Goal: Transaction & Acquisition: Purchase product/service

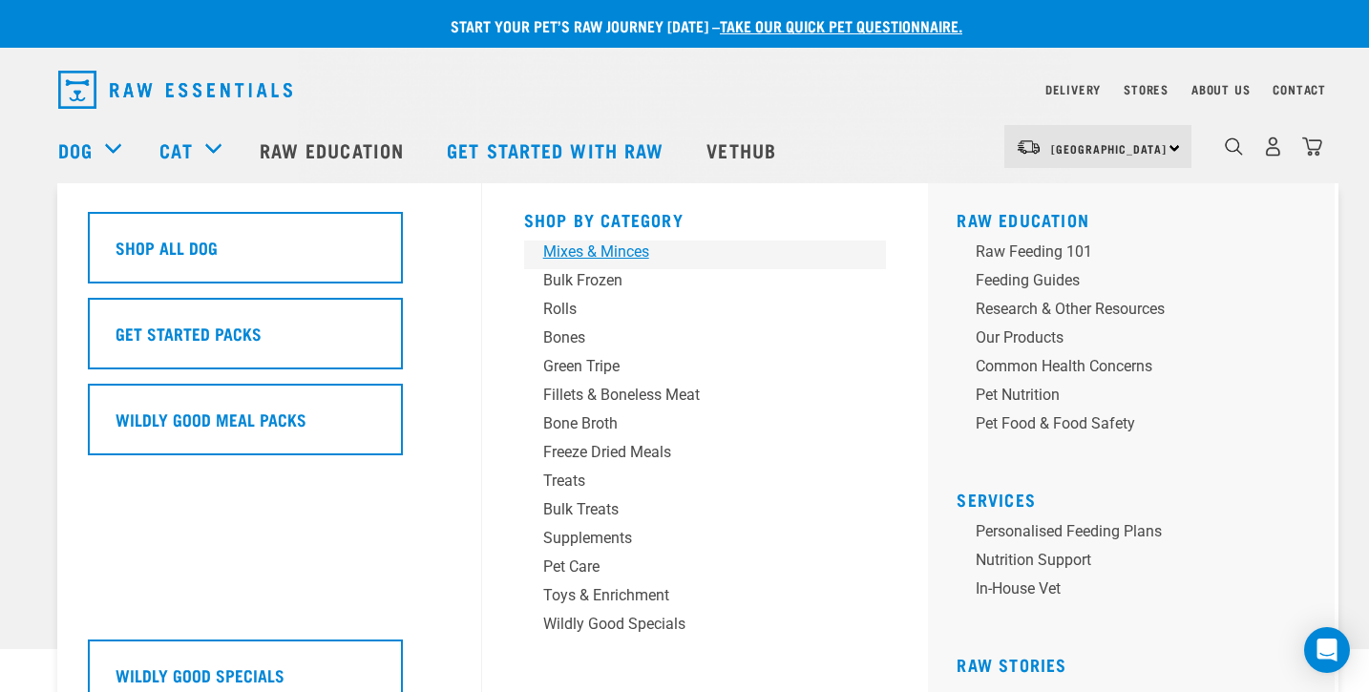
click at [606, 253] on div "Mixes & Minces" at bounding box center [692, 252] width 298 height 23
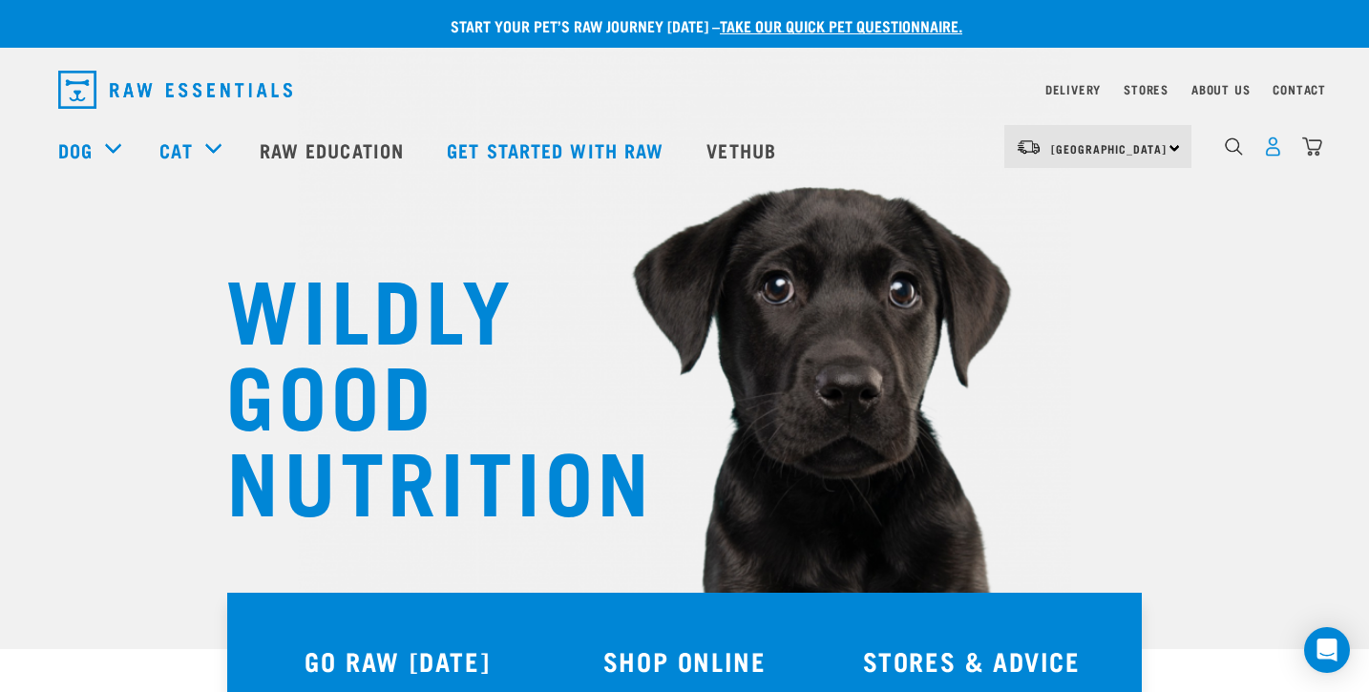
click at [1274, 155] on img "dropdown navigation" at bounding box center [1273, 147] width 20 height 20
click at [1275, 154] on img "dropdown navigation" at bounding box center [1273, 147] width 20 height 20
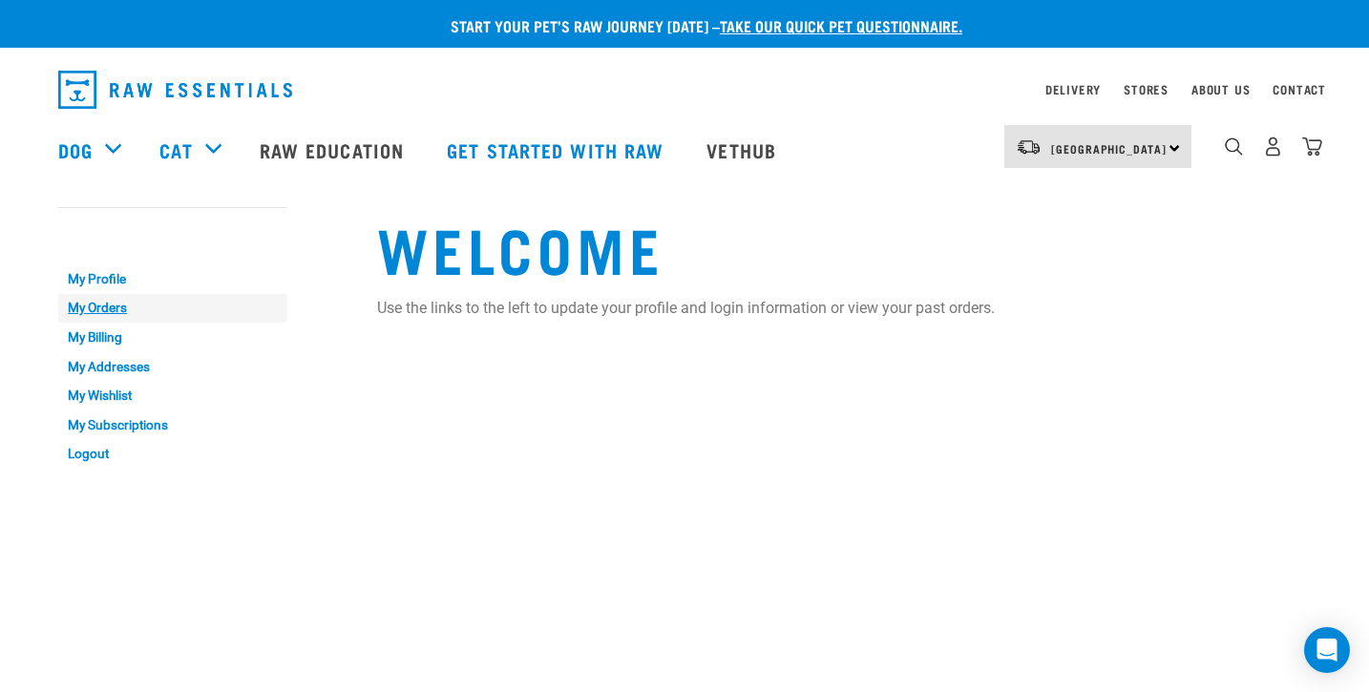
click at [118, 313] on link "My Orders" at bounding box center [172, 309] width 229 height 30
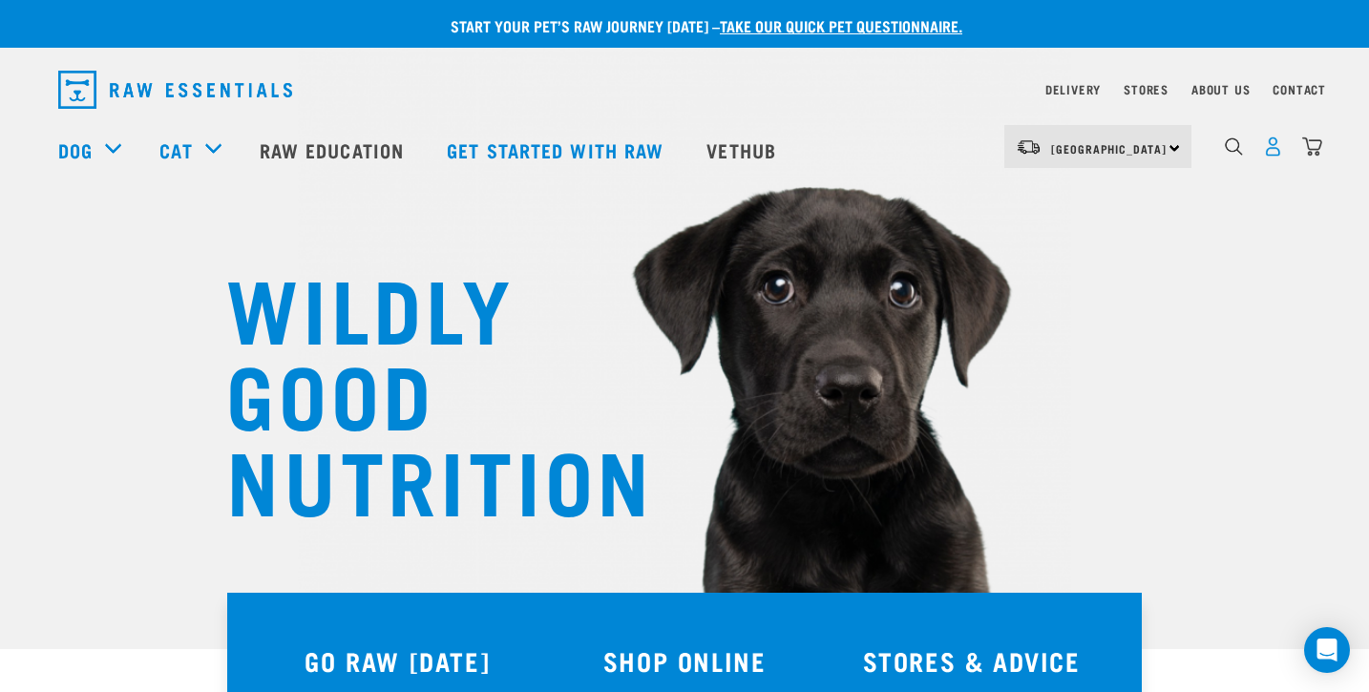
click at [1274, 157] on img "dropdown navigation" at bounding box center [1273, 147] width 20 height 20
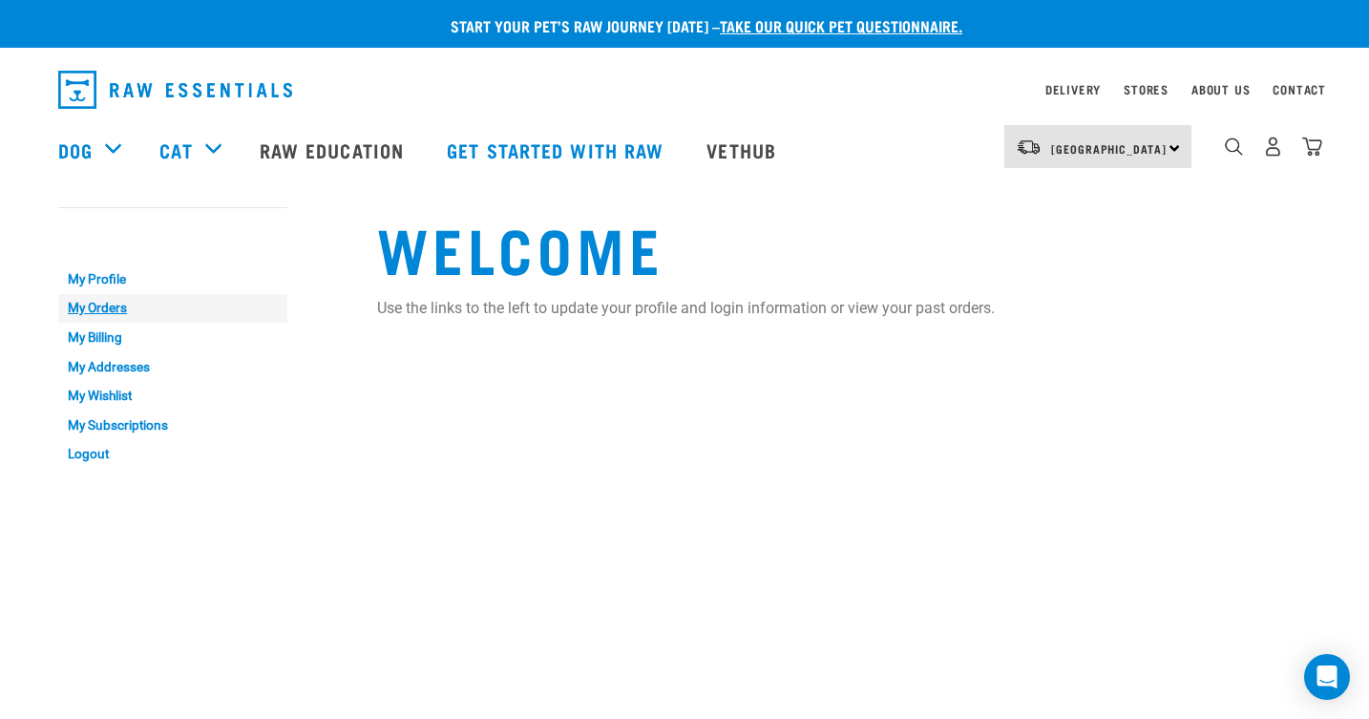
click at [86, 307] on link "My Orders" at bounding box center [172, 309] width 229 height 30
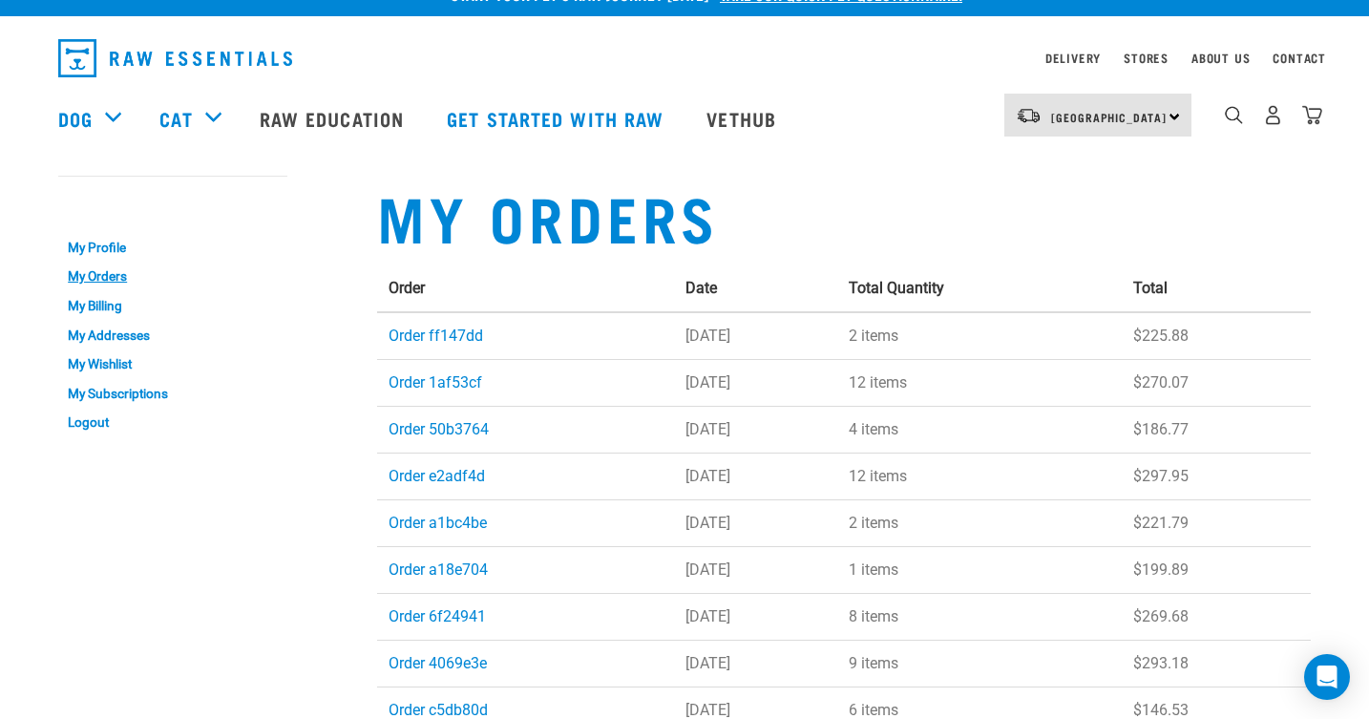
scroll to position [22, 0]
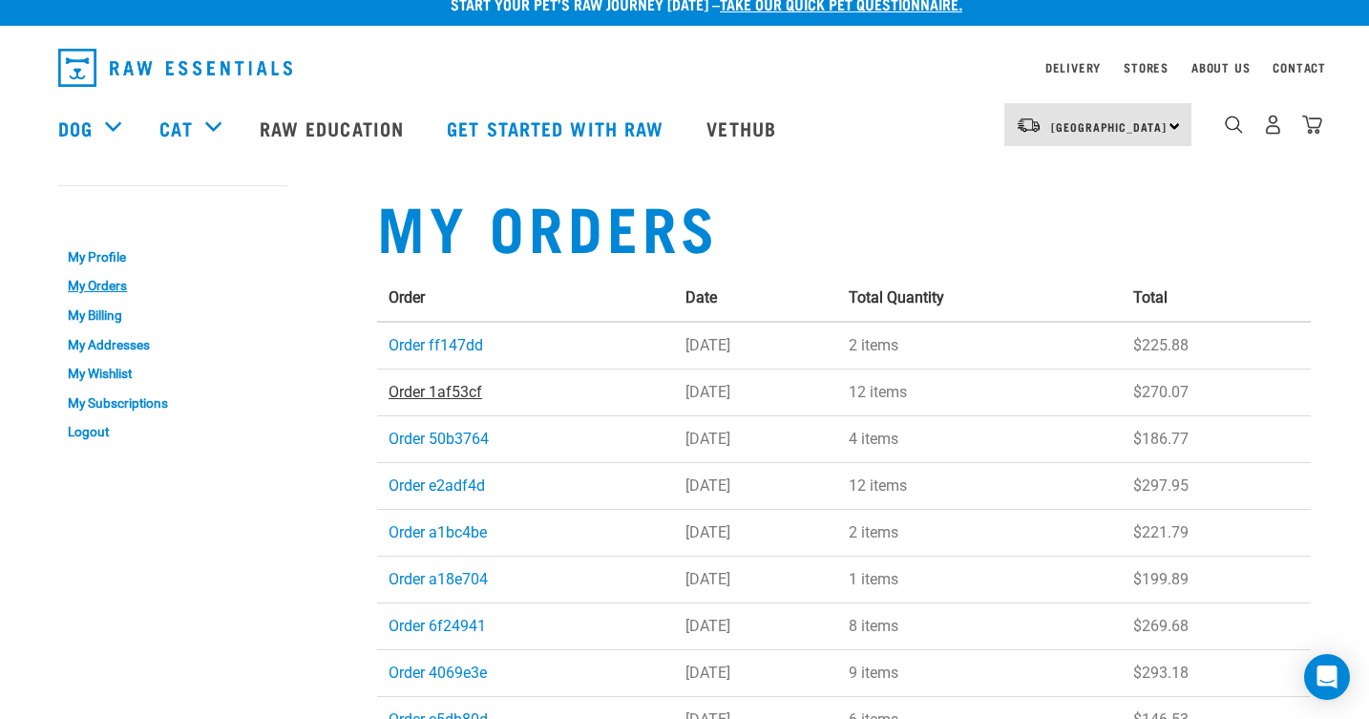
click at [431, 393] on link "Order 1af53cf" at bounding box center [436, 392] width 94 height 18
click at [473, 348] on link "Order ff147dd" at bounding box center [436, 345] width 95 height 18
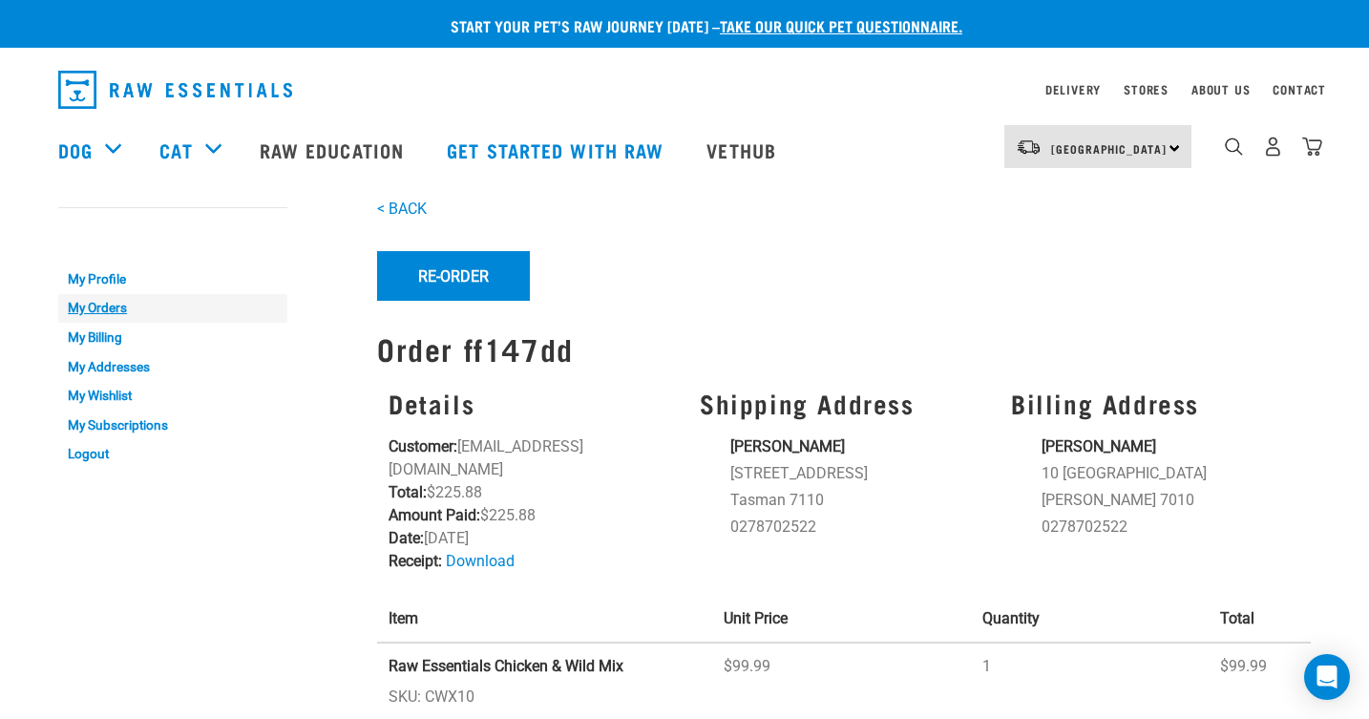
click at [117, 312] on link "My Orders" at bounding box center [172, 309] width 229 height 30
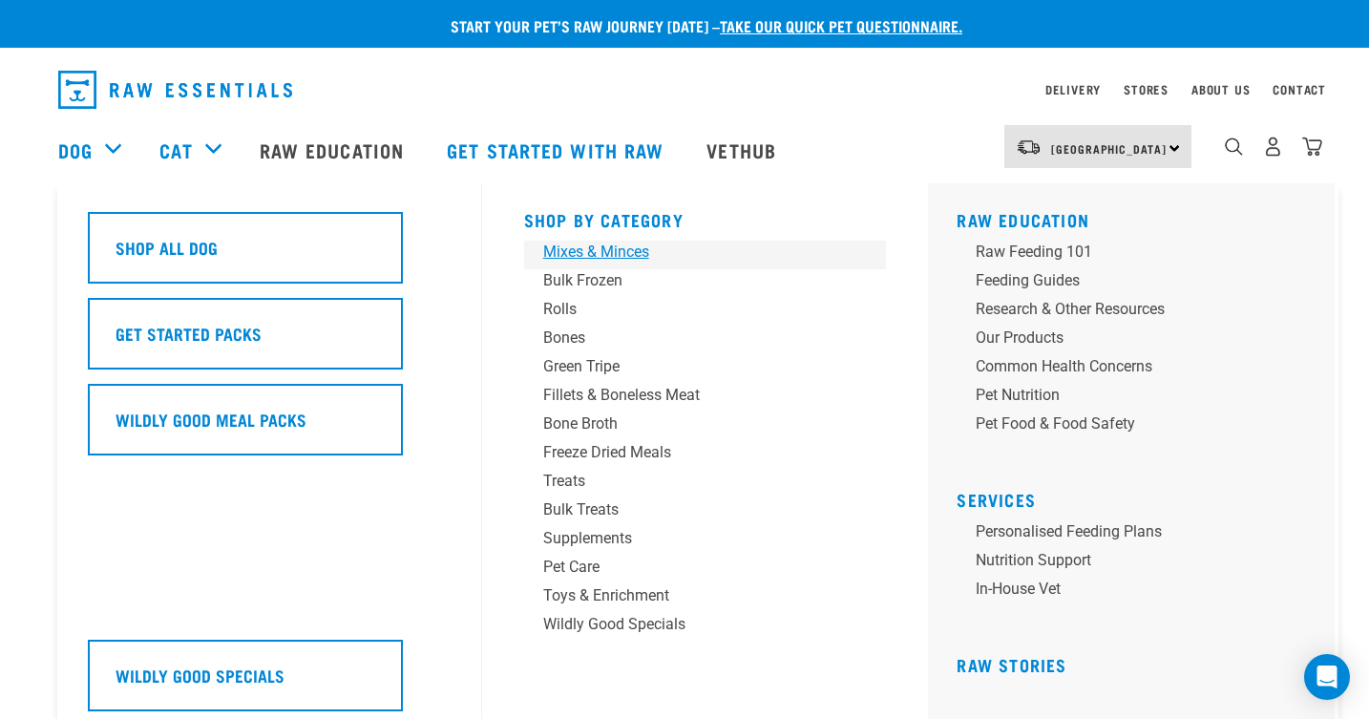
click at [607, 251] on div "Mixes & Minces" at bounding box center [692, 252] width 298 height 23
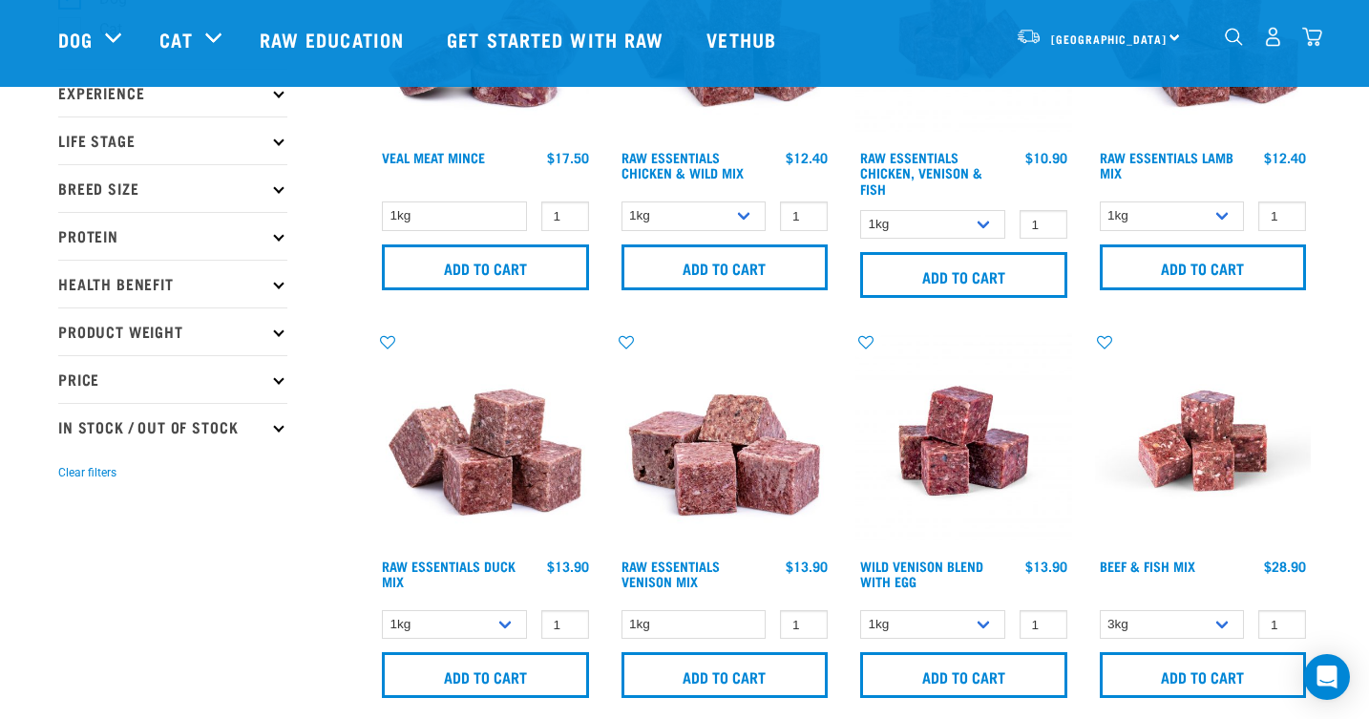
scroll to position [211, 0]
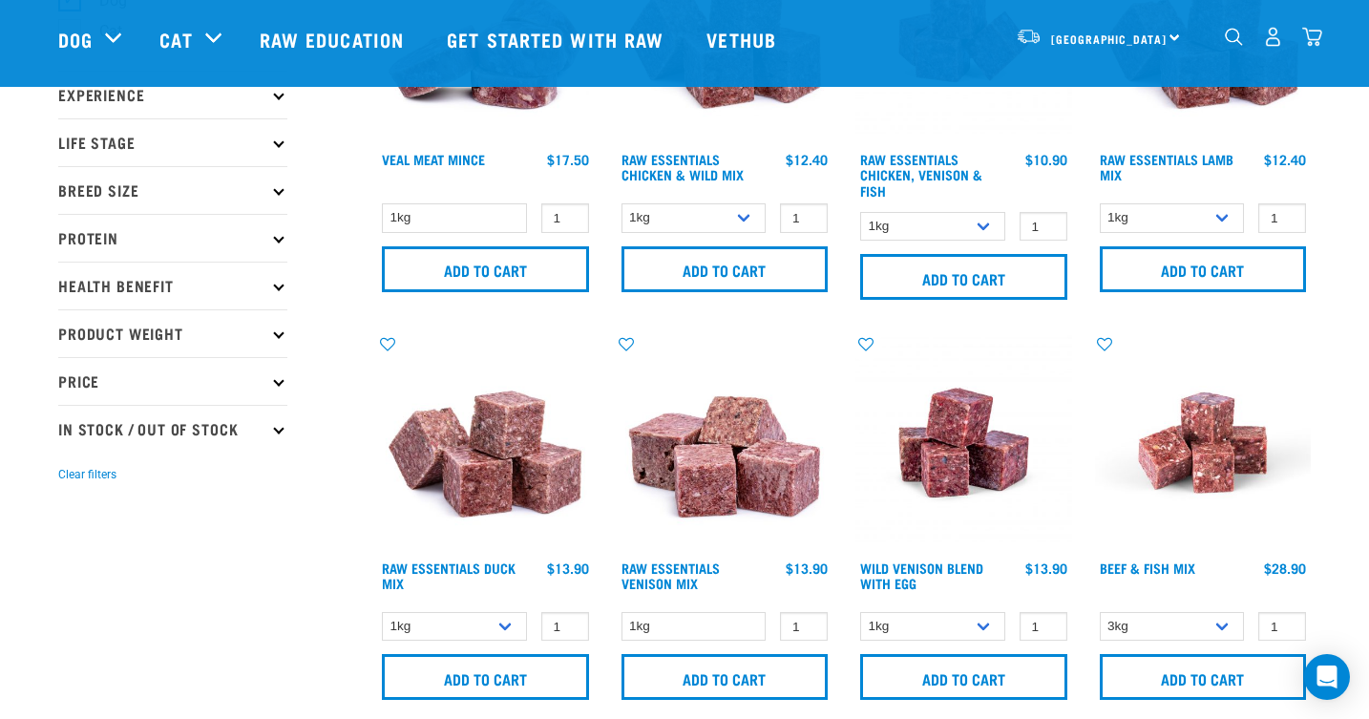
click at [277, 433] on icon at bounding box center [278, 428] width 11 height 11
click at [72, 475] on label "In Stock" at bounding box center [115, 481] width 93 height 24
click at [71, 475] on input "In Stock" at bounding box center [64, 478] width 12 height 12
checkbox input "true"
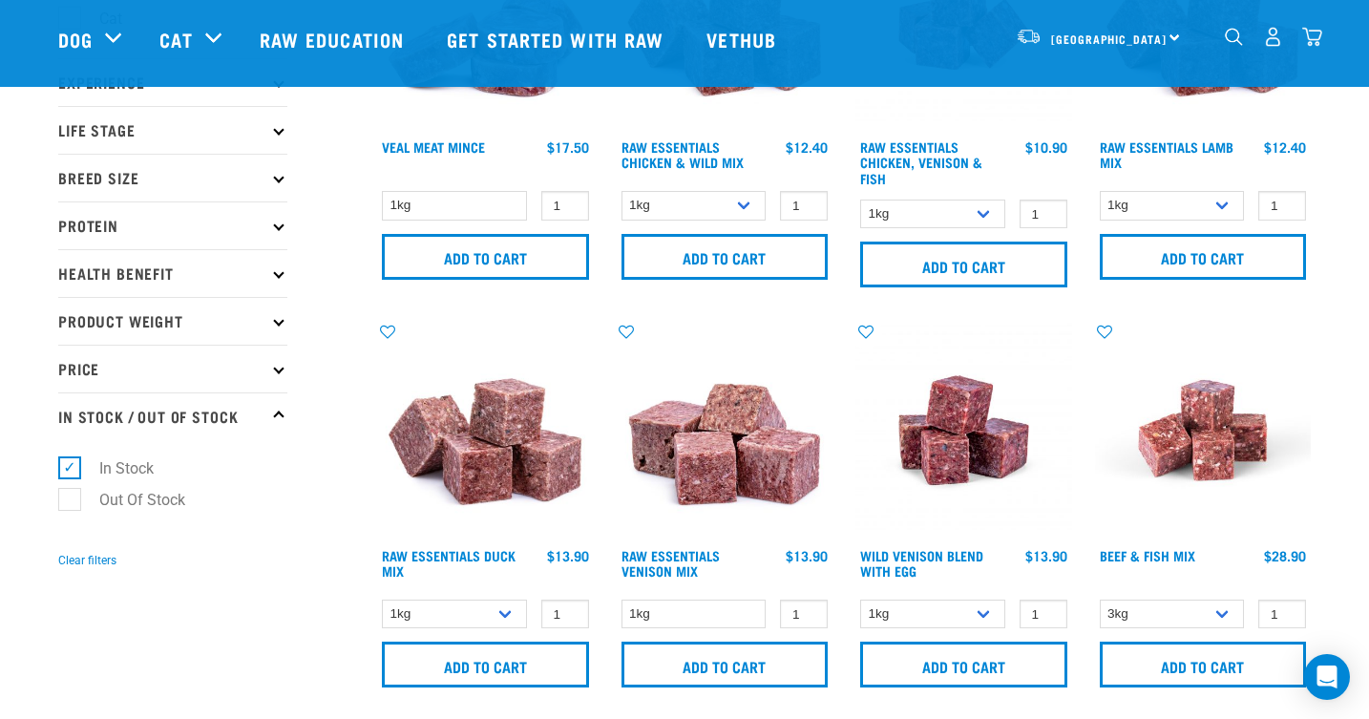
scroll to position [226, 0]
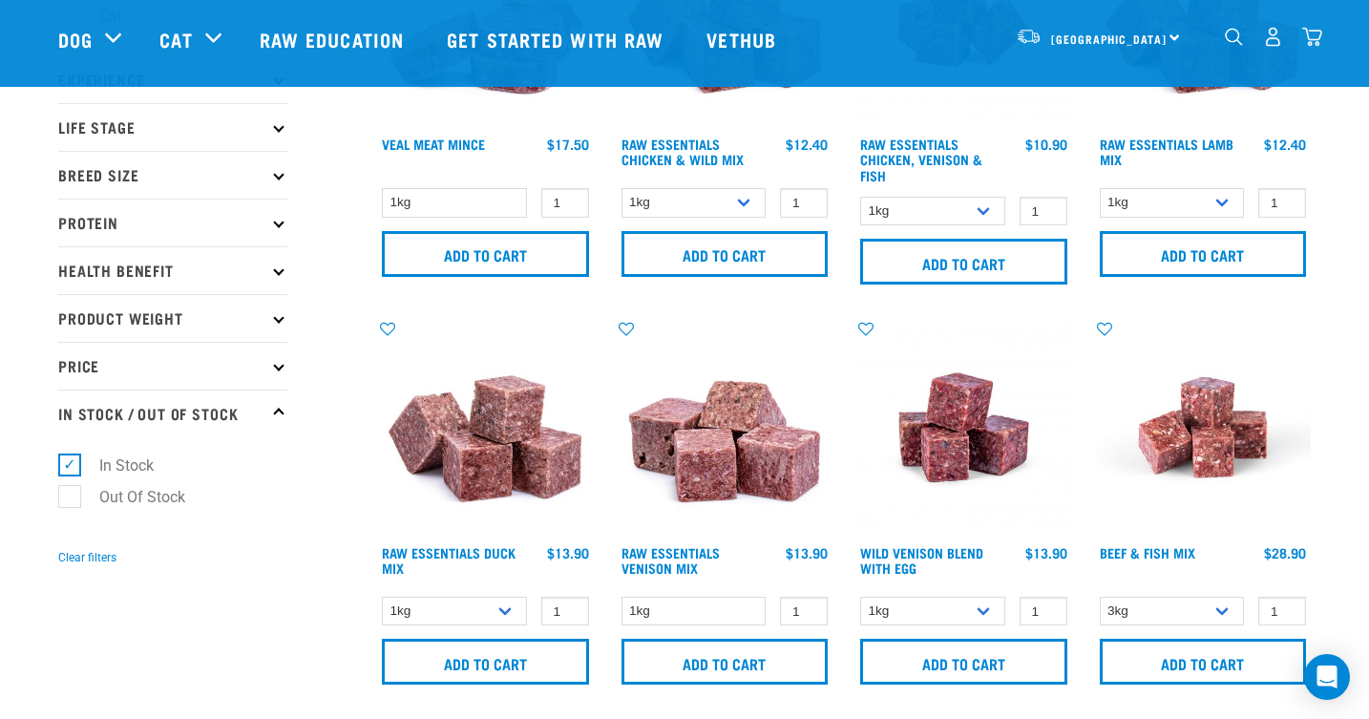
click at [279, 316] on icon at bounding box center [278, 317] width 11 height 11
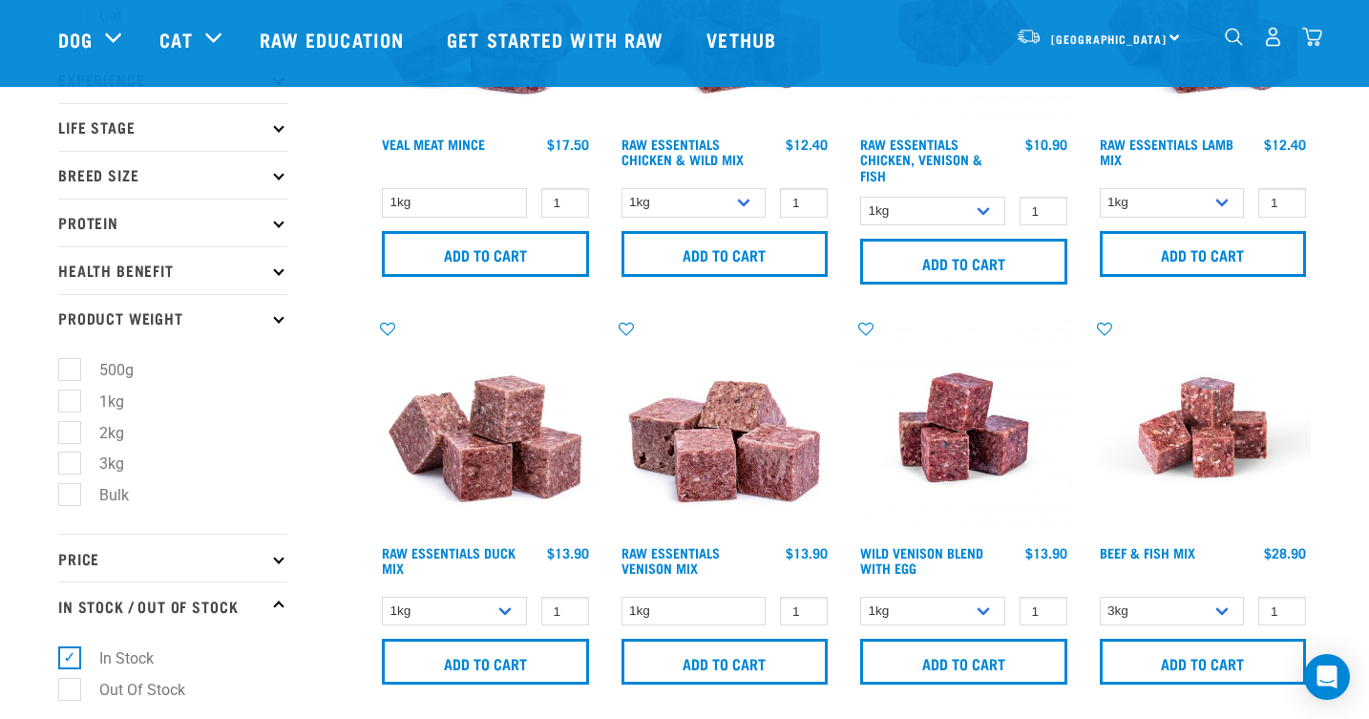
click at [70, 491] on label "Bulk" at bounding box center [103, 495] width 68 height 24
click at [70, 491] on input "Bulk" at bounding box center [64, 492] width 12 height 12
checkbox input "true"
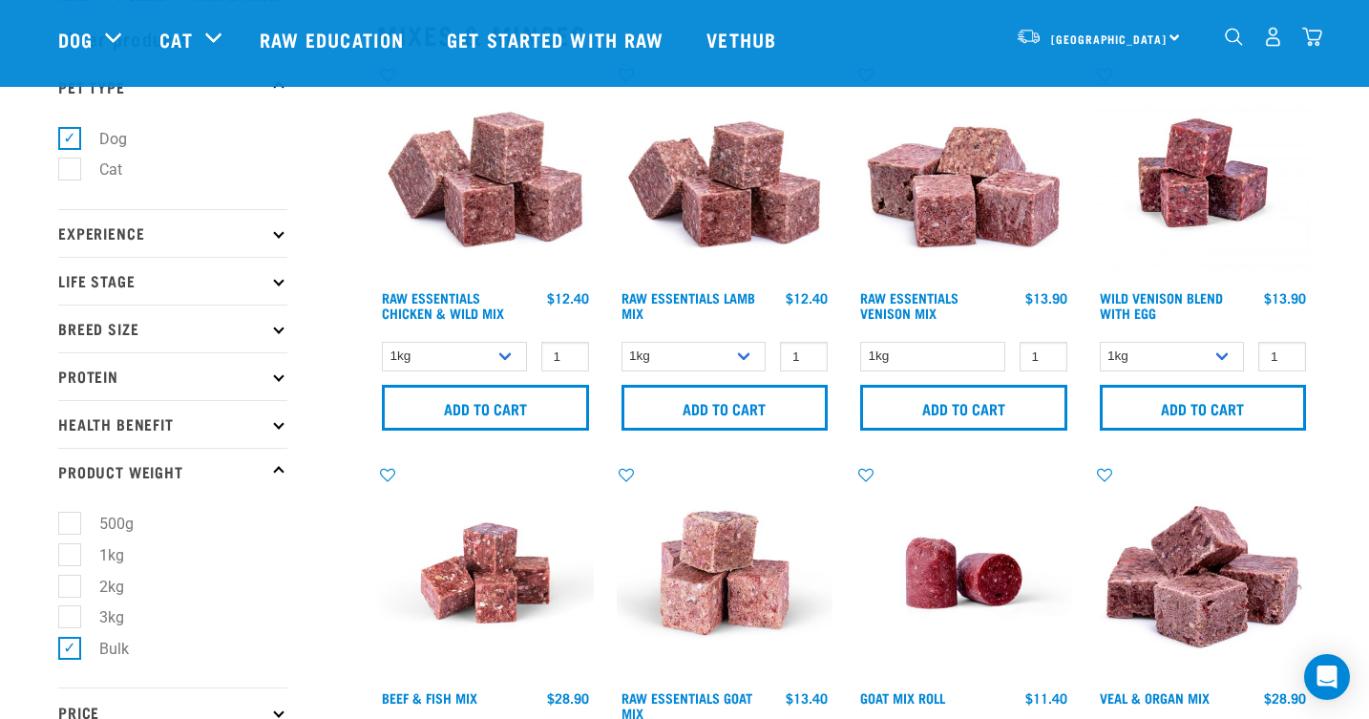
scroll to position [86, 0]
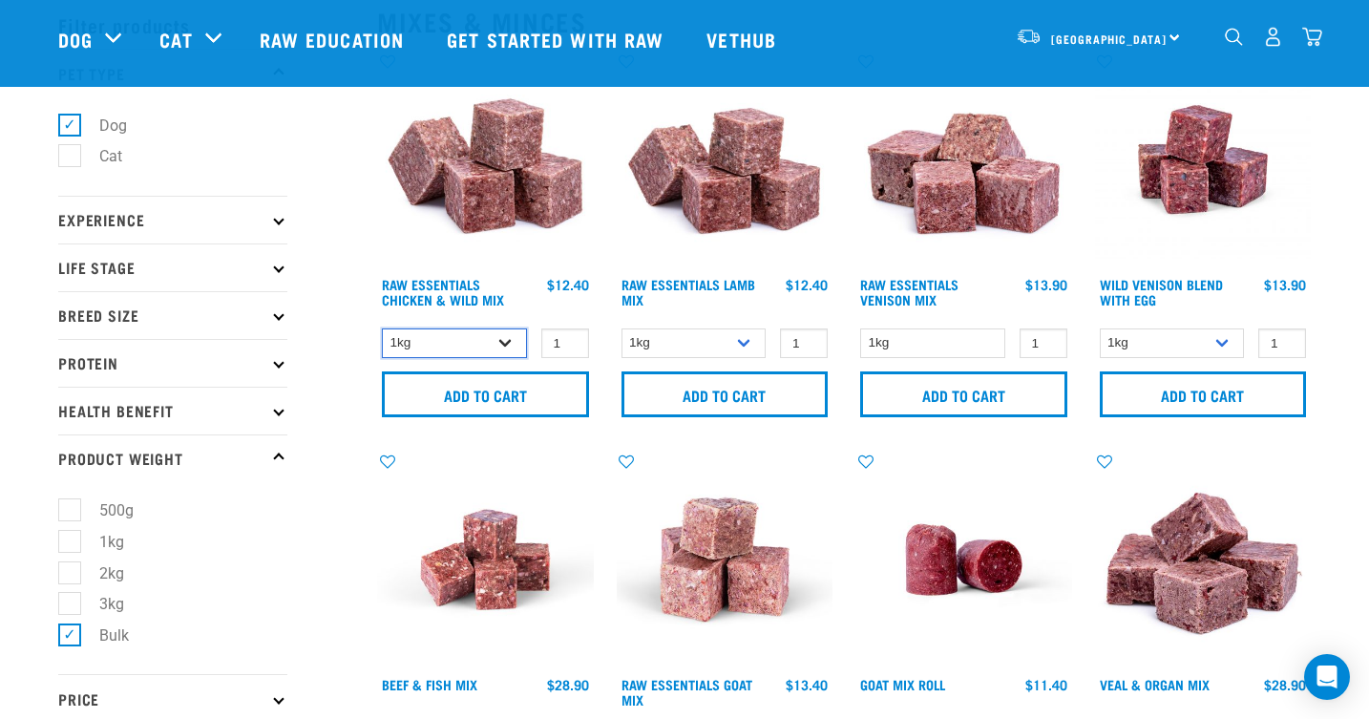
click at [505, 342] on select "1kg 3kg Bulk (10kg)" at bounding box center [454, 343] width 145 height 30
select select "14881"
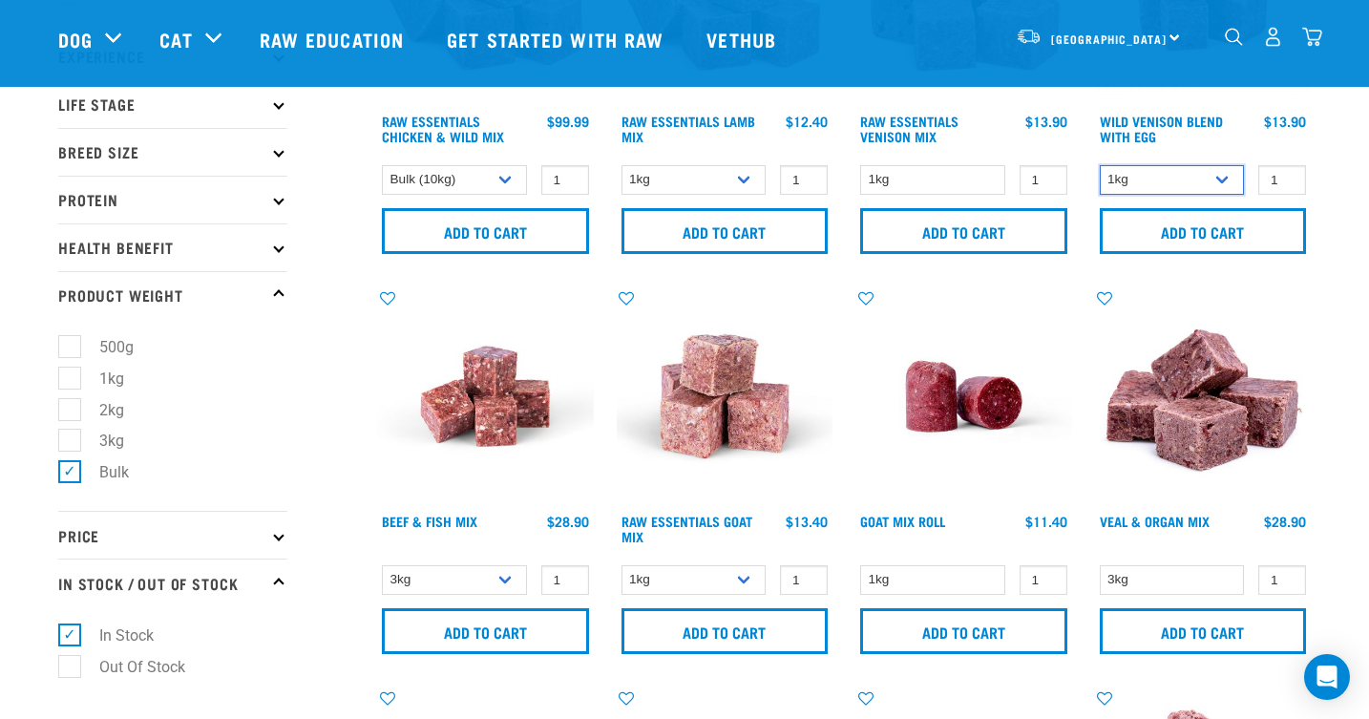
scroll to position [249, 0]
select select "344957"
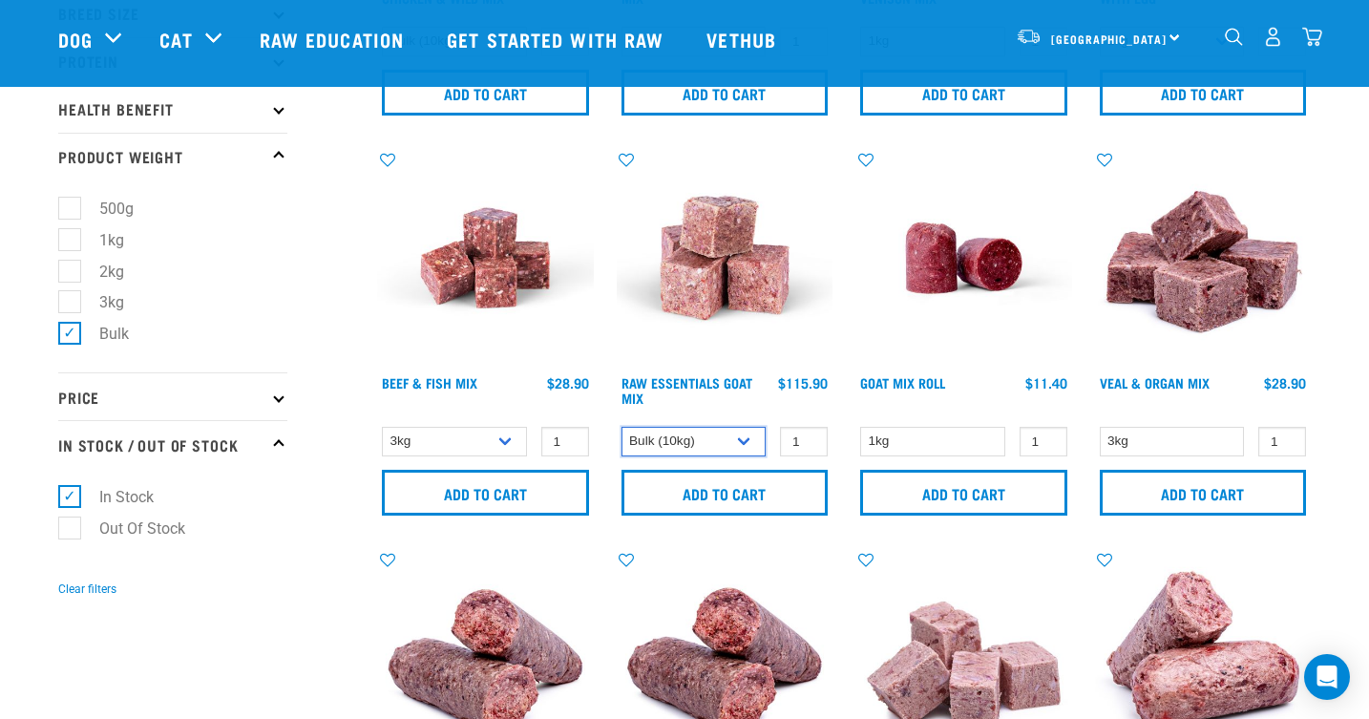
scroll to position [389, 0]
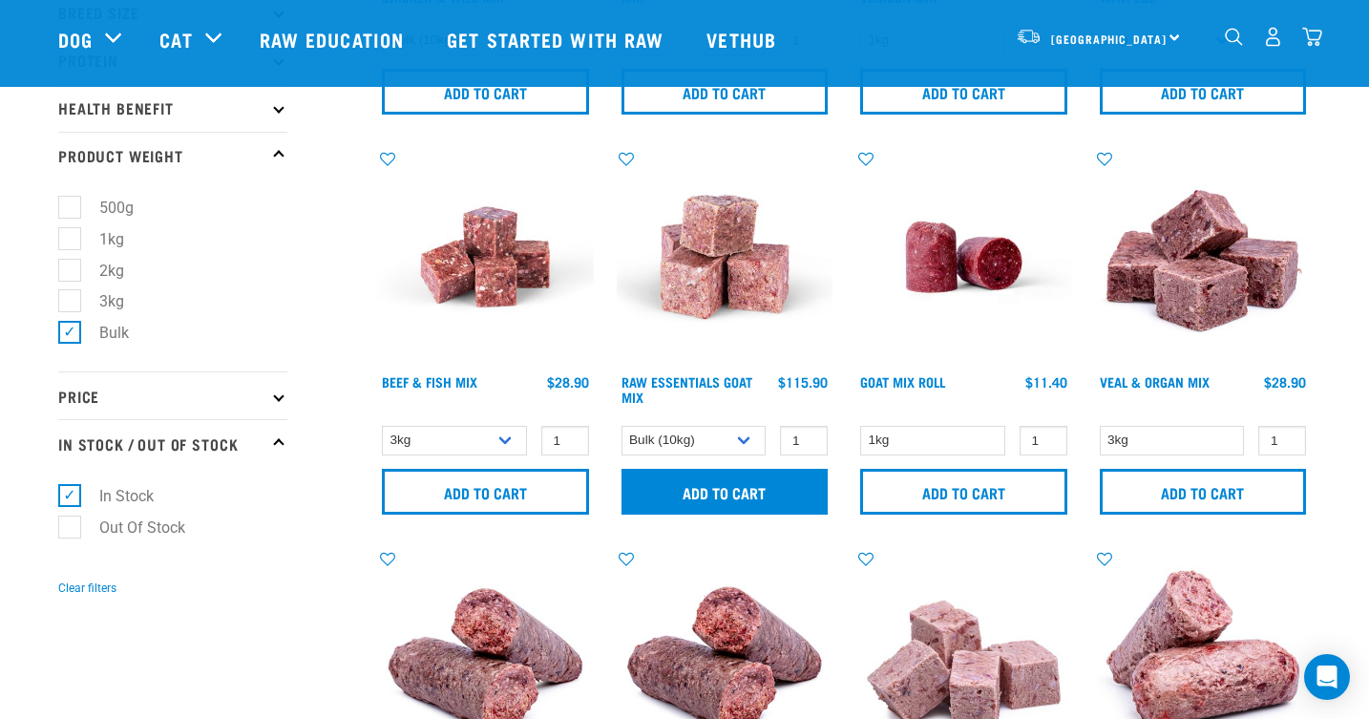
click at [730, 492] on input "Add to cart" at bounding box center [725, 492] width 207 height 46
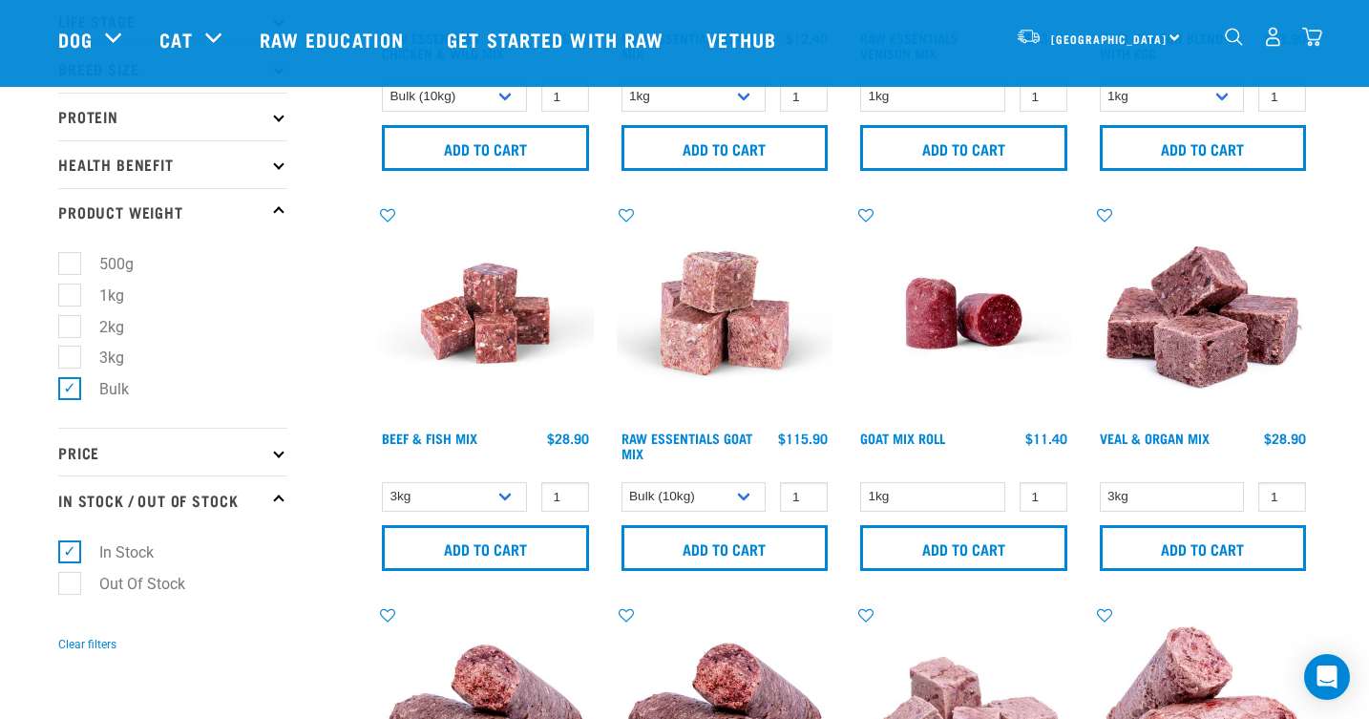
scroll to position [332, 0]
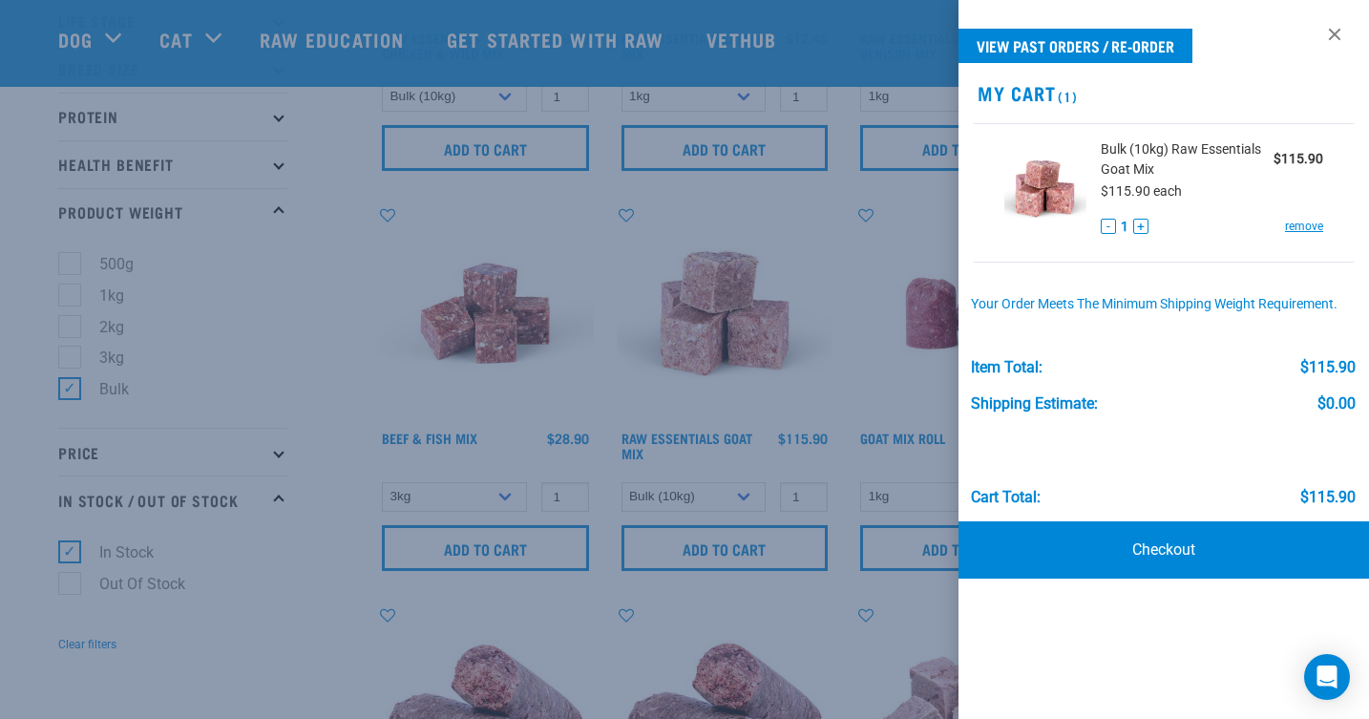
click at [648, 609] on div at bounding box center [684, 359] width 1369 height 719
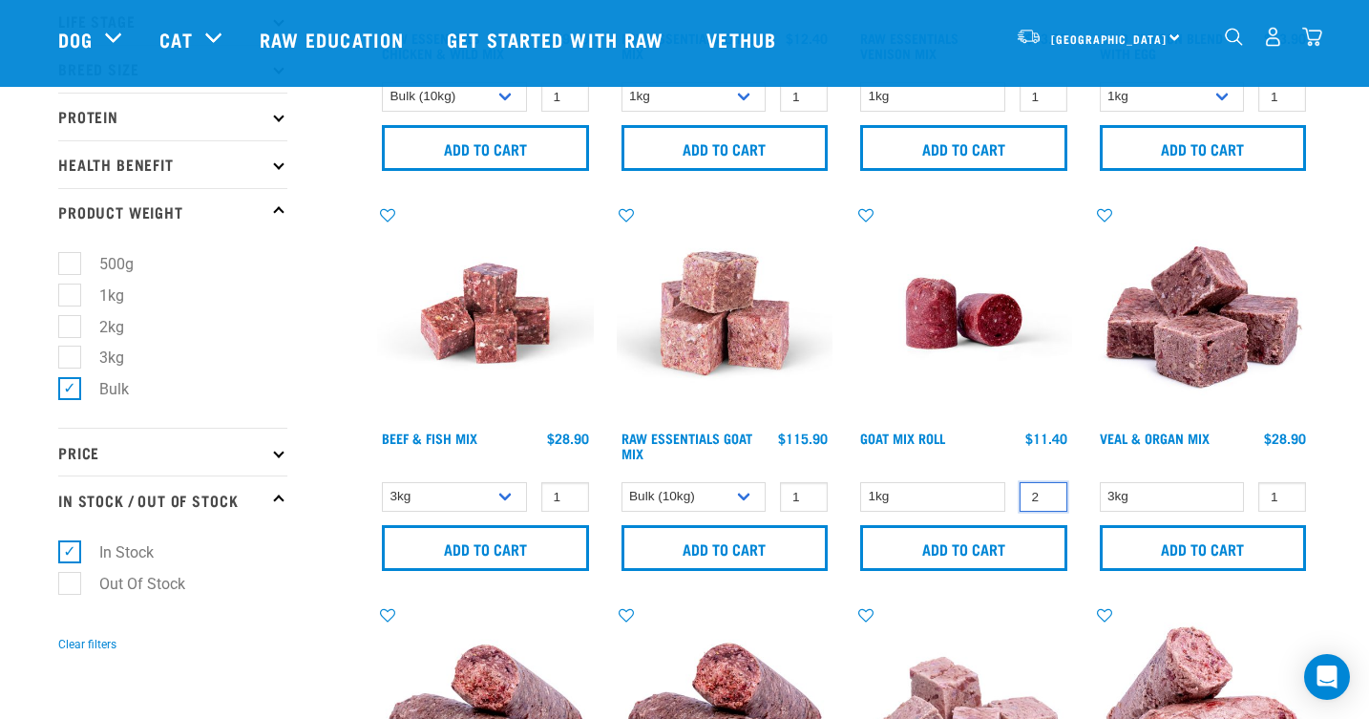
click at [1049, 494] on input "2" at bounding box center [1044, 497] width 48 height 30
click at [1049, 494] on input "3" at bounding box center [1044, 497] width 48 height 30
click at [1049, 494] on input "4" at bounding box center [1044, 497] width 48 height 30
click at [1049, 494] on input "5" at bounding box center [1044, 497] width 48 height 30
click at [1049, 494] on input "6" at bounding box center [1044, 497] width 48 height 30
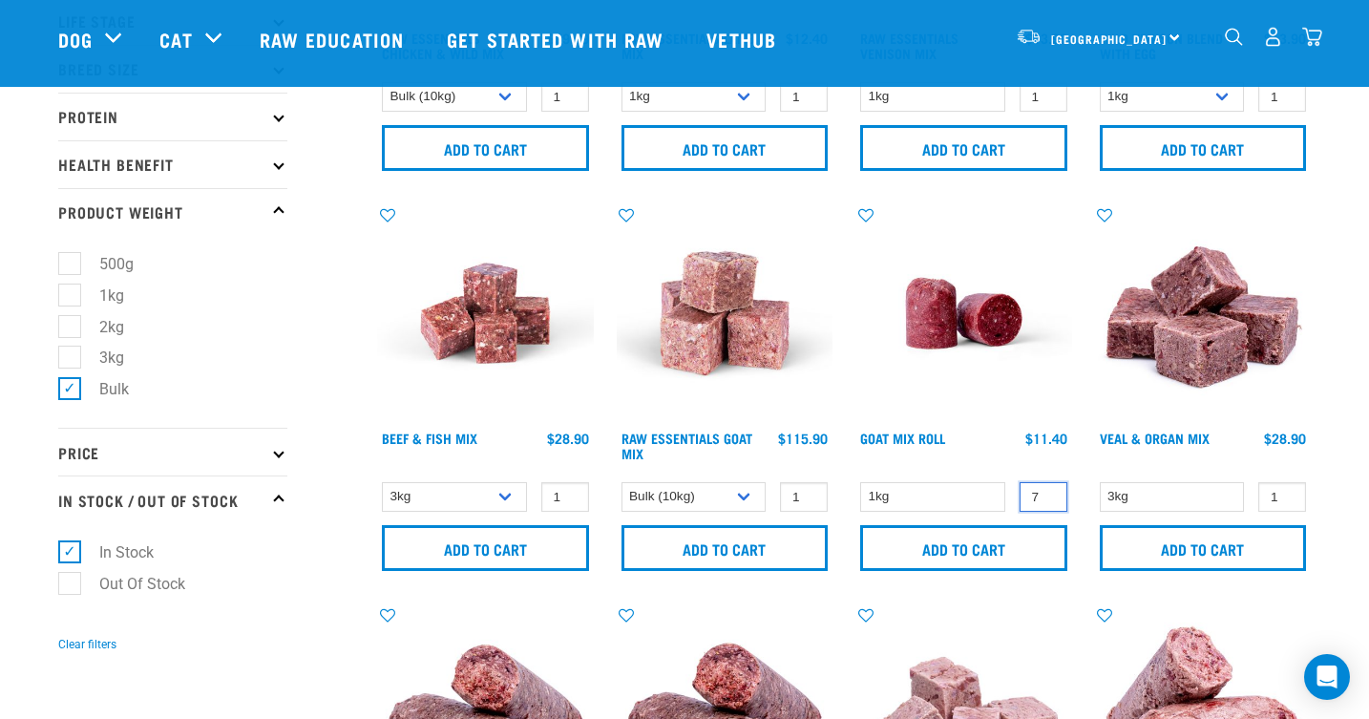
click at [1049, 494] on input "7" at bounding box center [1044, 497] width 48 height 30
click at [1049, 494] on input "8" at bounding box center [1044, 497] width 48 height 30
type input "9"
click at [1049, 494] on input "9" at bounding box center [1044, 497] width 48 height 30
click at [965, 545] on input "Add to cart" at bounding box center [963, 548] width 207 height 46
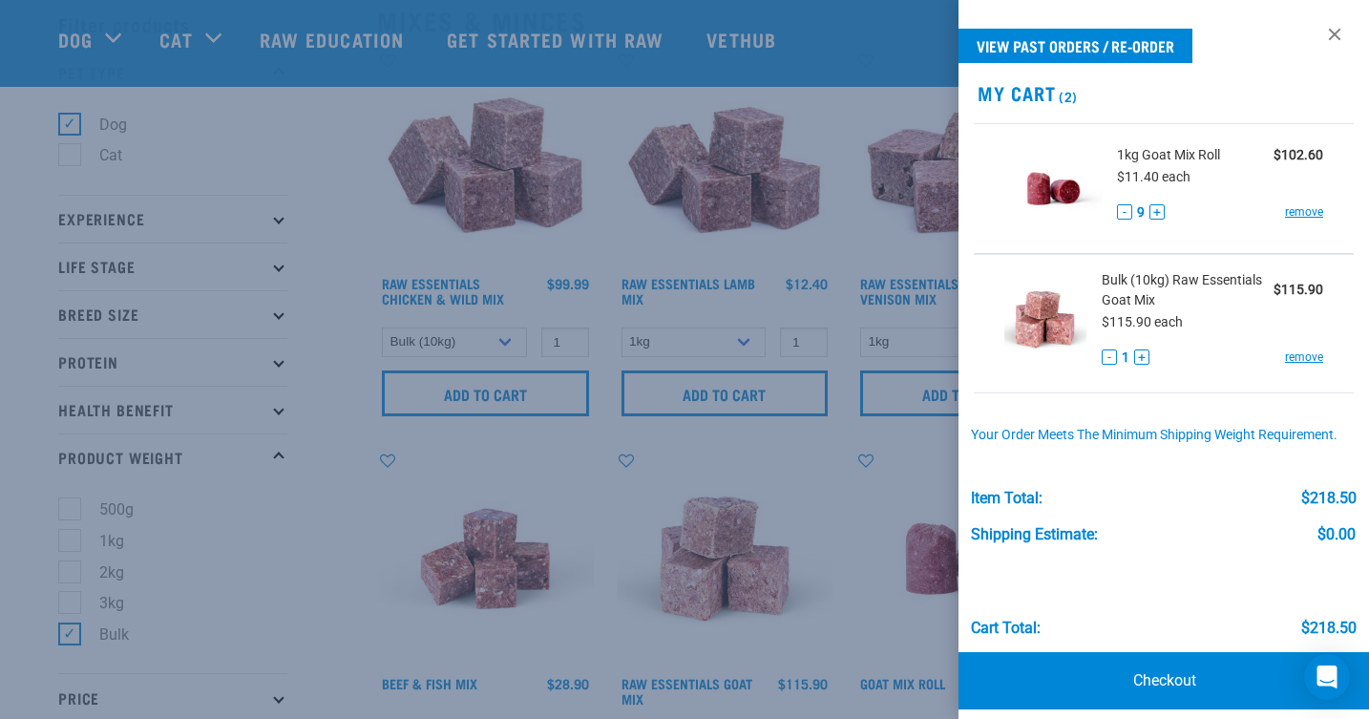
scroll to position [82, 0]
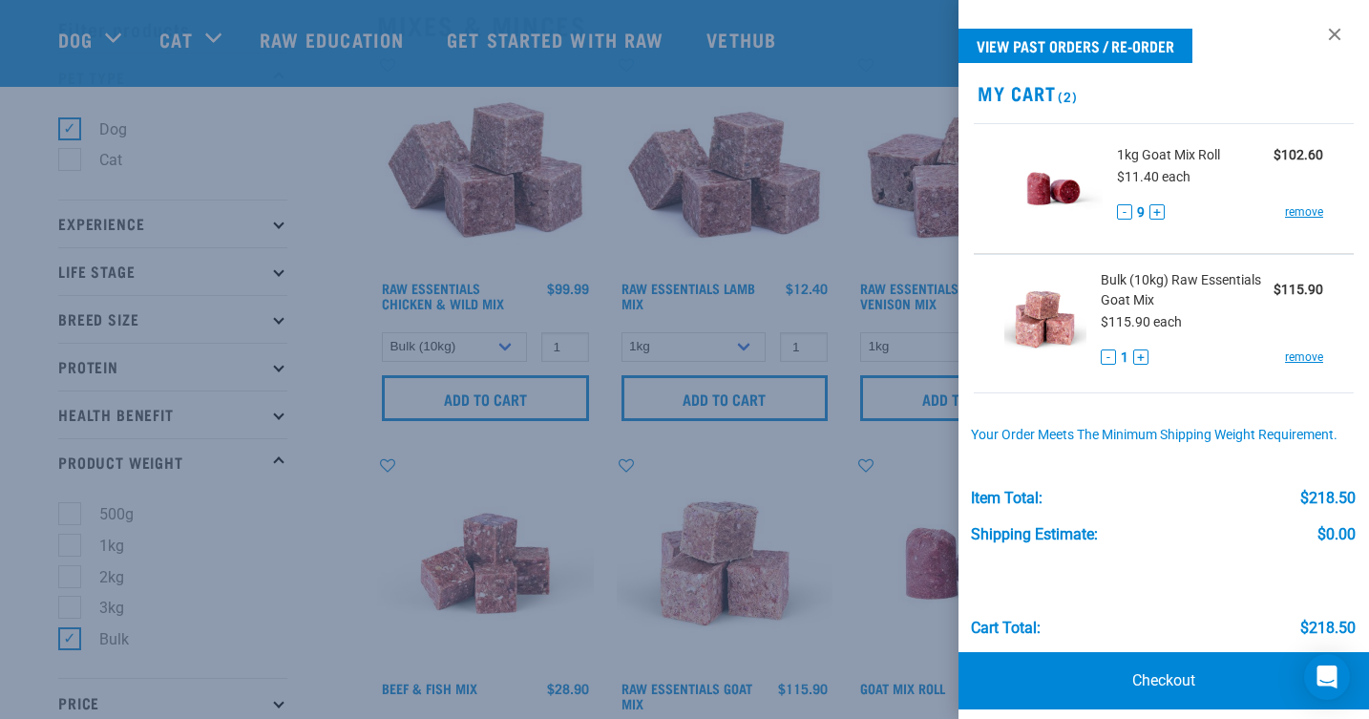
click at [758, 455] on div at bounding box center [684, 359] width 1369 height 719
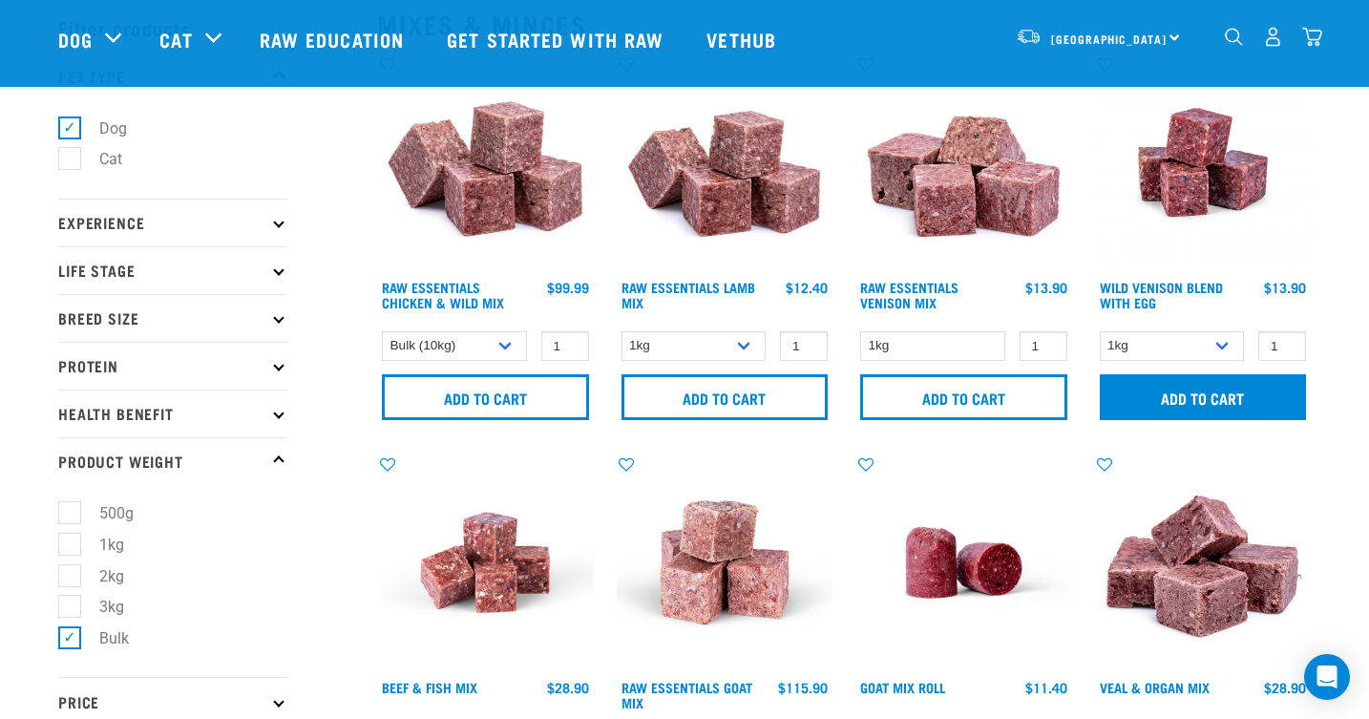
scroll to position [77, 0]
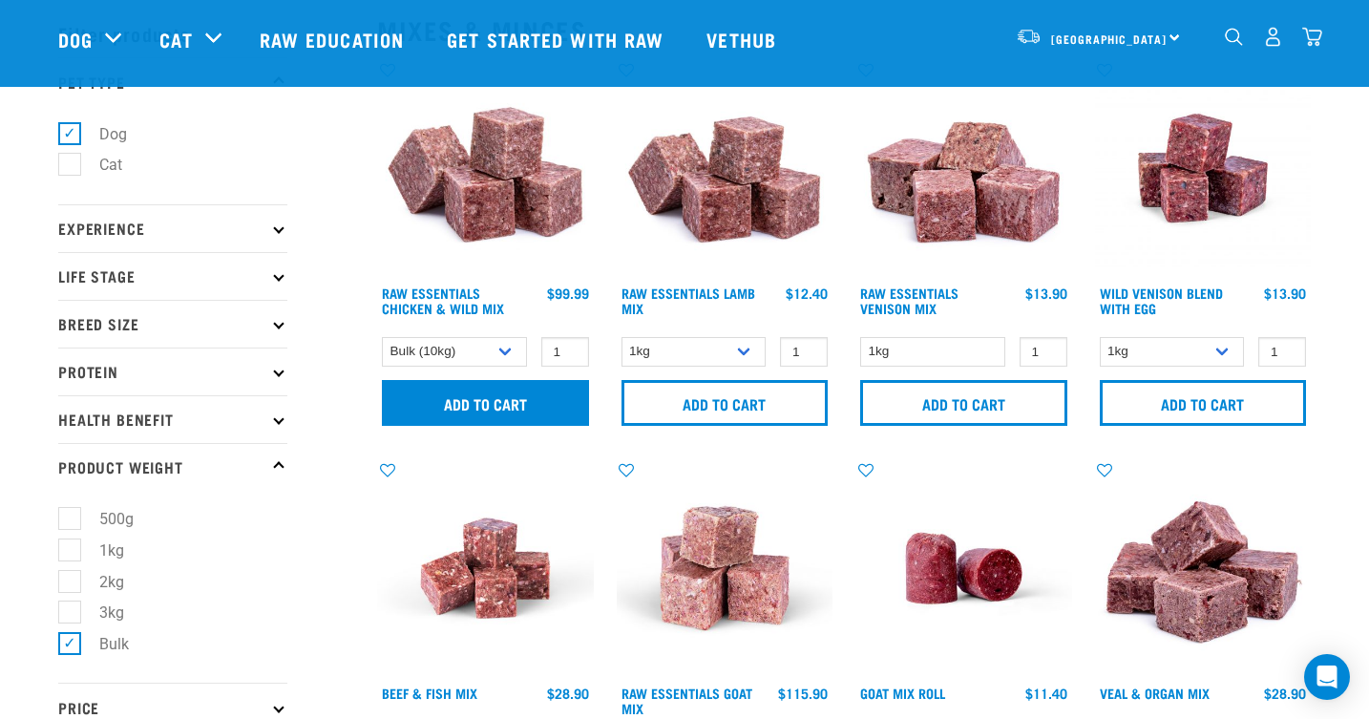
click at [498, 399] on input "Add to cart" at bounding box center [485, 403] width 207 height 46
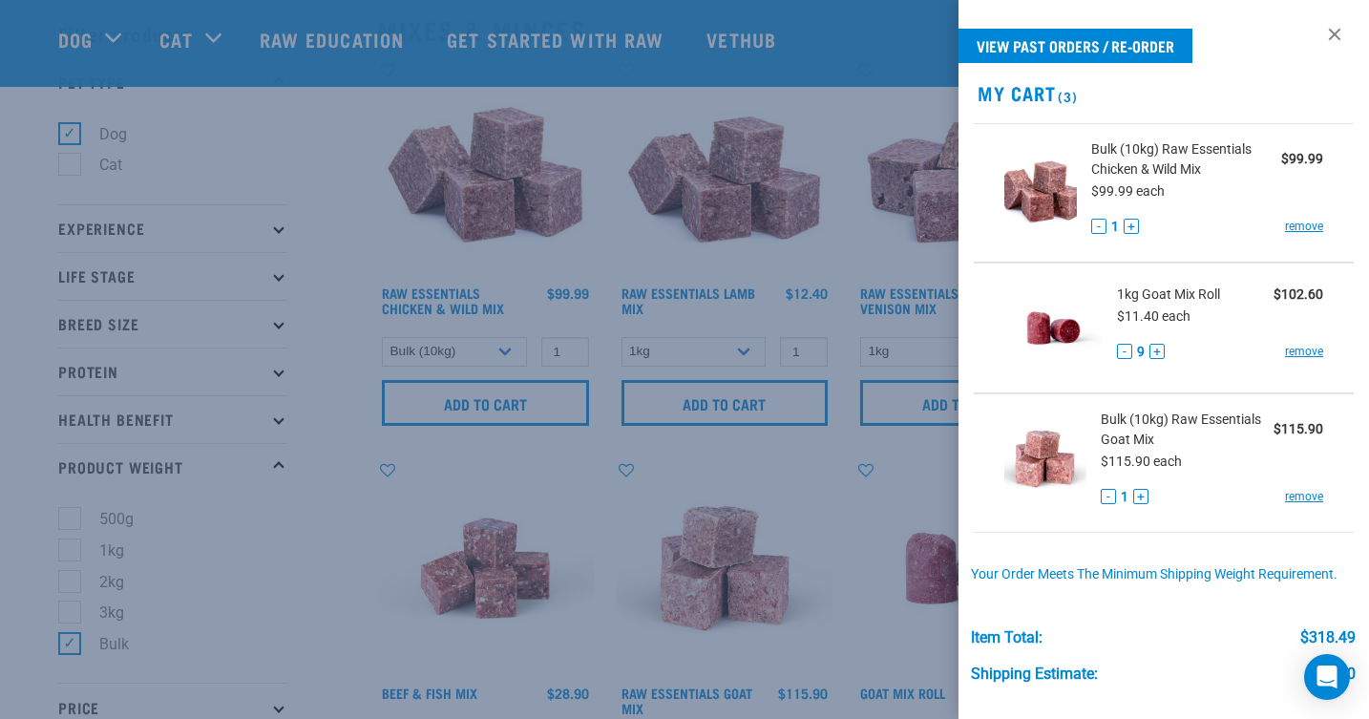
click at [426, 301] on div at bounding box center [684, 359] width 1369 height 719
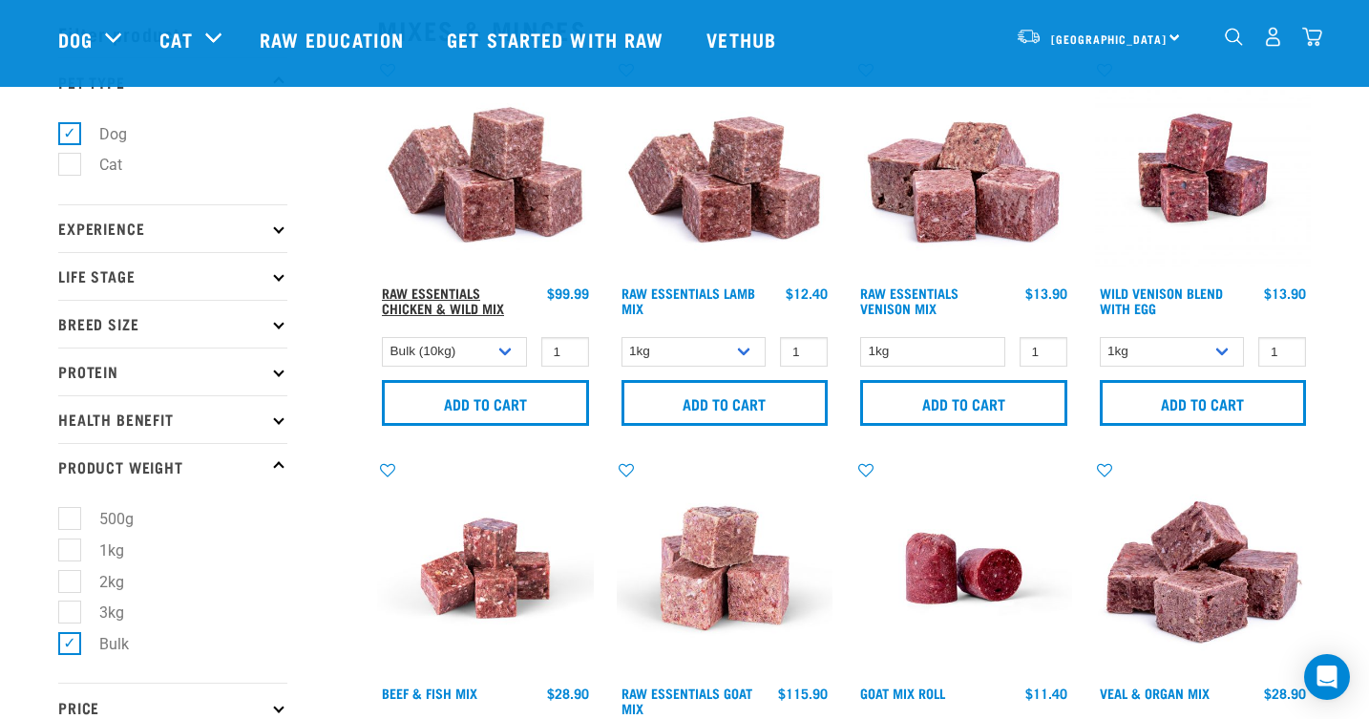
click at [426, 301] on link "Raw Essentials Chicken & Wild Mix" at bounding box center [443, 300] width 122 height 22
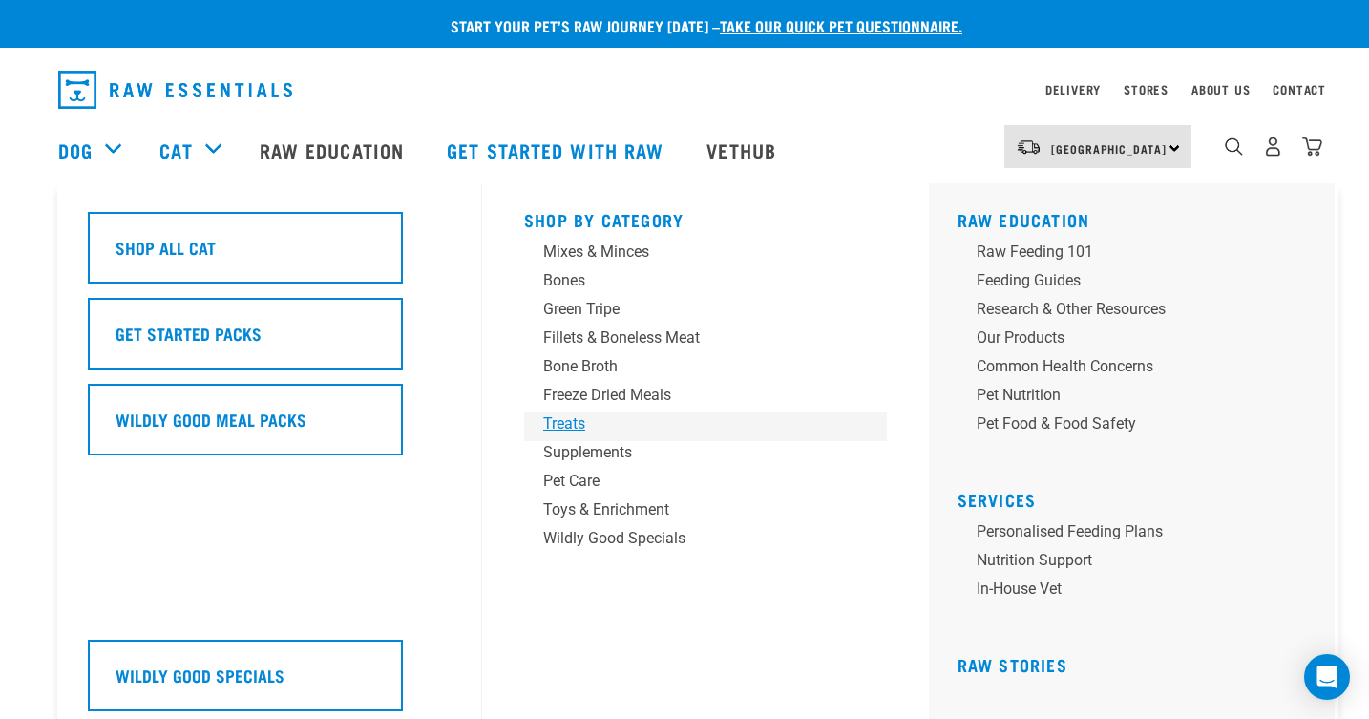
click at [574, 426] on div "Treats" at bounding box center [692, 424] width 298 height 23
click at [559, 422] on div "Treats" at bounding box center [692, 424] width 298 height 23
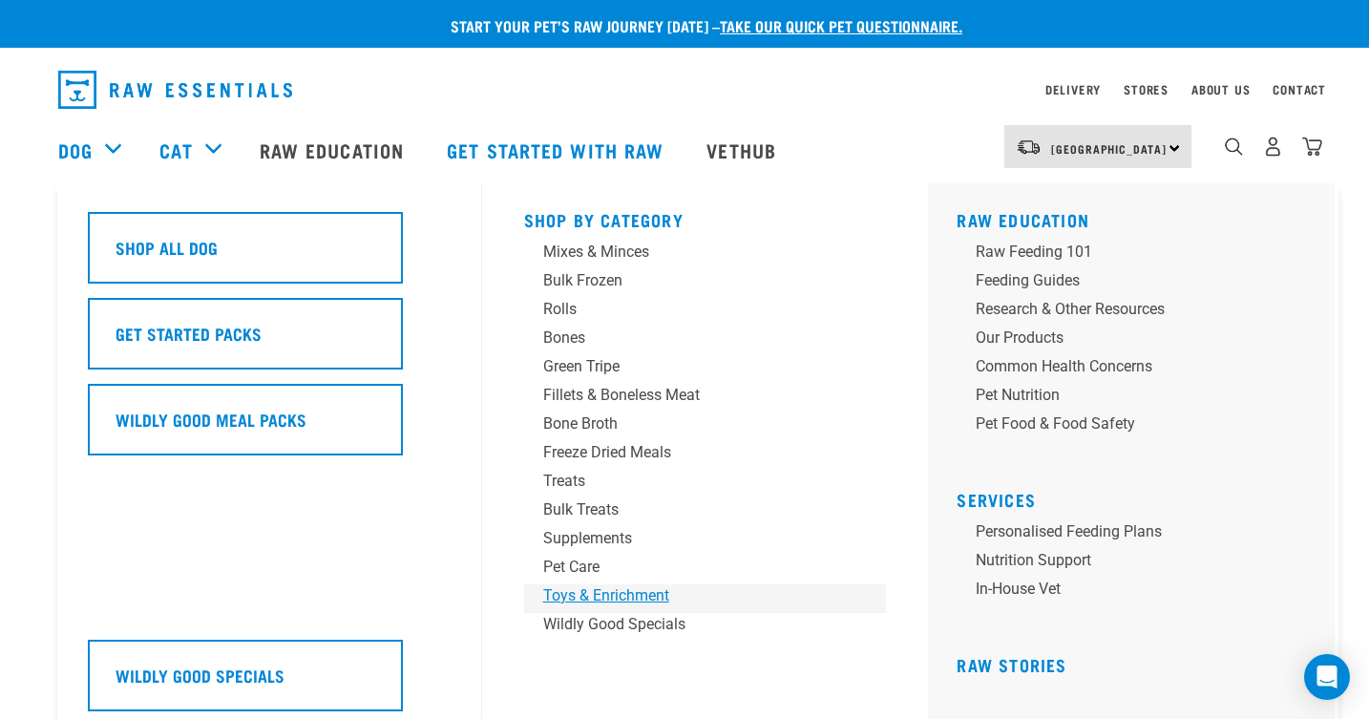
click at [638, 598] on div "Toys & Enrichment" at bounding box center [692, 595] width 298 height 23
click at [578, 336] on div "Bones" at bounding box center [692, 338] width 298 height 23
click at [571, 481] on div "Treats" at bounding box center [692, 481] width 298 height 23
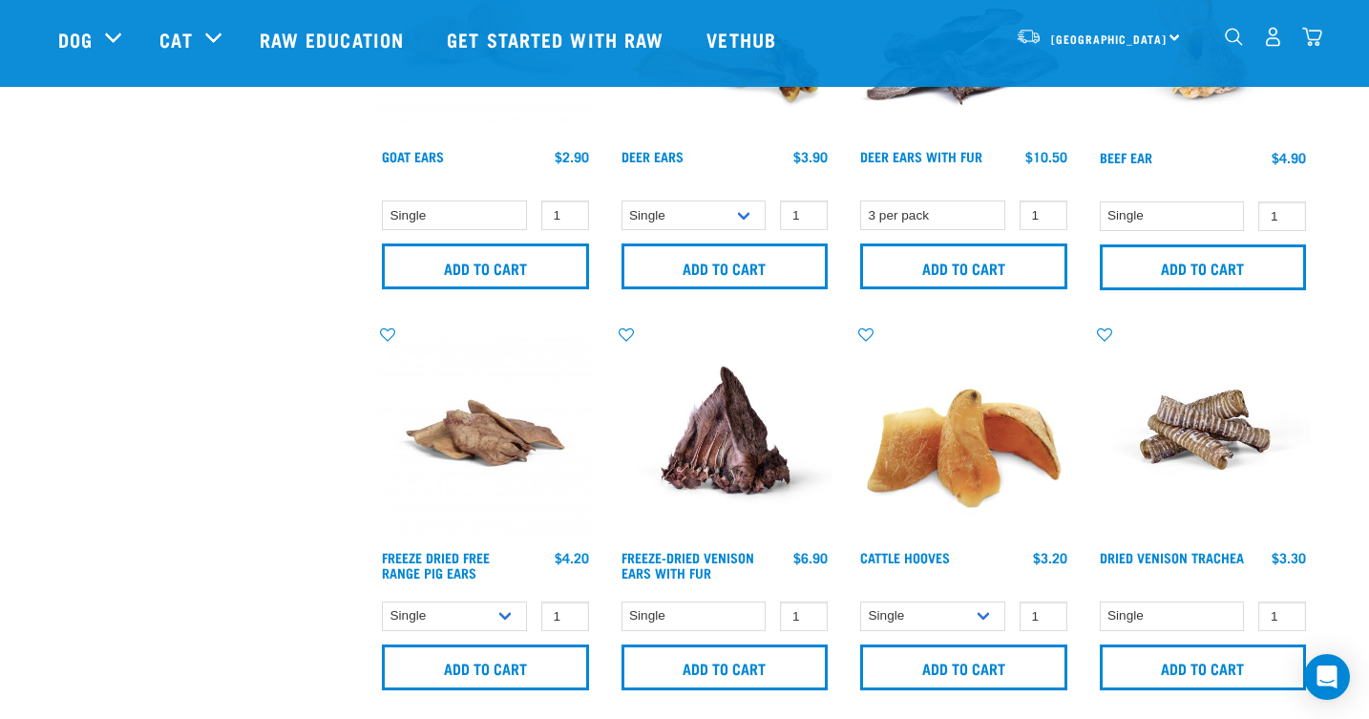
scroll to position [1825, 0]
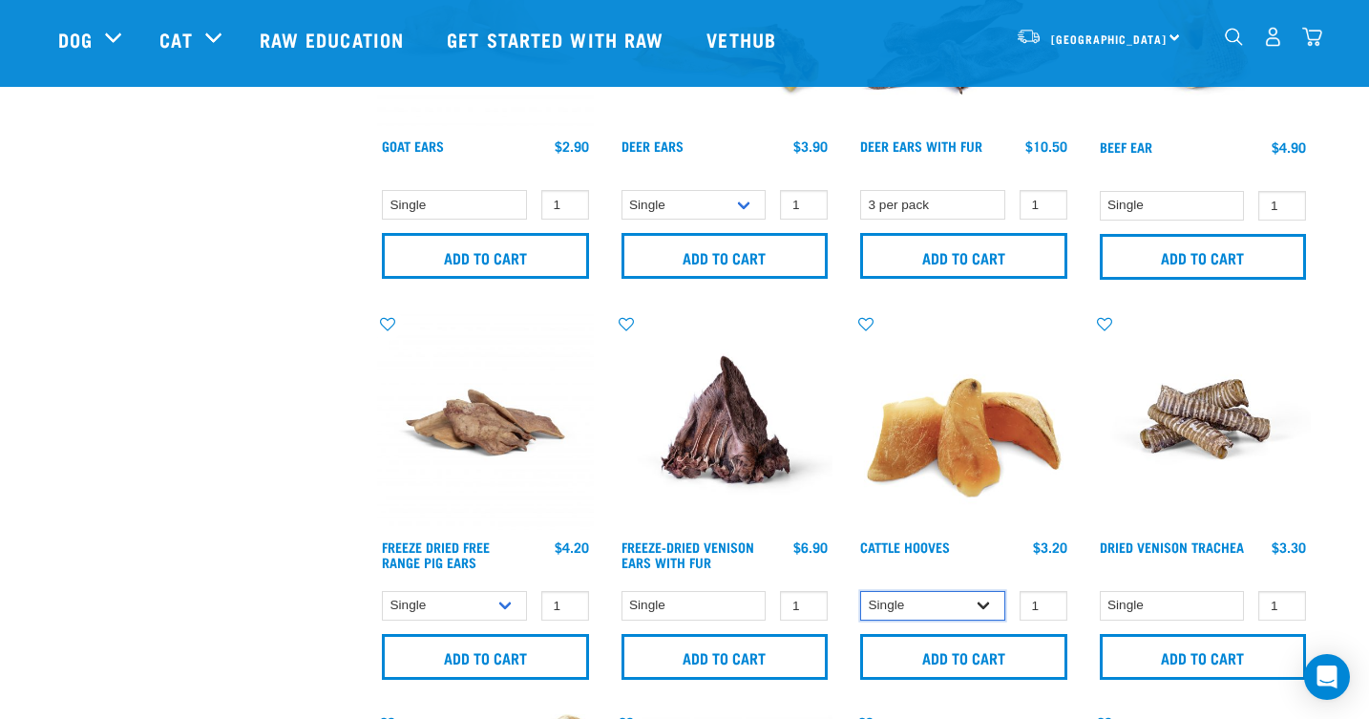
select select "724"
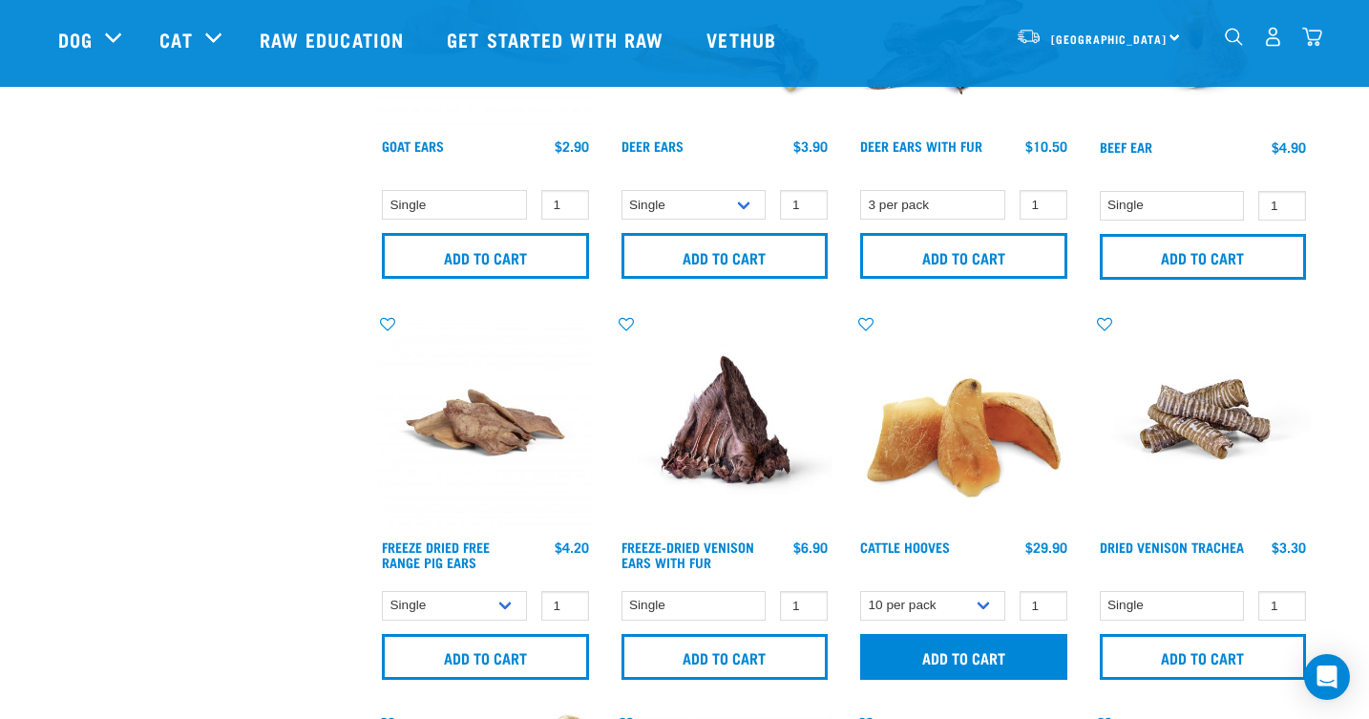
click at [966, 658] on input "Add to cart" at bounding box center [963, 657] width 207 height 46
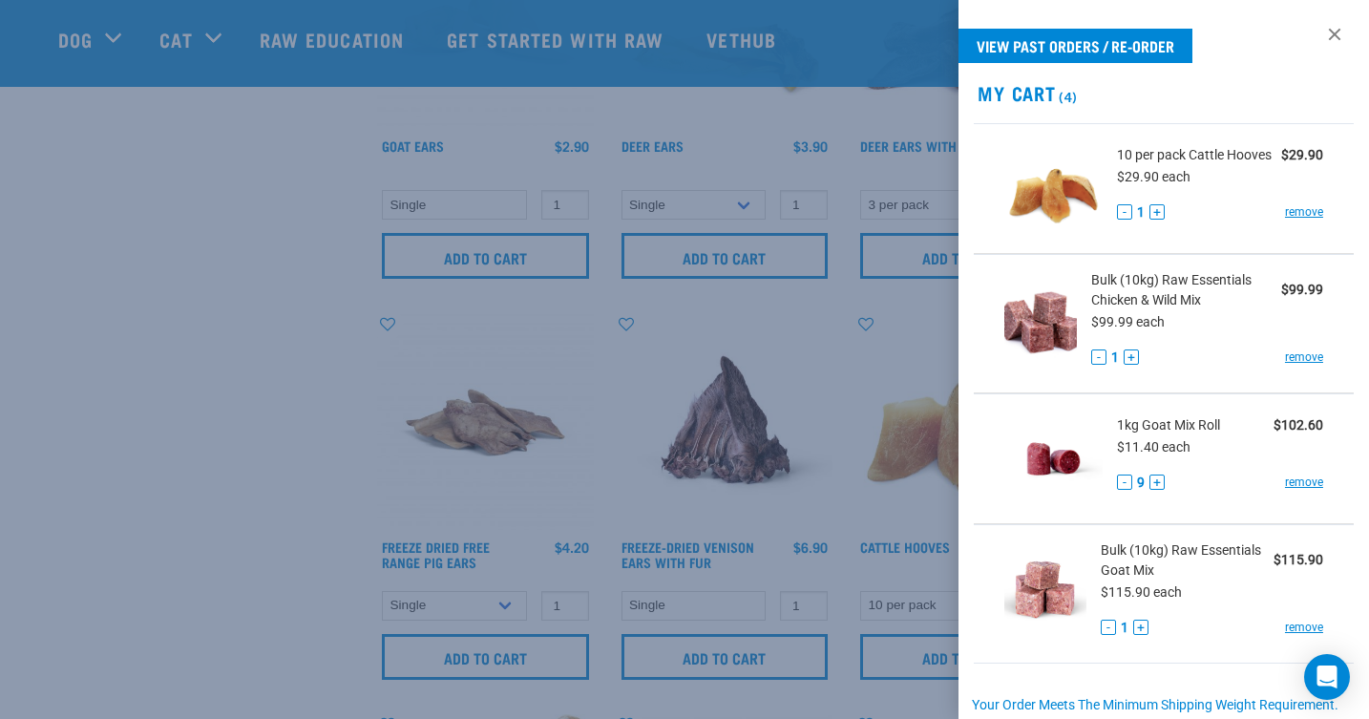
click at [813, 393] on div at bounding box center [684, 359] width 1369 height 719
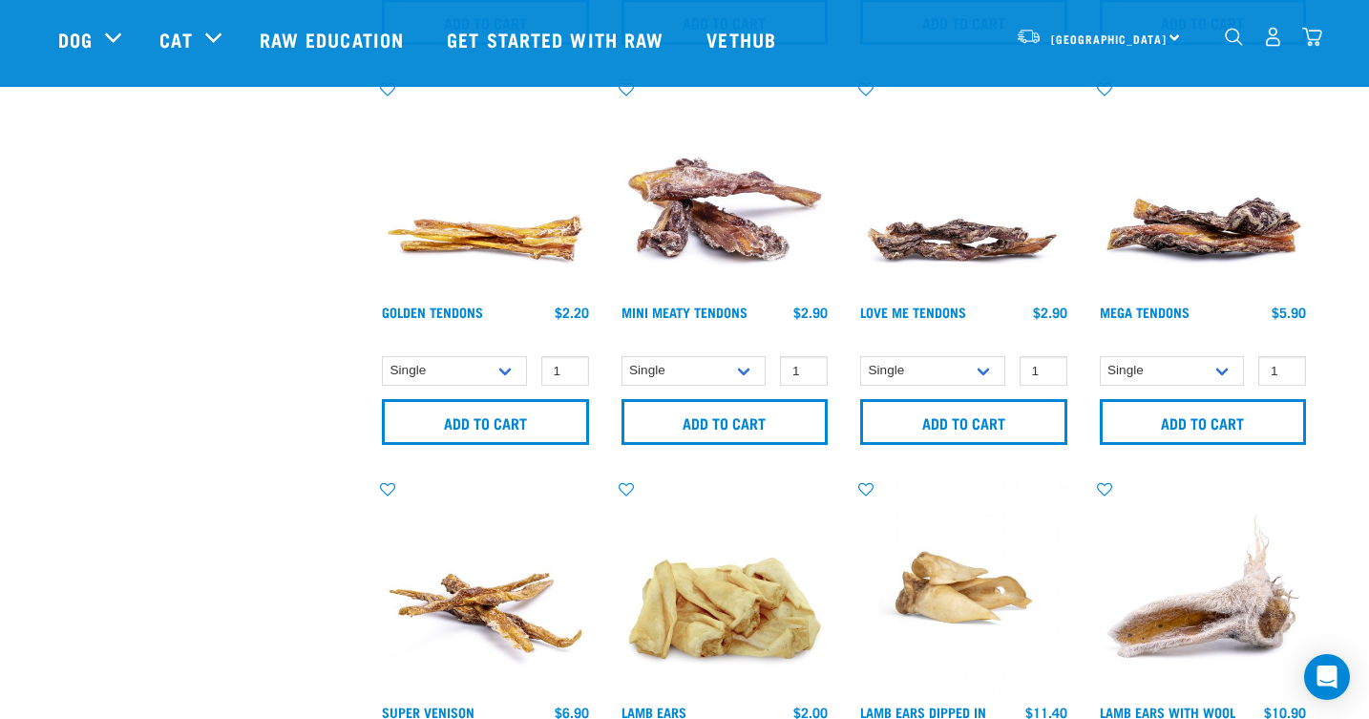
scroll to position [846, 0]
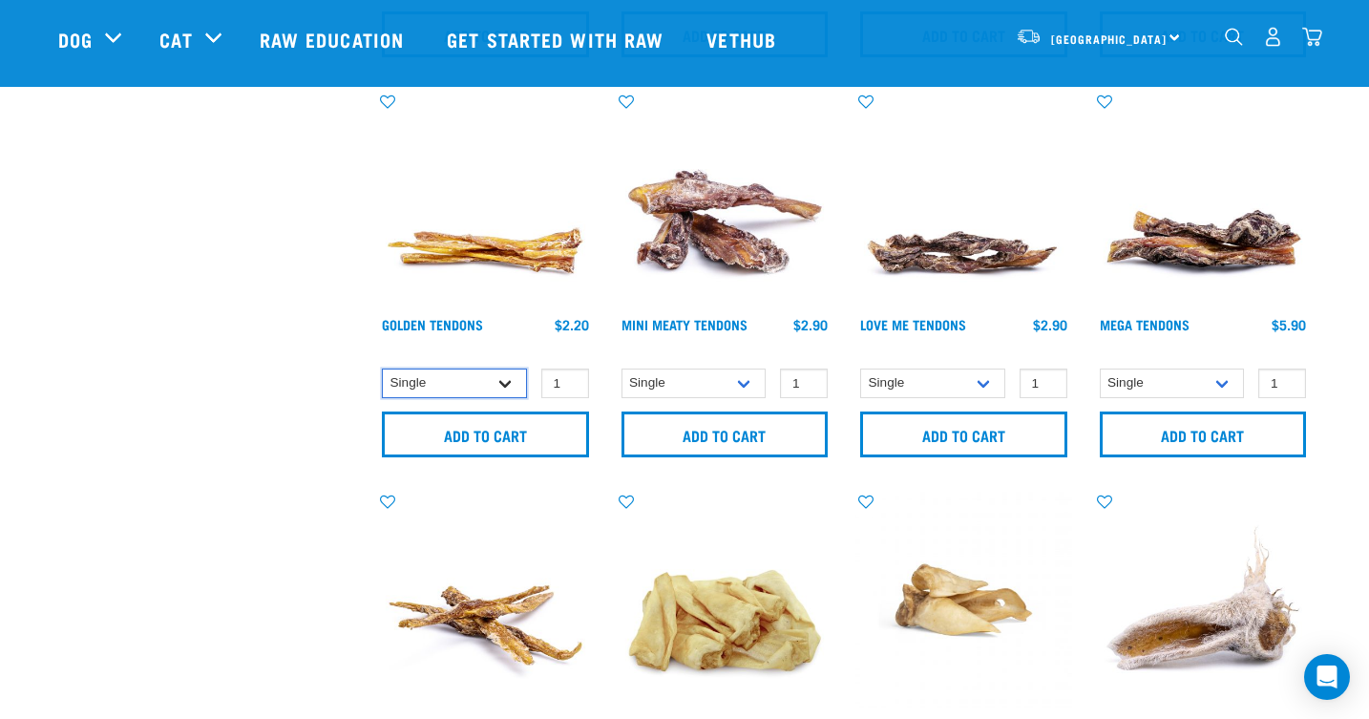
select select "682012"
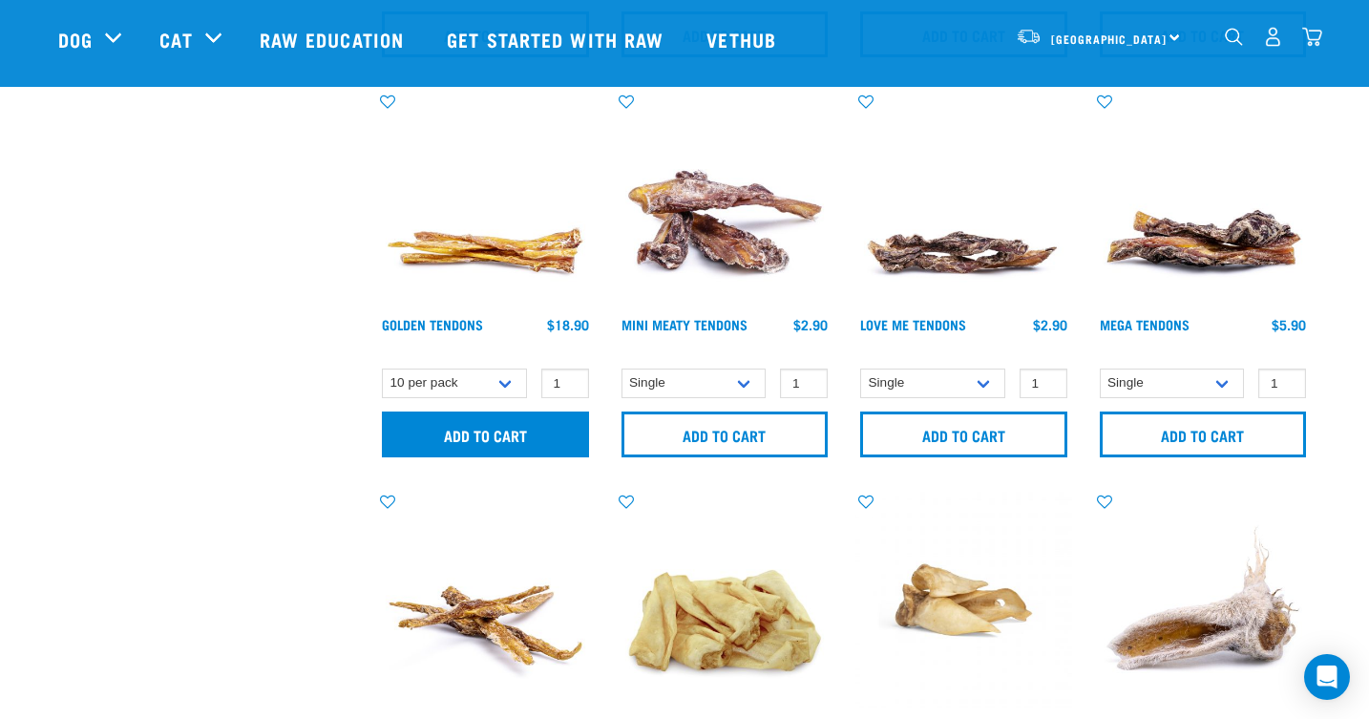
click at [484, 434] on input "Add to cart" at bounding box center [485, 435] width 207 height 46
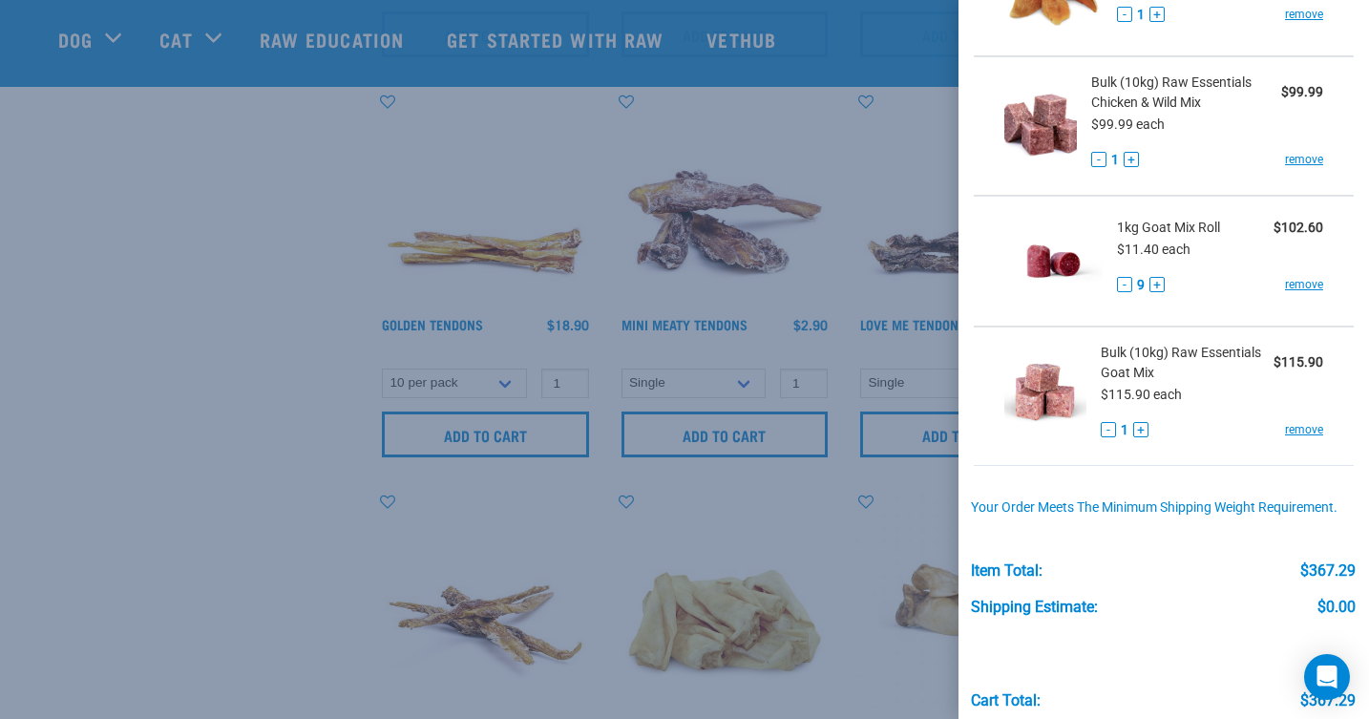
scroll to position [341, 0]
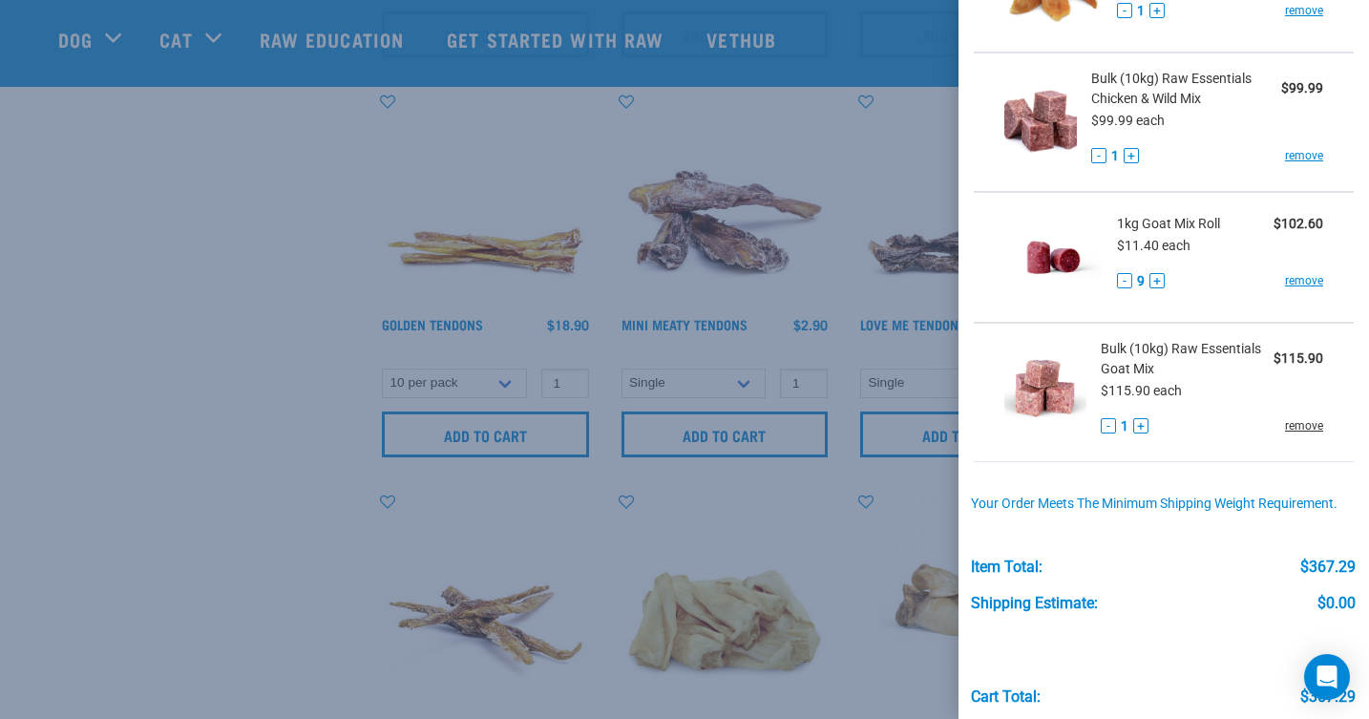
click at [1298, 427] on link "remove" at bounding box center [1304, 425] width 38 height 17
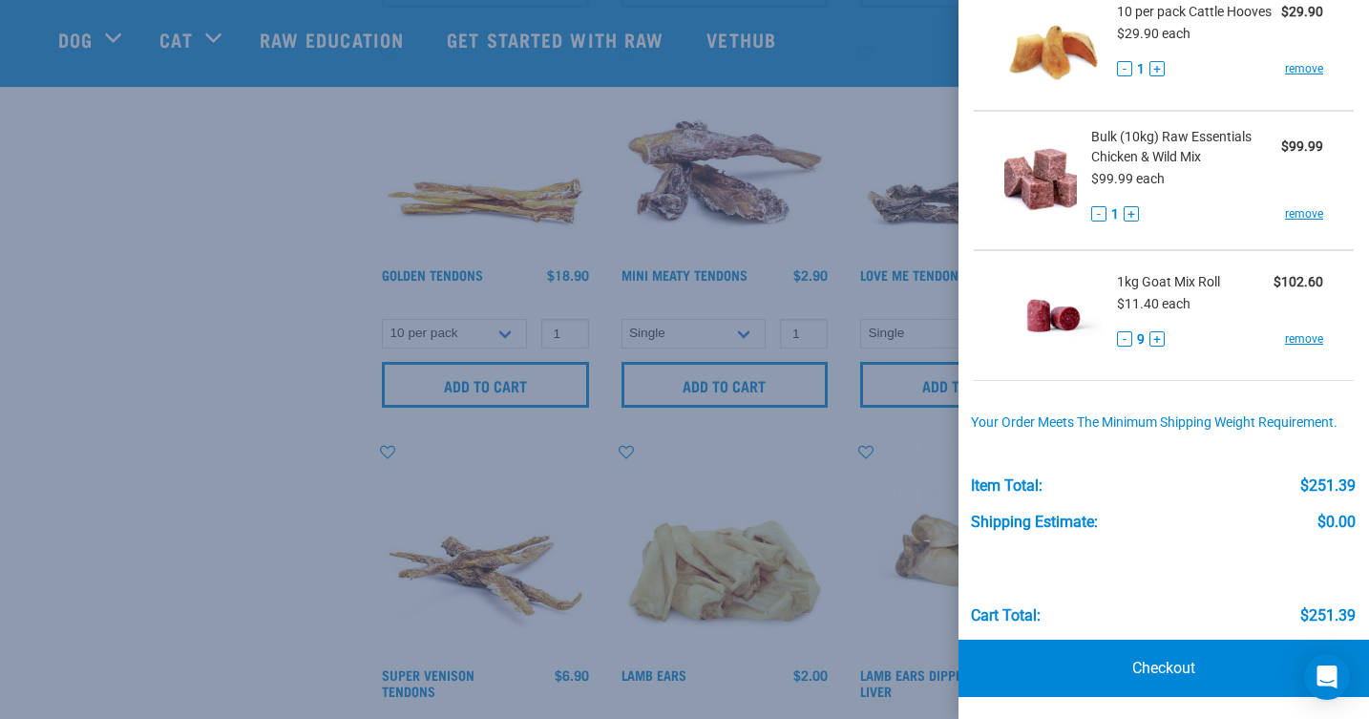
scroll to position [902, 0]
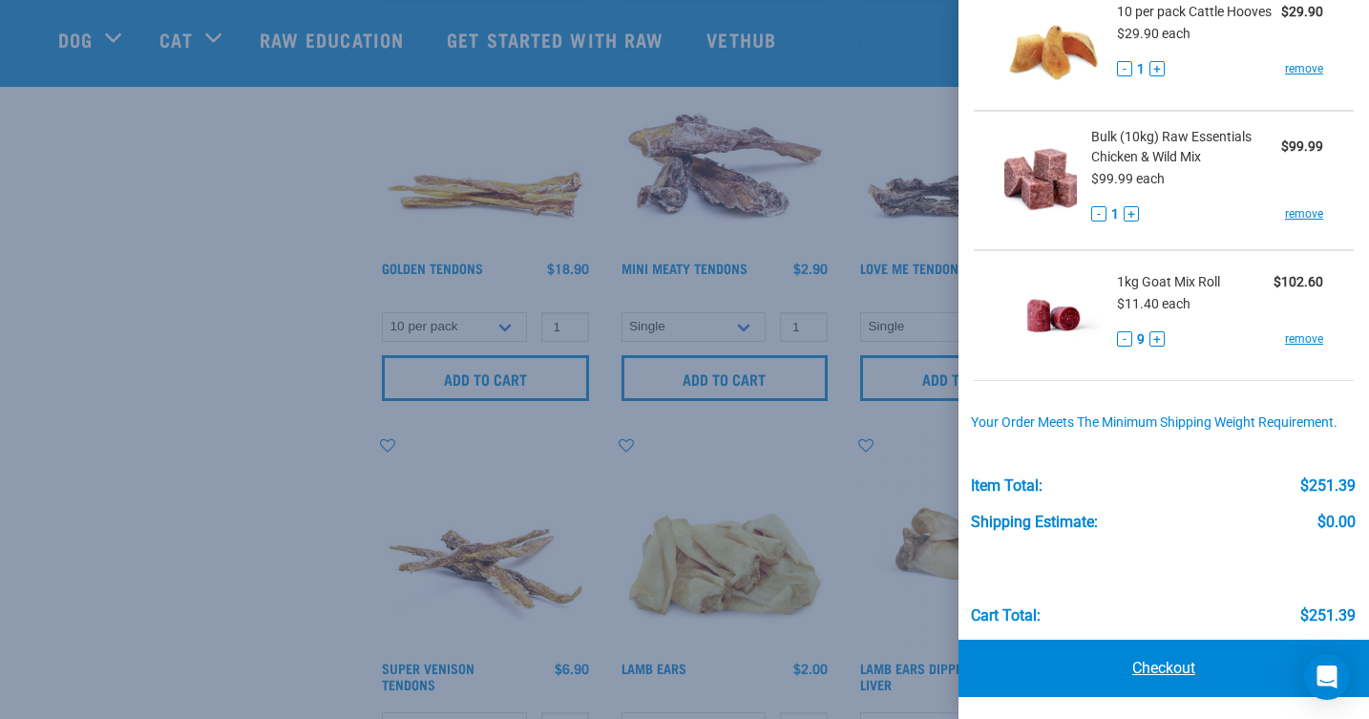
click at [1150, 659] on link "Checkout" at bounding box center [1164, 668] width 411 height 57
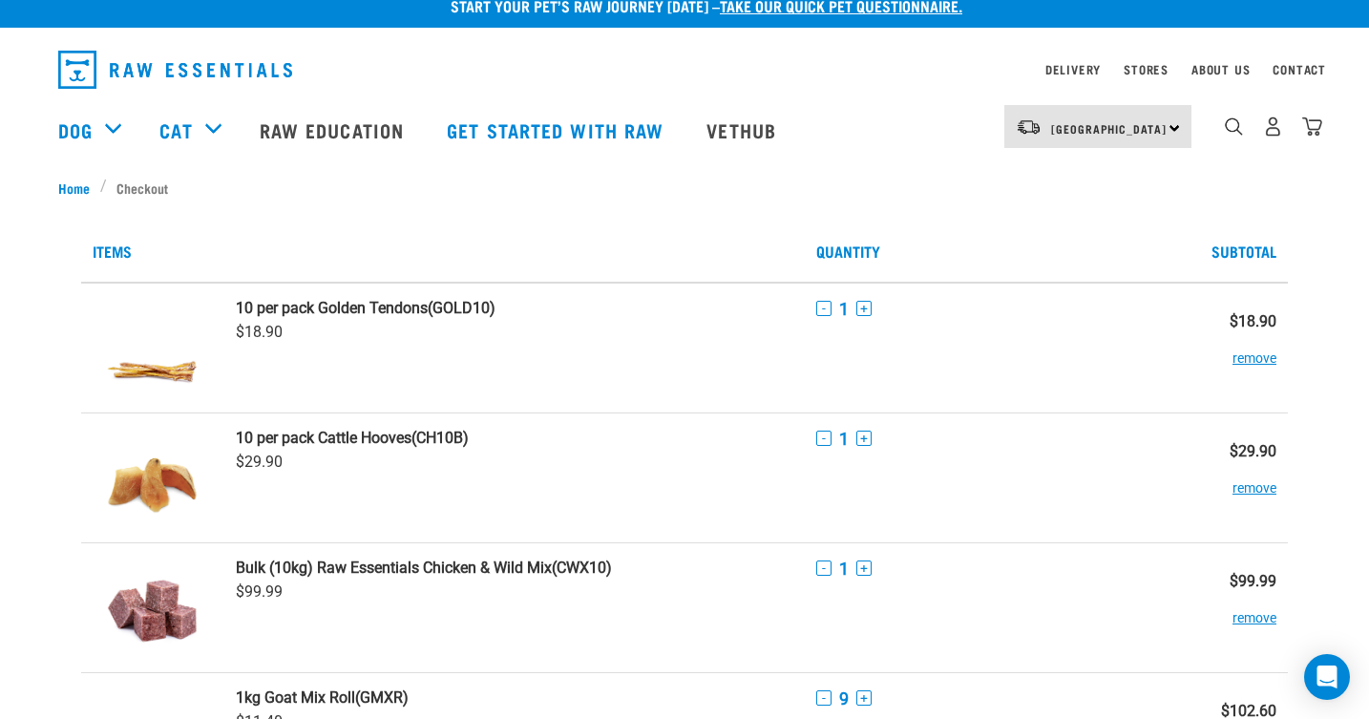
scroll to position [18, 0]
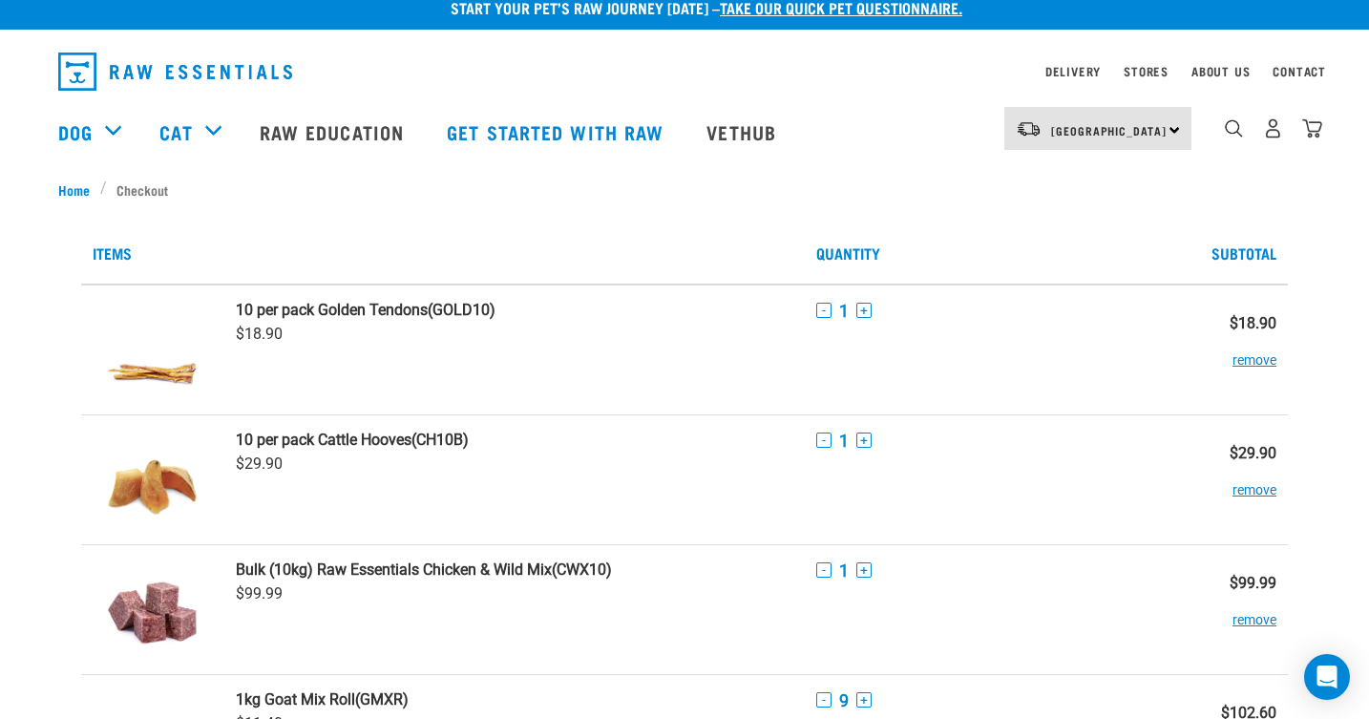
click at [892, 514] on td "- 1 +" at bounding box center [986, 479] width 362 height 130
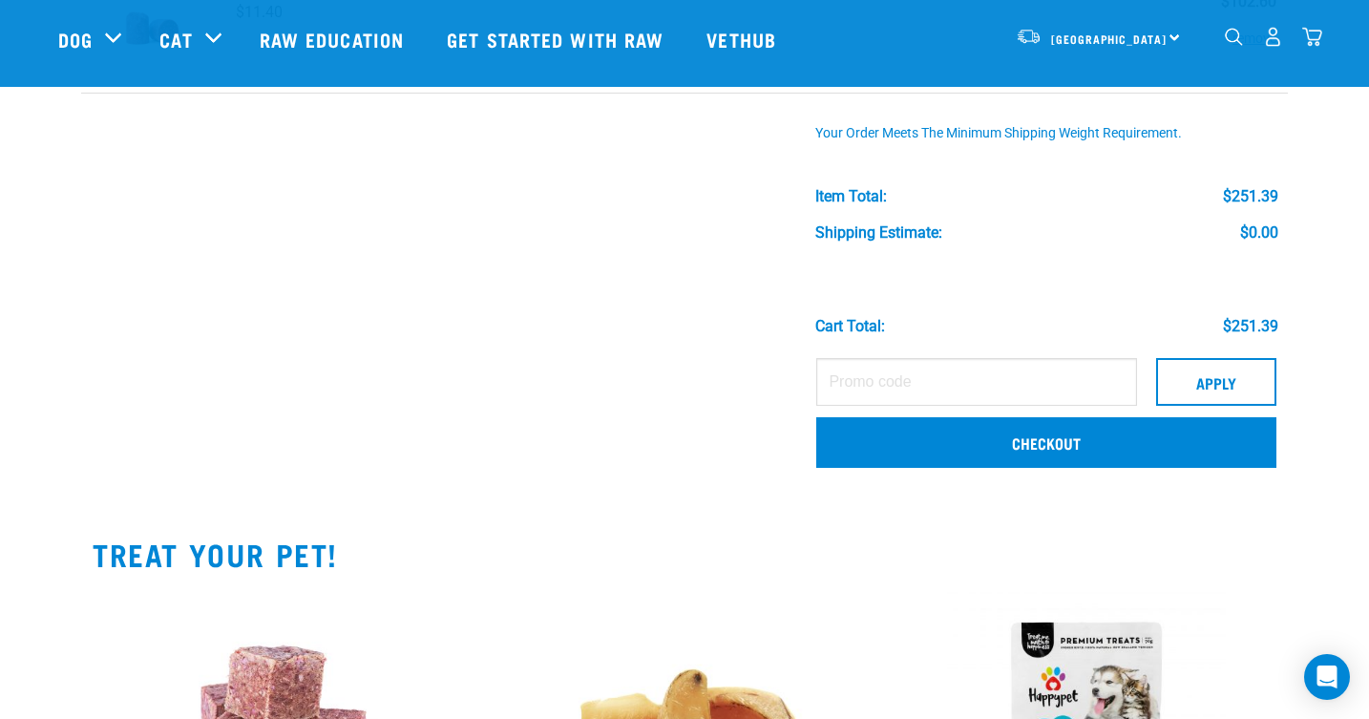
scroll to position [596, 0]
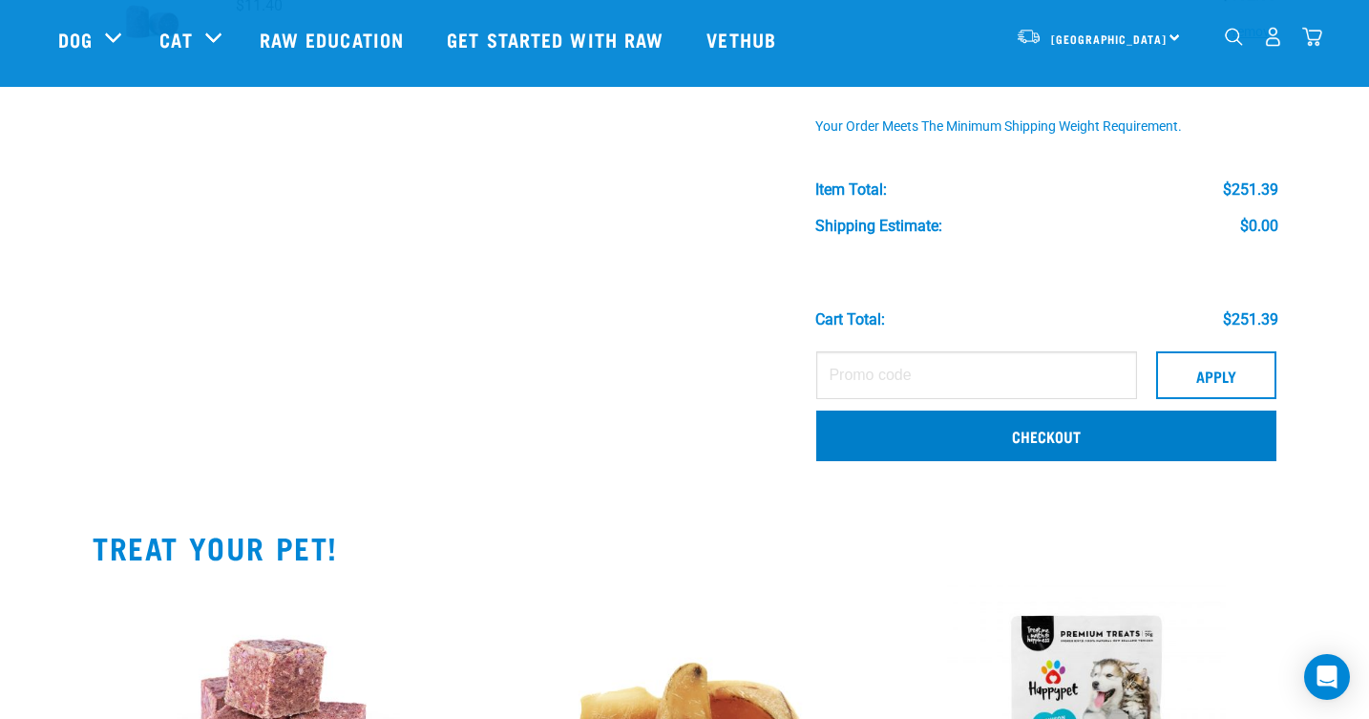
click at [885, 427] on link "Checkout" at bounding box center [1046, 436] width 460 height 50
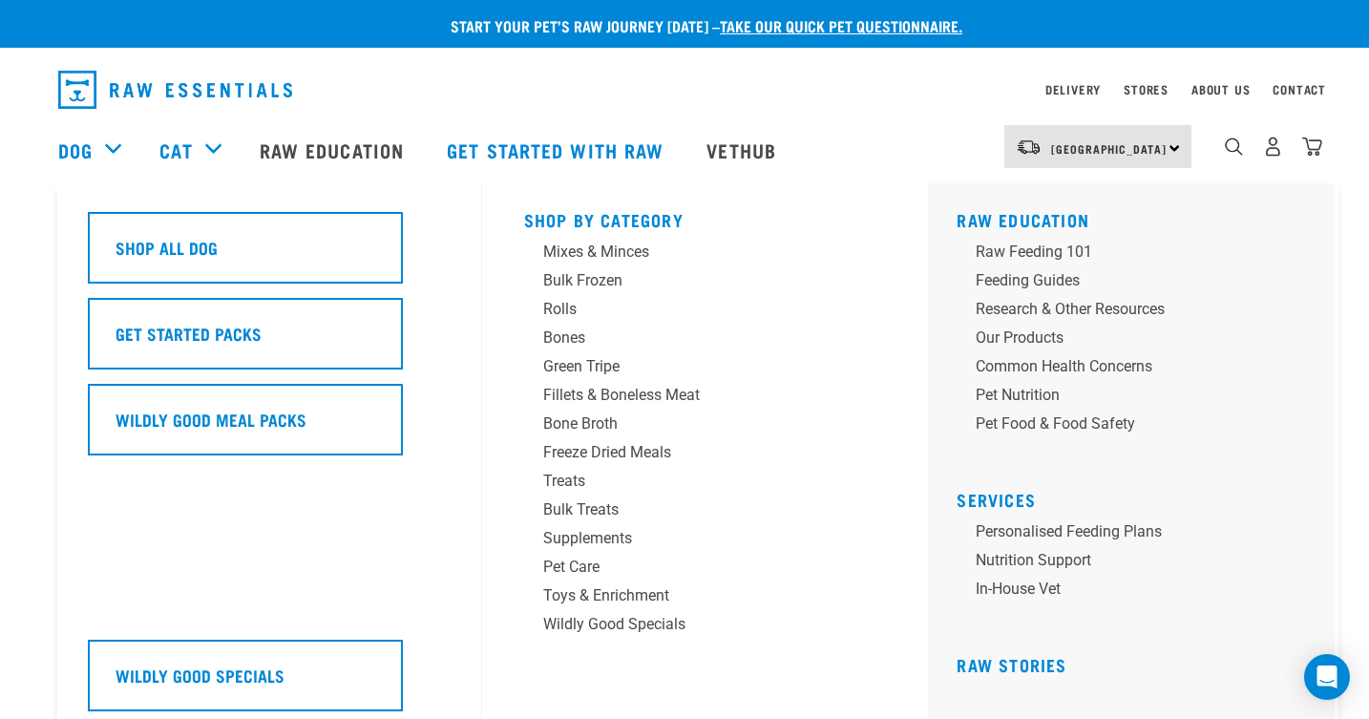
click at [109, 150] on div "Dog" at bounding box center [99, 150] width 82 height 76
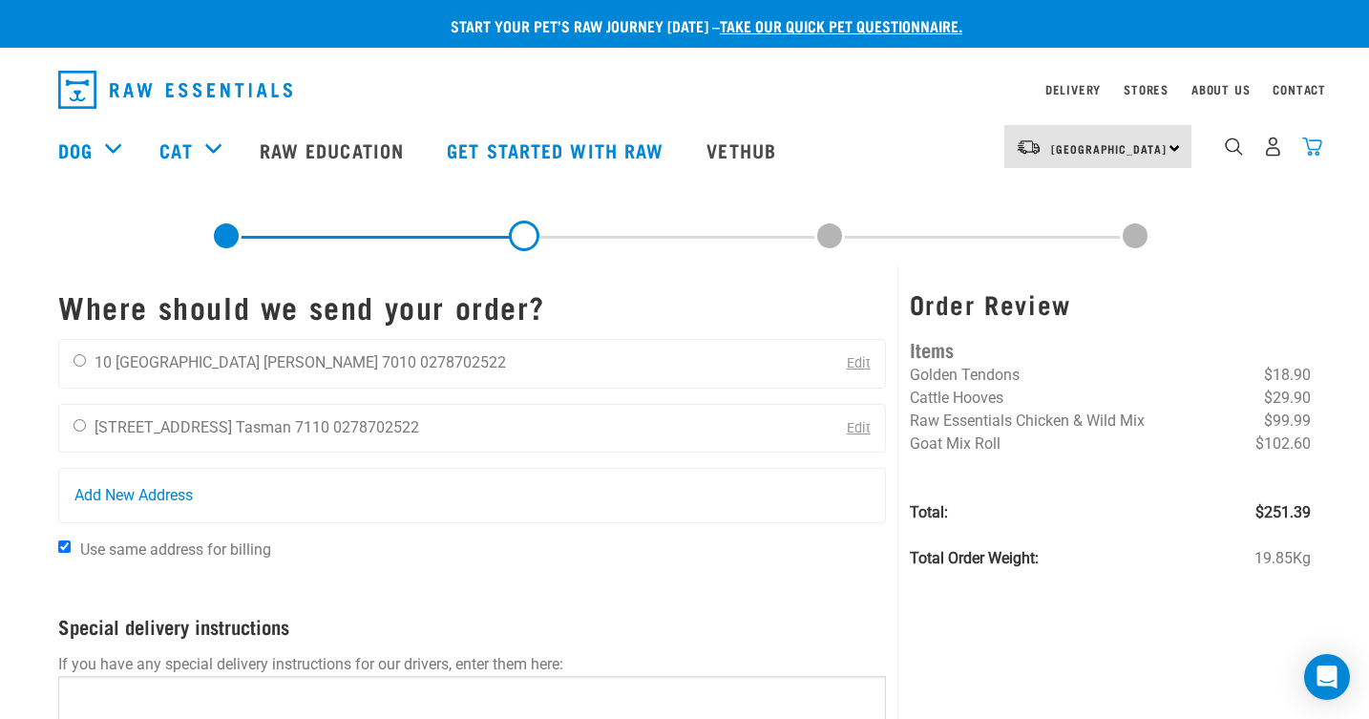
click at [1315, 150] on img "dropdown navigation" at bounding box center [1312, 147] width 20 height 20
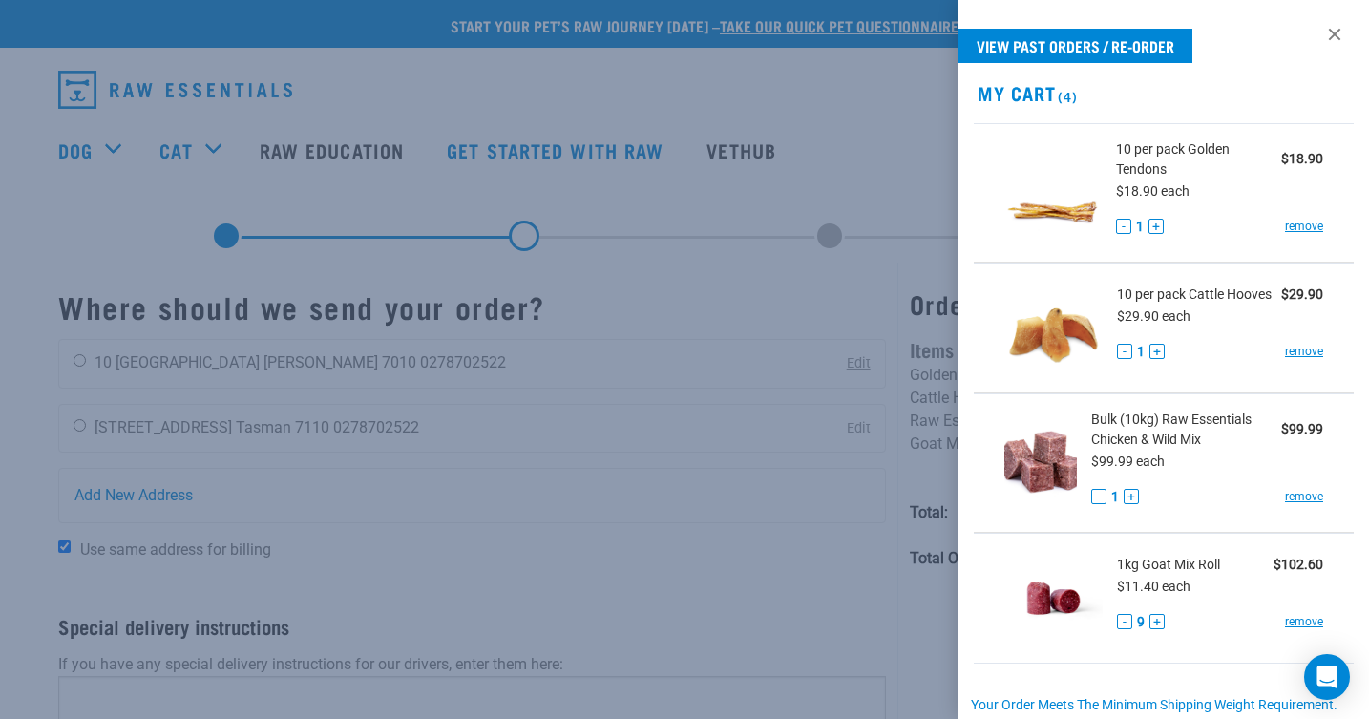
click at [685, 440] on div at bounding box center [684, 359] width 1369 height 719
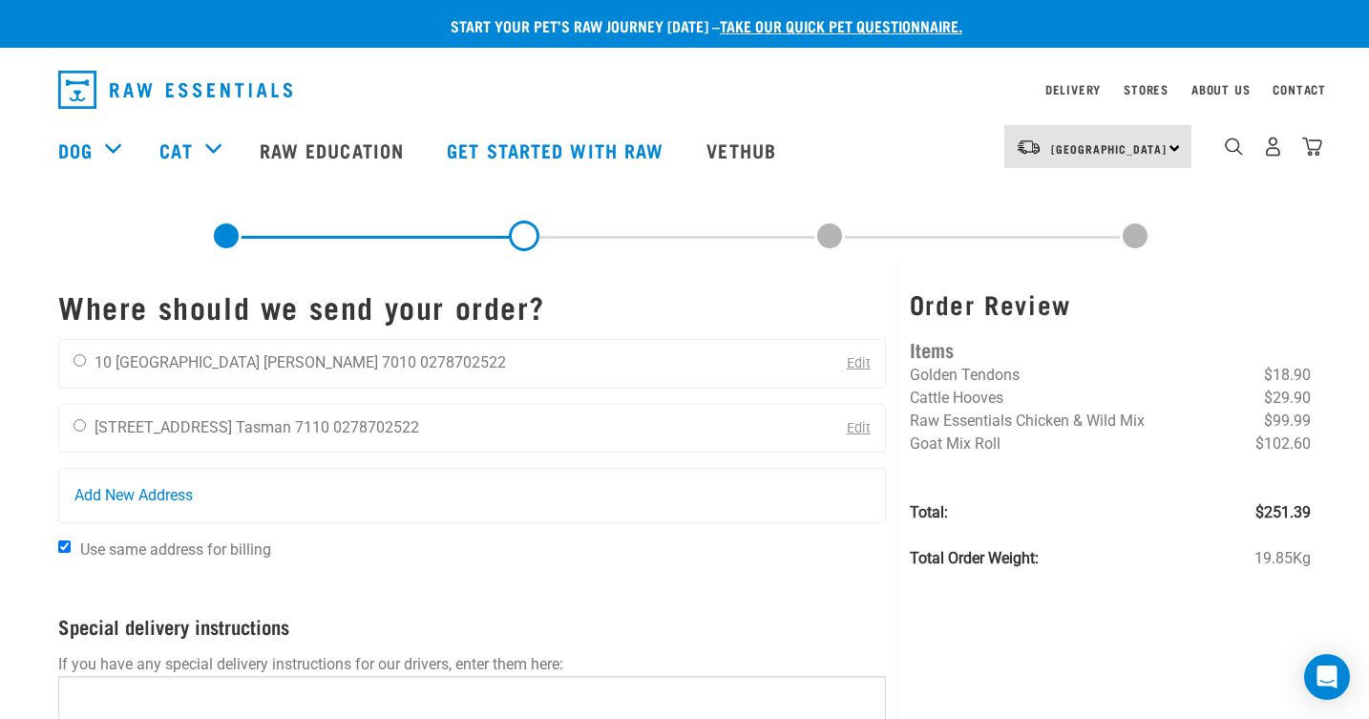
click at [228, 235] on link at bounding box center [226, 236] width 31 height 31
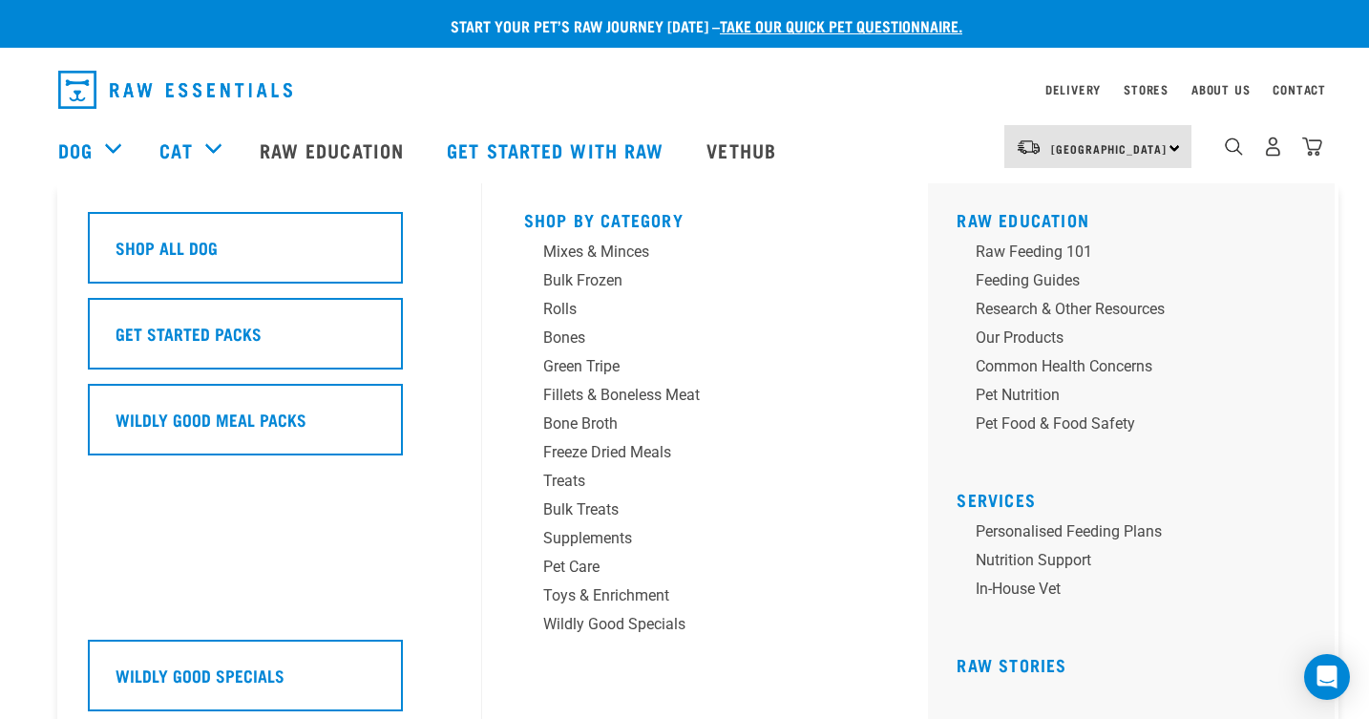
click at [111, 149] on div "Dog" at bounding box center [99, 150] width 82 height 76
click at [571, 482] on div "Treats" at bounding box center [692, 481] width 298 height 23
click at [599, 423] on div "Bone Broth" at bounding box center [692, 424] width 298 height 23
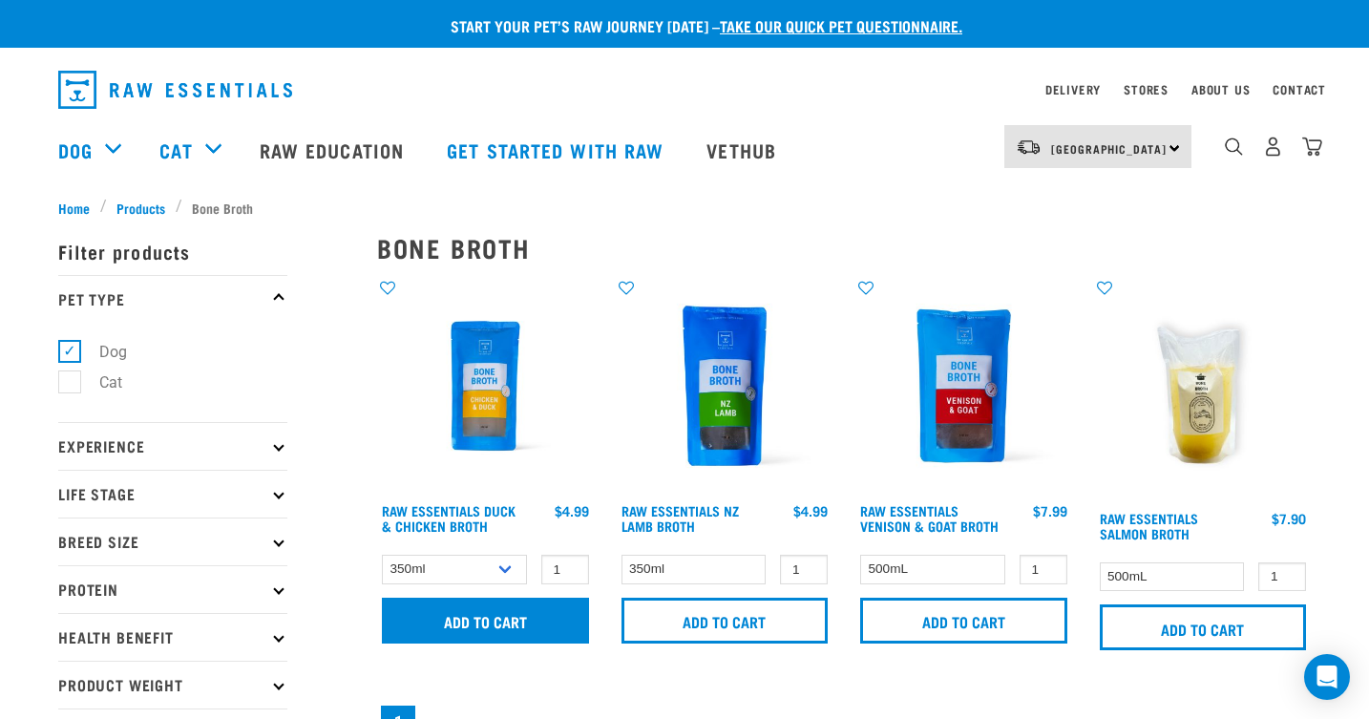
click at [511, 644] on input "Add to cart" at bounding box center [485, 621] width 207 height 46
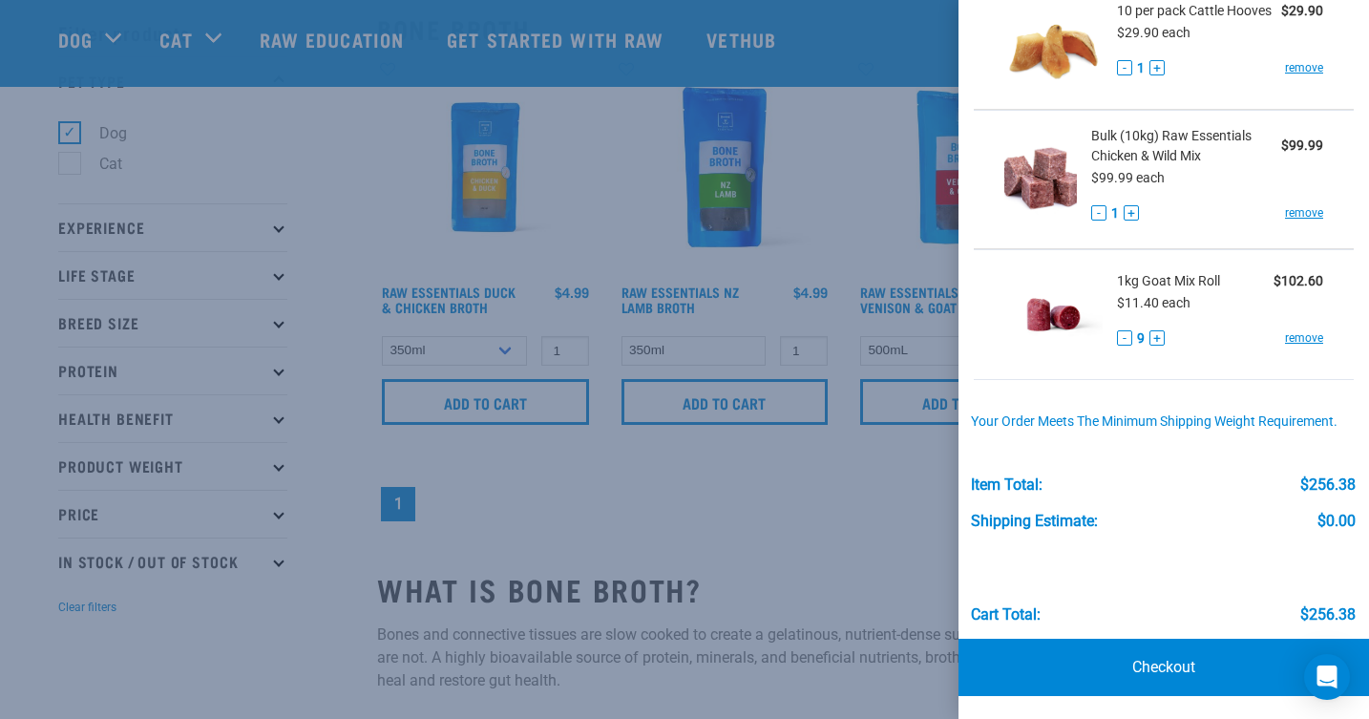
scroll to position [422, 0]
click at [1168, 667] on link "Checkout" at bounding box center [1164, 668] width 411 height 57
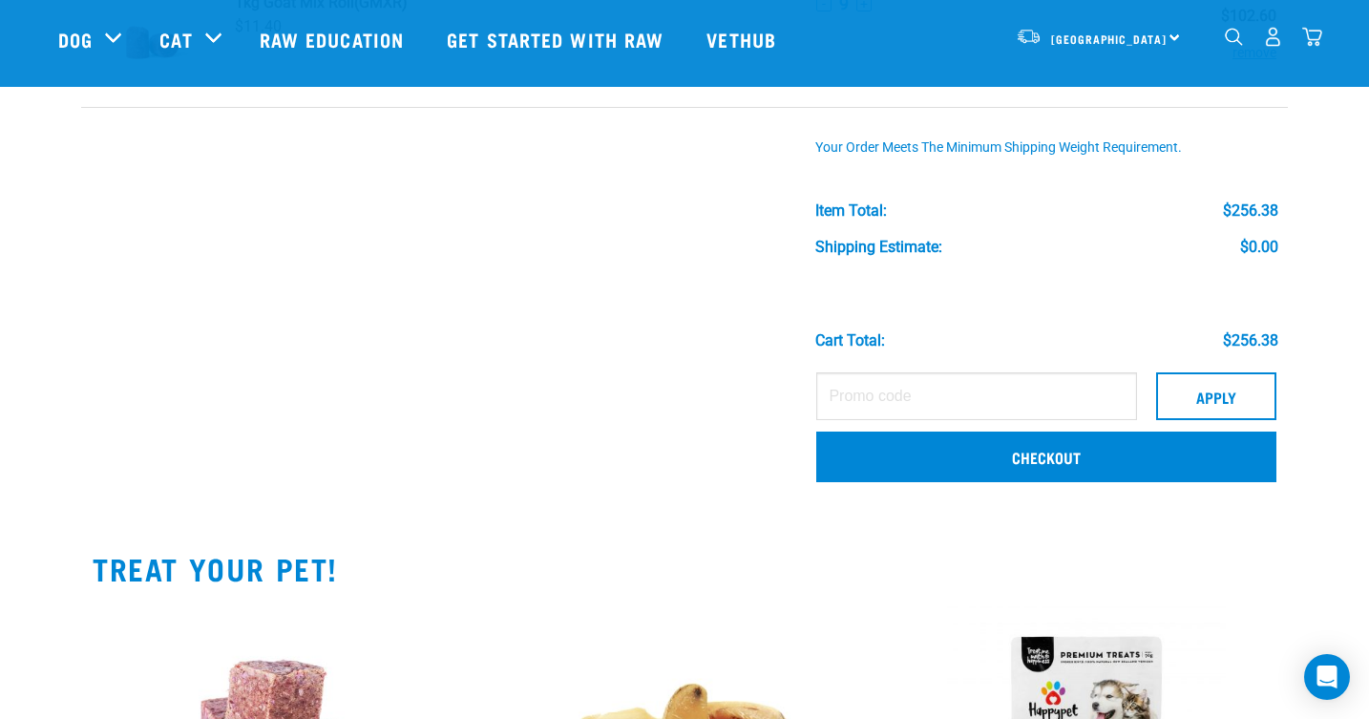
scroll to position [709, 0]
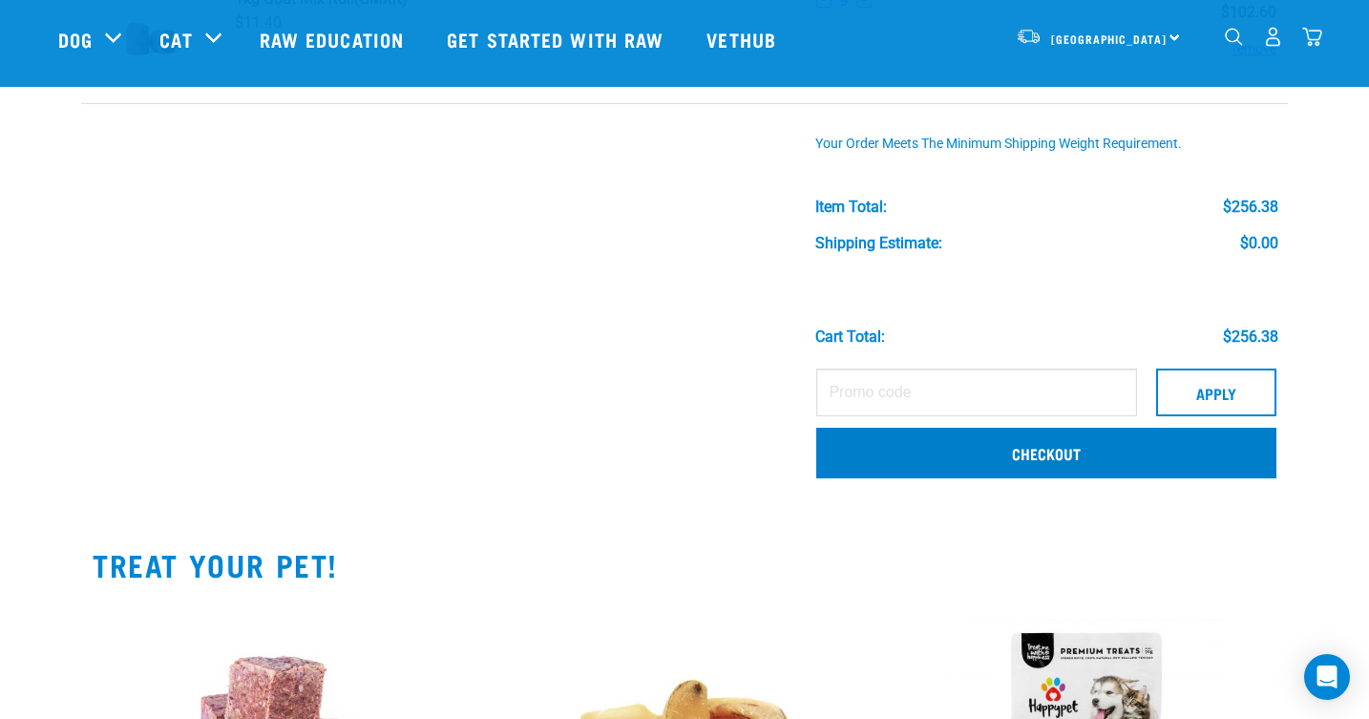
click at [866, 452] on link "Checkout" at bounding box center [1046, 453] width 460 height 50
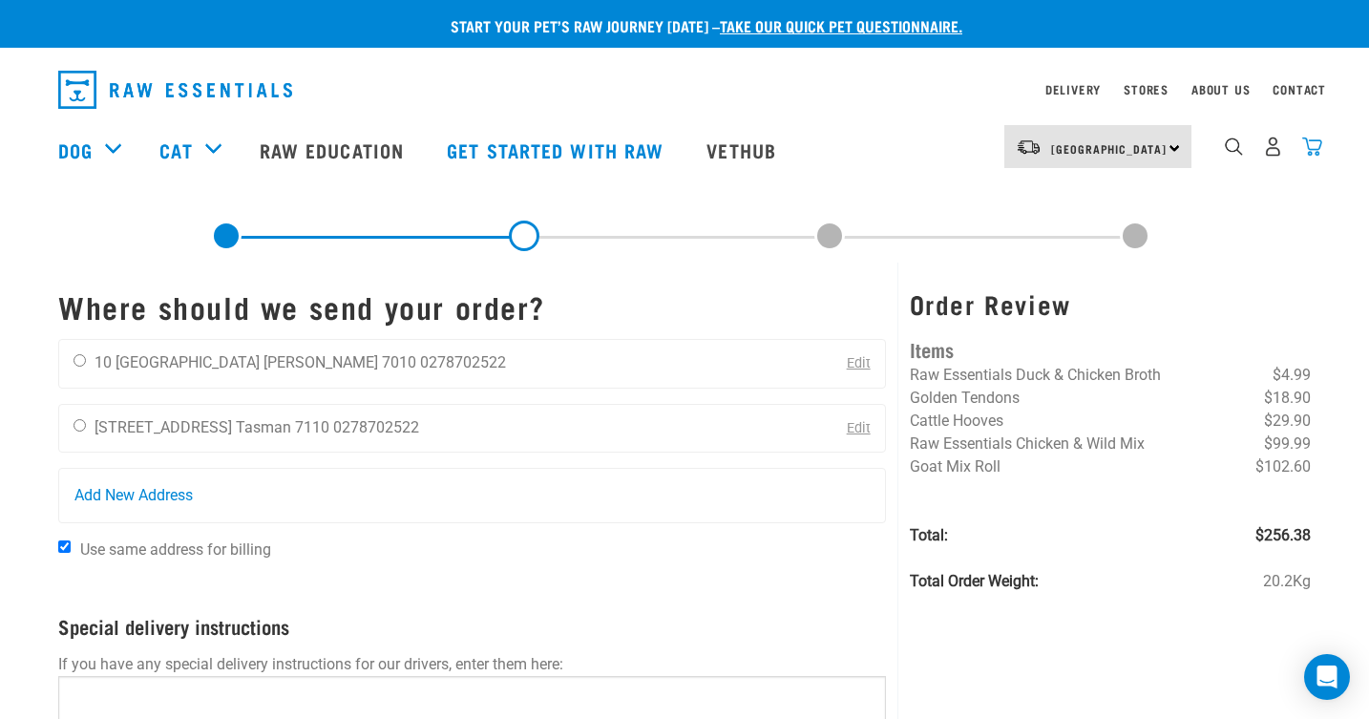
click at [1315, 148] on img "dropdown navigation" at bounding box center [1312, 147] width 20 height 20
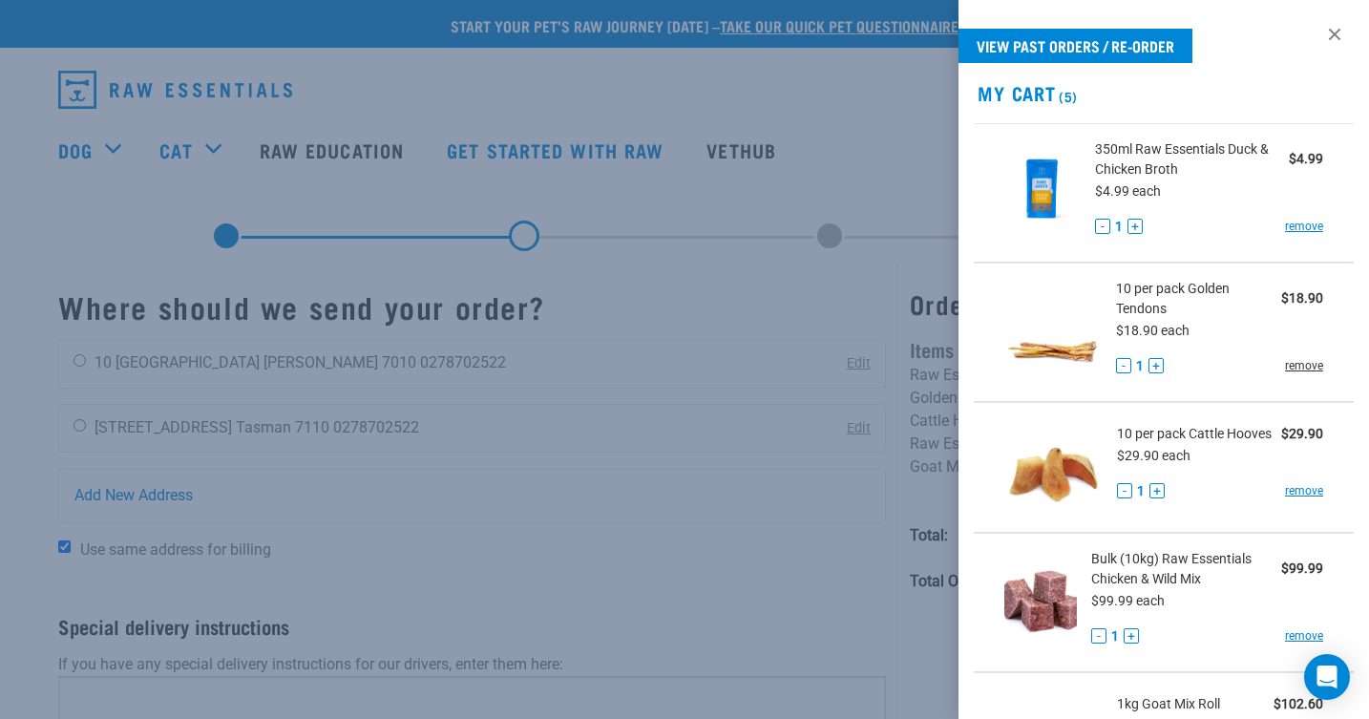
click at [1306, 365] on link "remove" at bounding box center [1304, 365] width 38 height 17
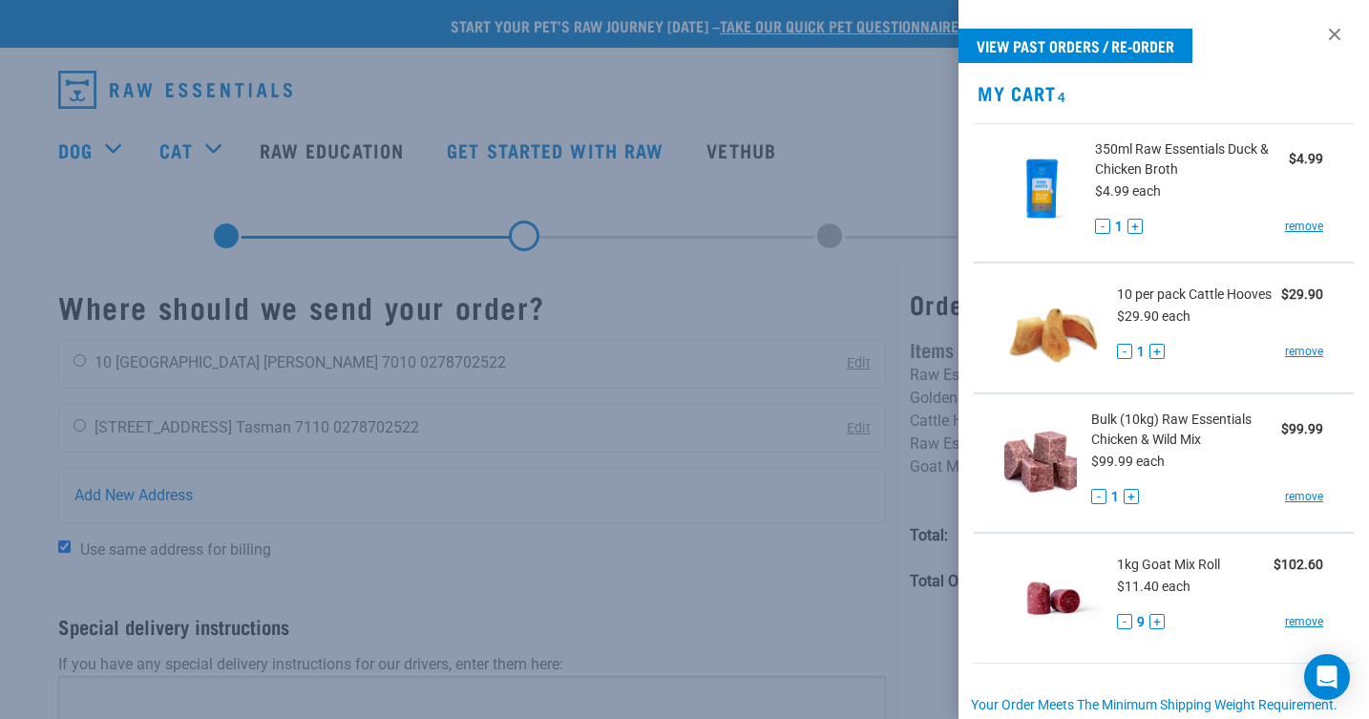
click at [1136, 225] on button "+" at bounding box center [1135, 226] width 15 height 15
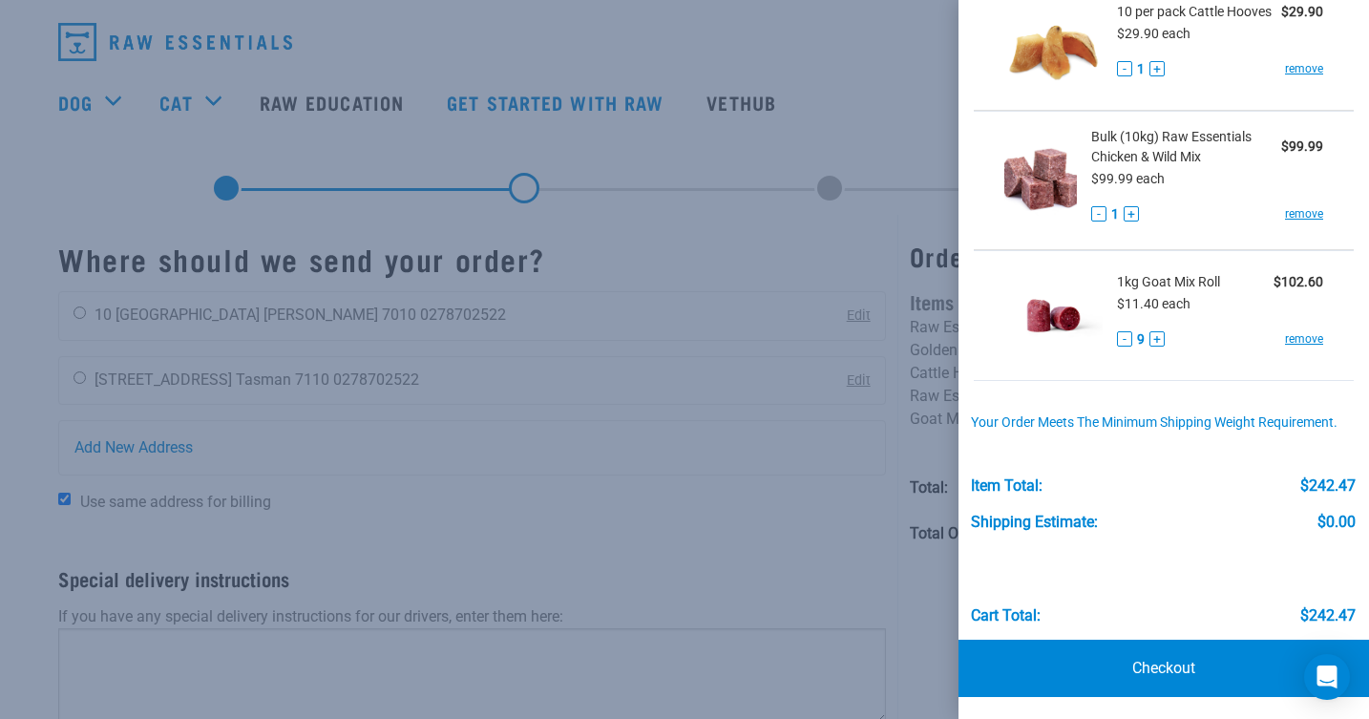
scroll to position [49, 0]
click at [1159, 656] on link "Checkout" at bounding box center [1164, 668] width 411 height 57
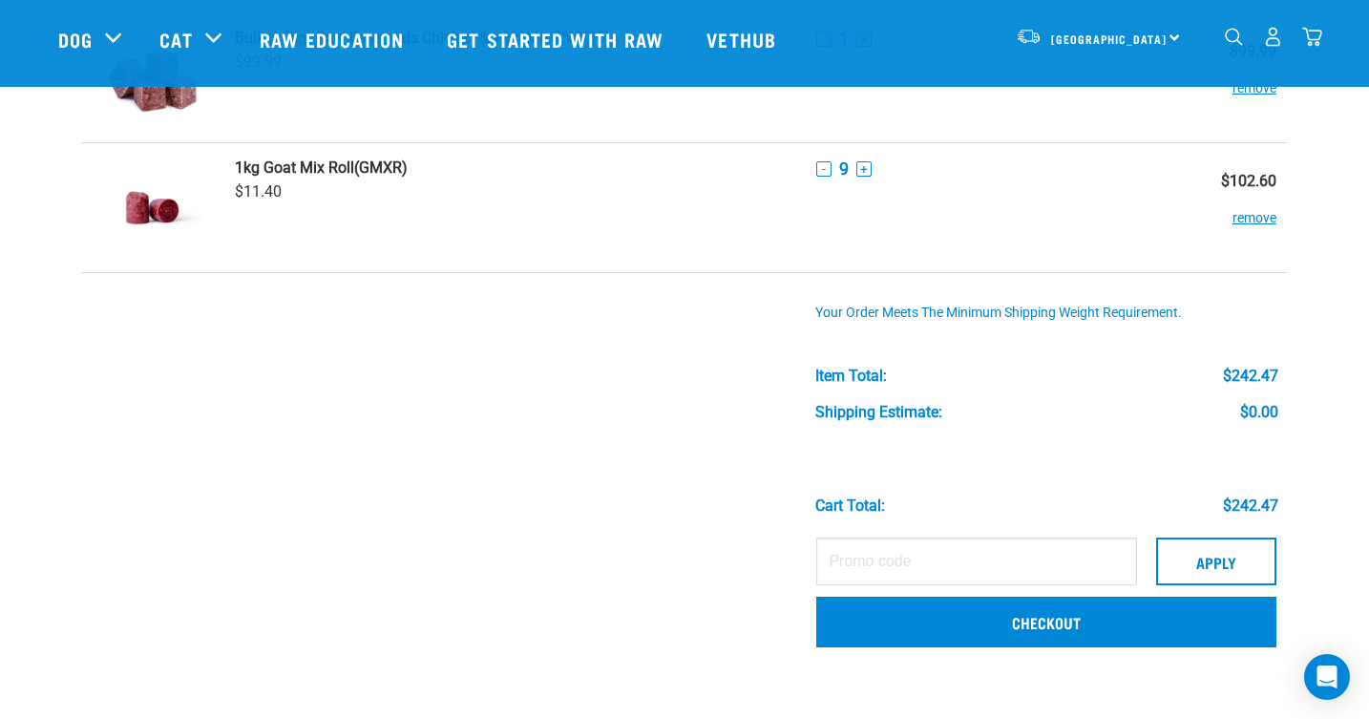
scroll to position [411, 0]
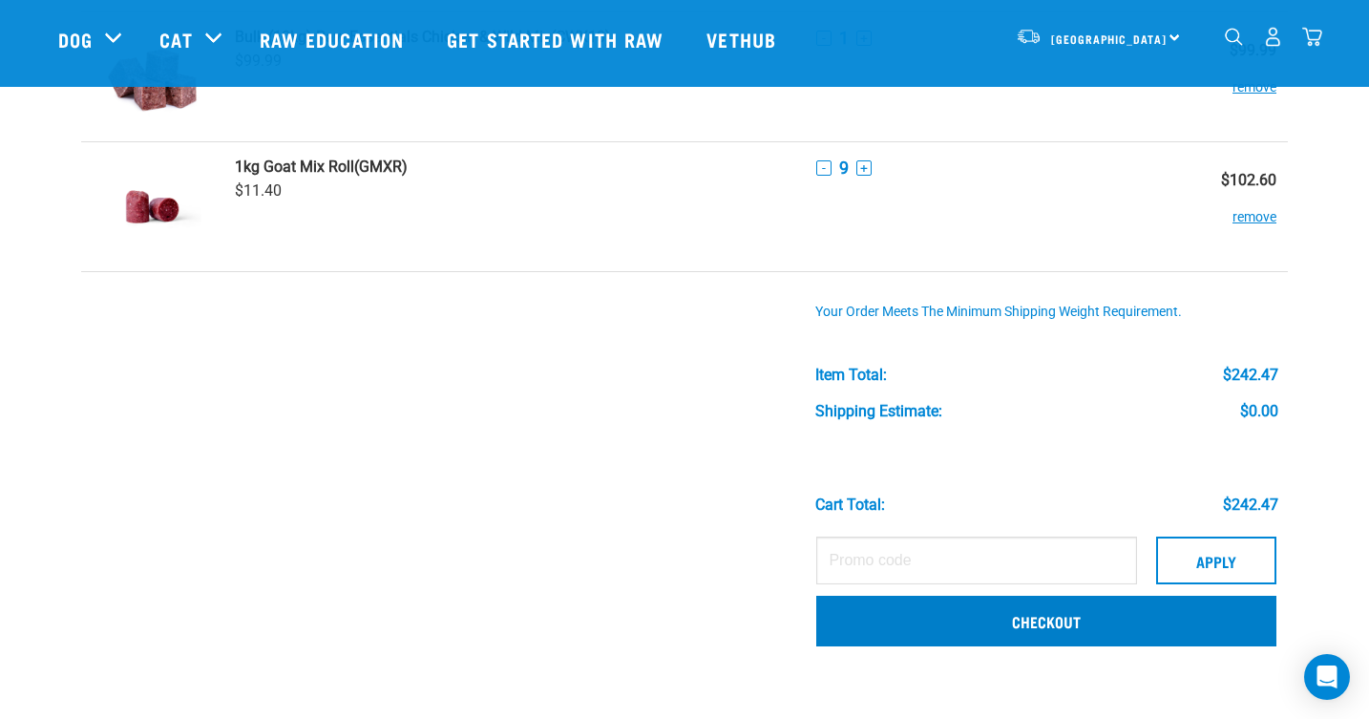
click at [885, 621] on link "Checkout" at bounding box center [1046, 621] width 460 height 50
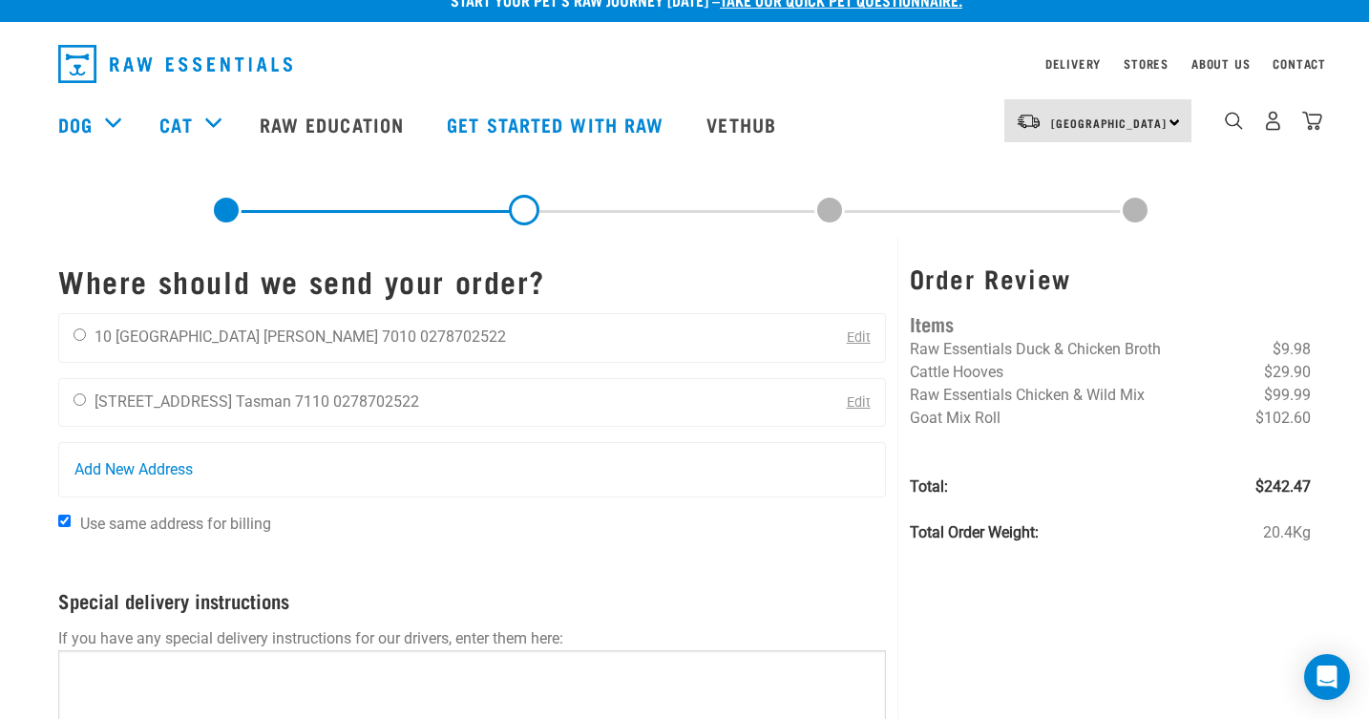
scroll to position [27, 0]
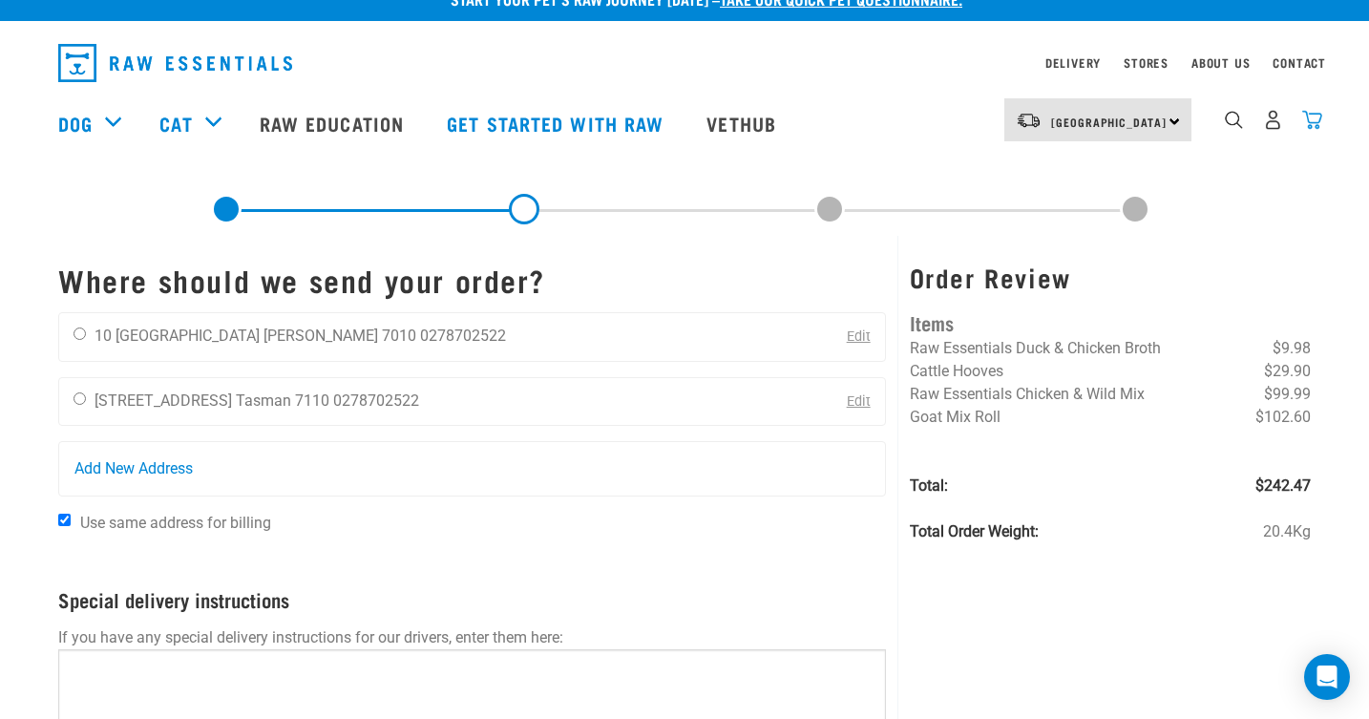
click at [1311, 122] on img "dropdown navigation" at bounding box center [1312, 120] width 20 height 20
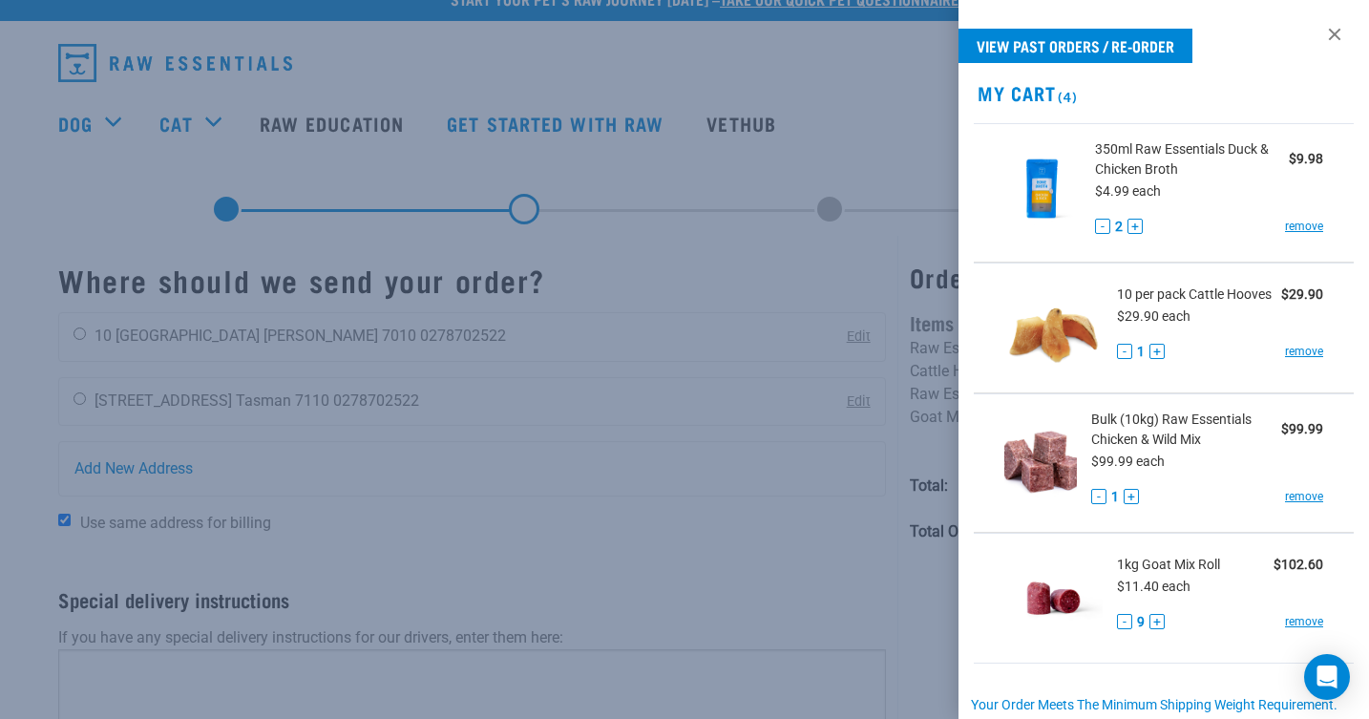
click at [1101, 224] on button "-" at bounding box center [1102, 226] width 15 height 15
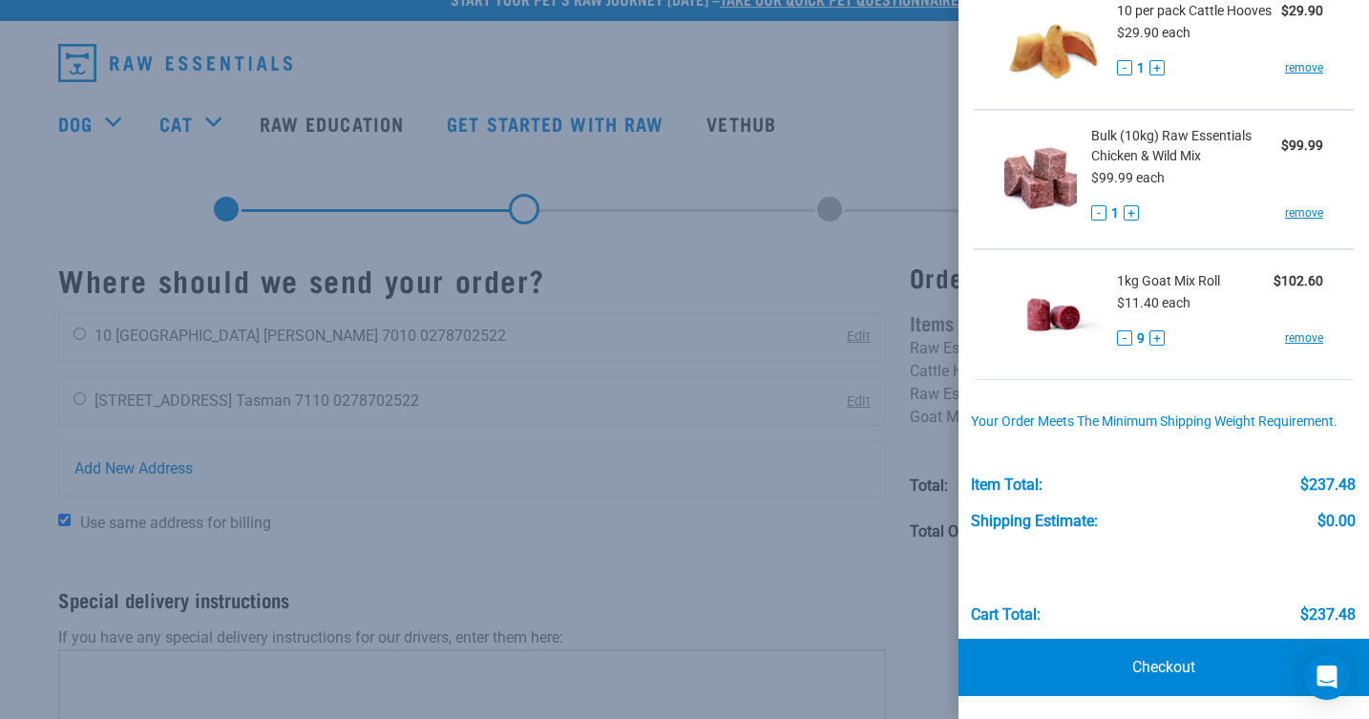
scroll to position [283, 0]
click at [1122, 669] on link "Checkout" at bounding box center [1164, 668] width 411 height 57
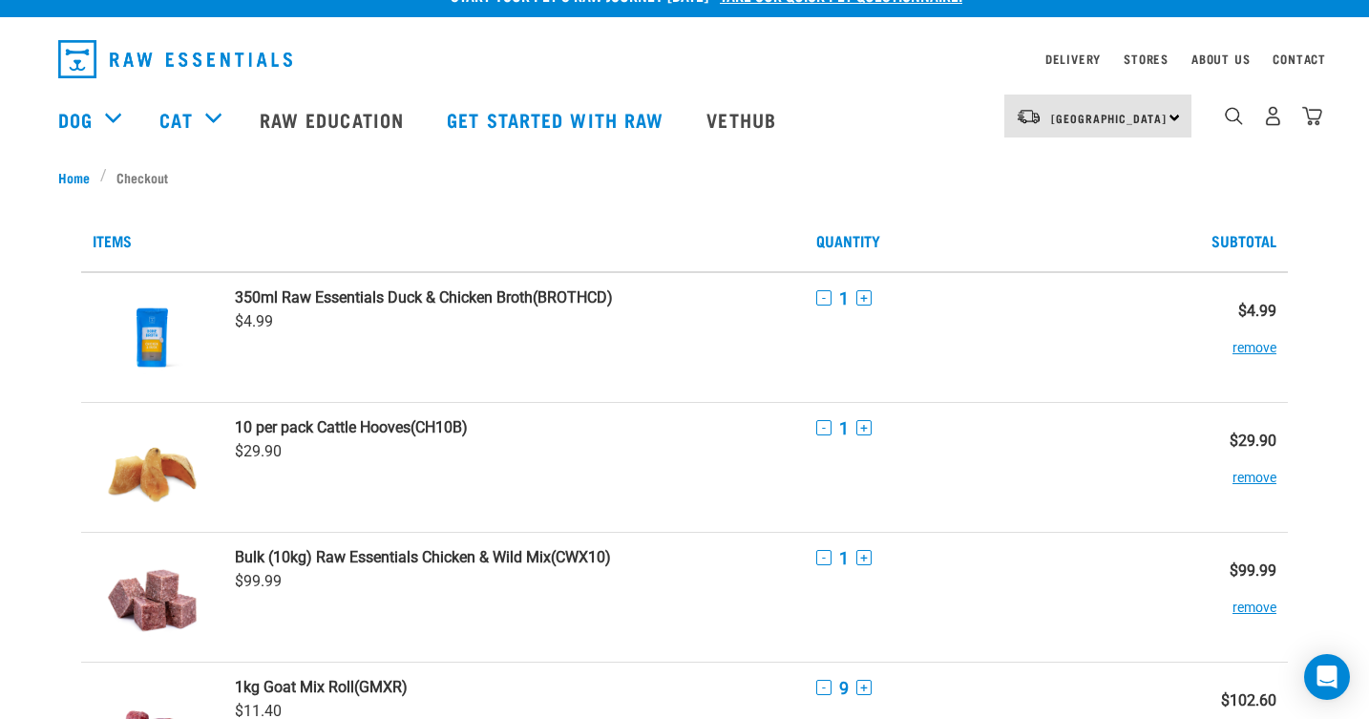
scroll to position [32, 0]
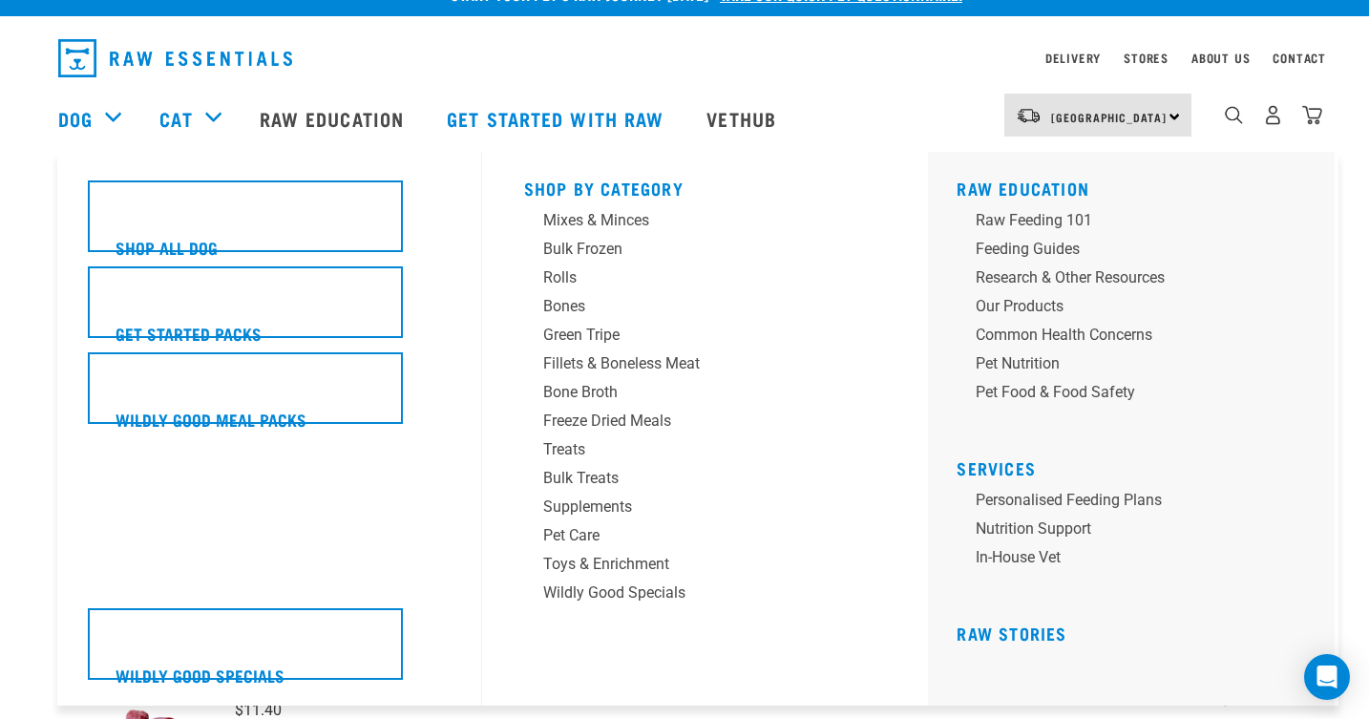
click at [113, 113] on div "Dog" at bounding box center [99, 118] width 82 height 76
click at [572, 447] on div "Treats" at bounding box center [692, 449] width 298 height 23
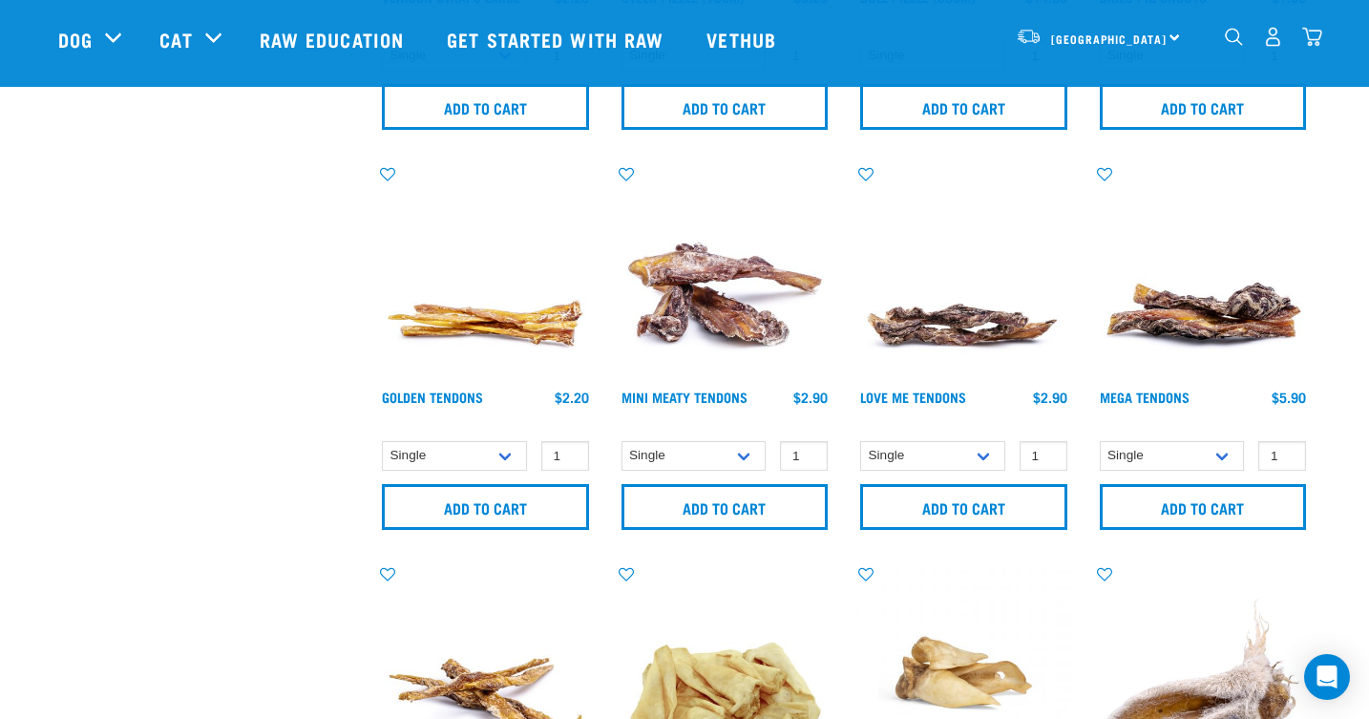
scroll to position [783, 0]
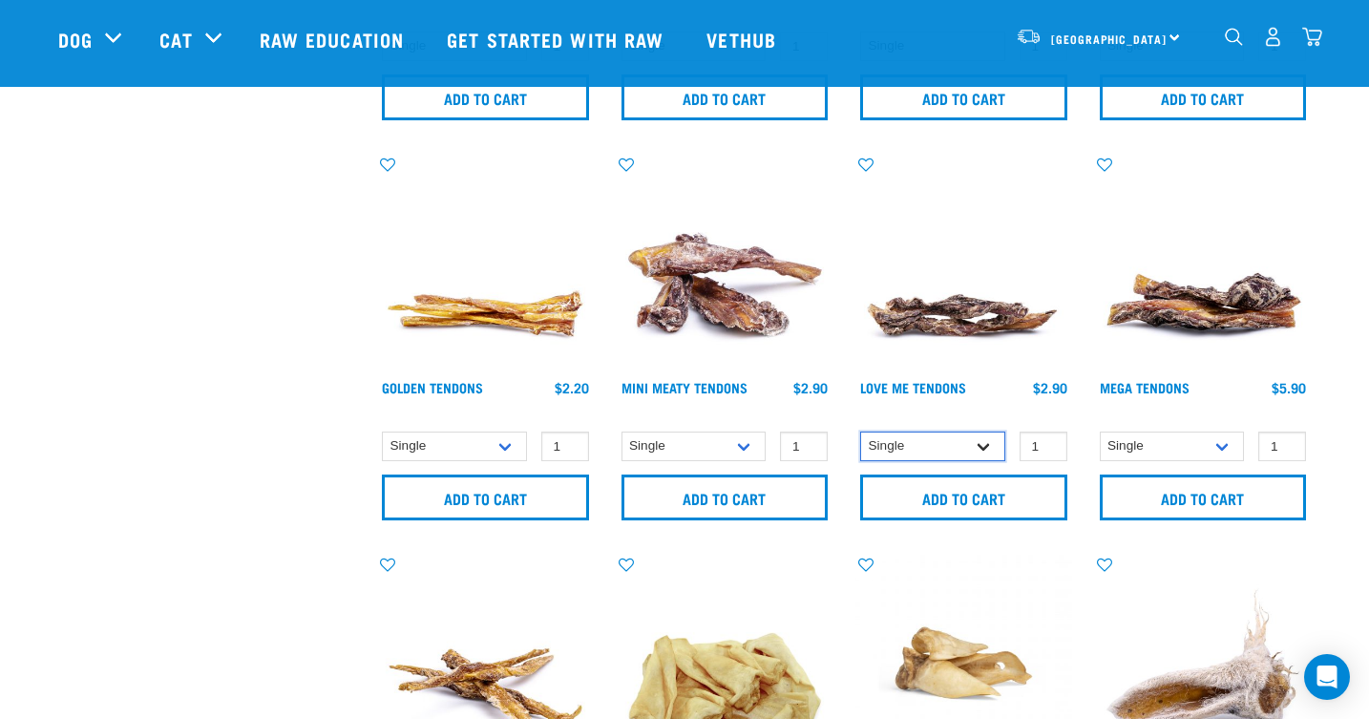
select select "682015"
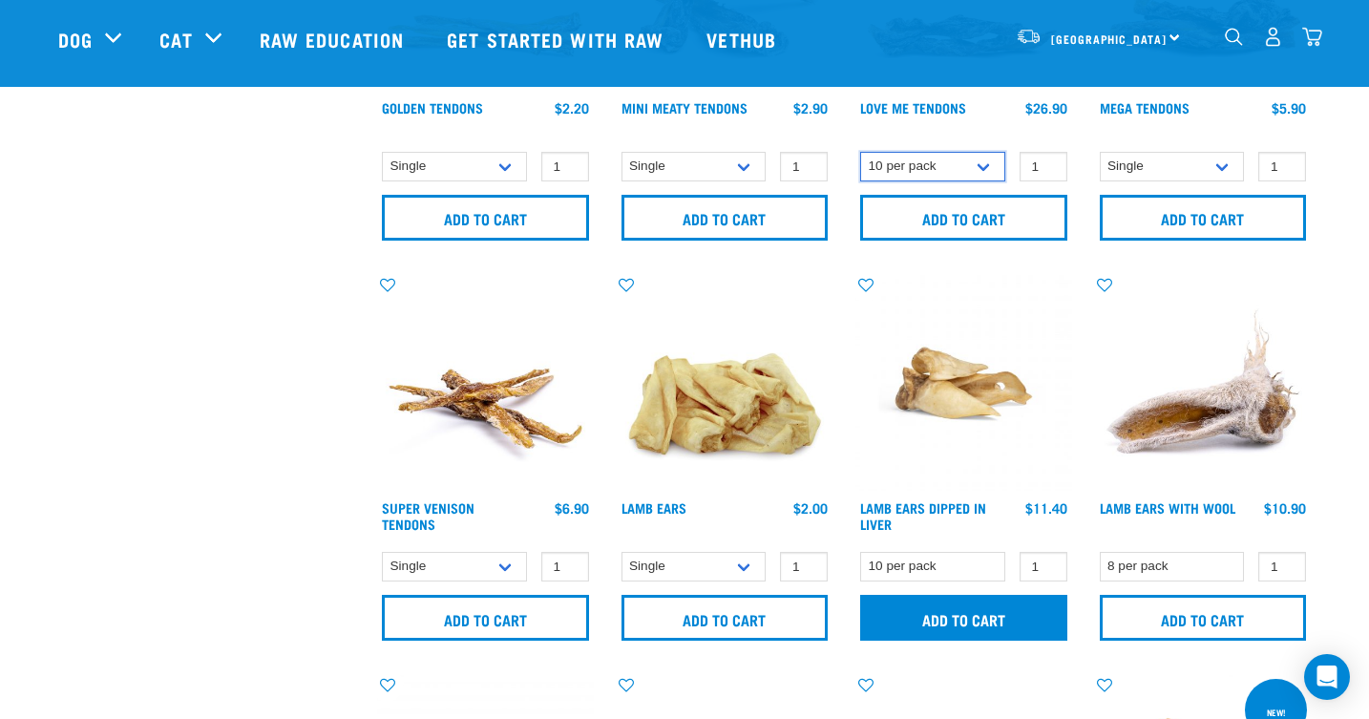
scroll to position [1062, 0]
click at [956, 619] on input "Add to cart" at bounding box center [963, 619] width 207 height 46
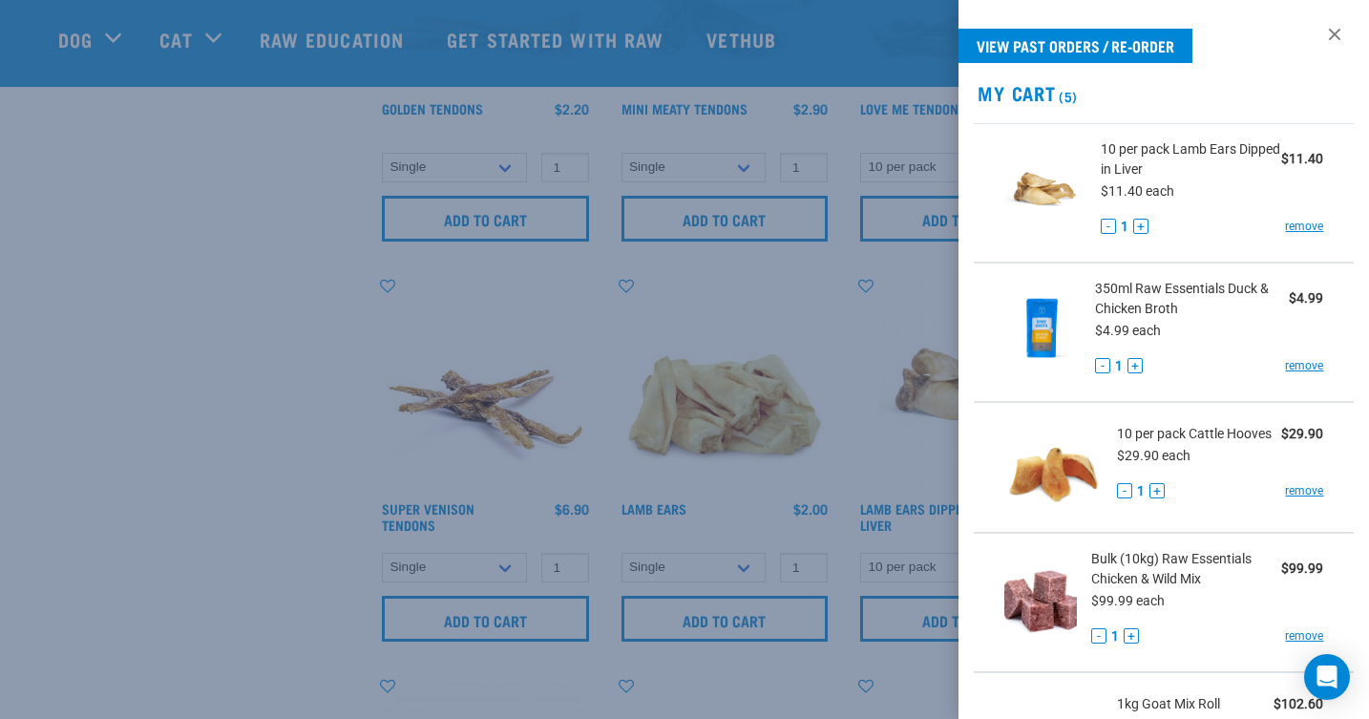
click at [1177, 434] on span "10 per pack Cattle Hooves" at bounding box center [1194, 434] width 155 height 20
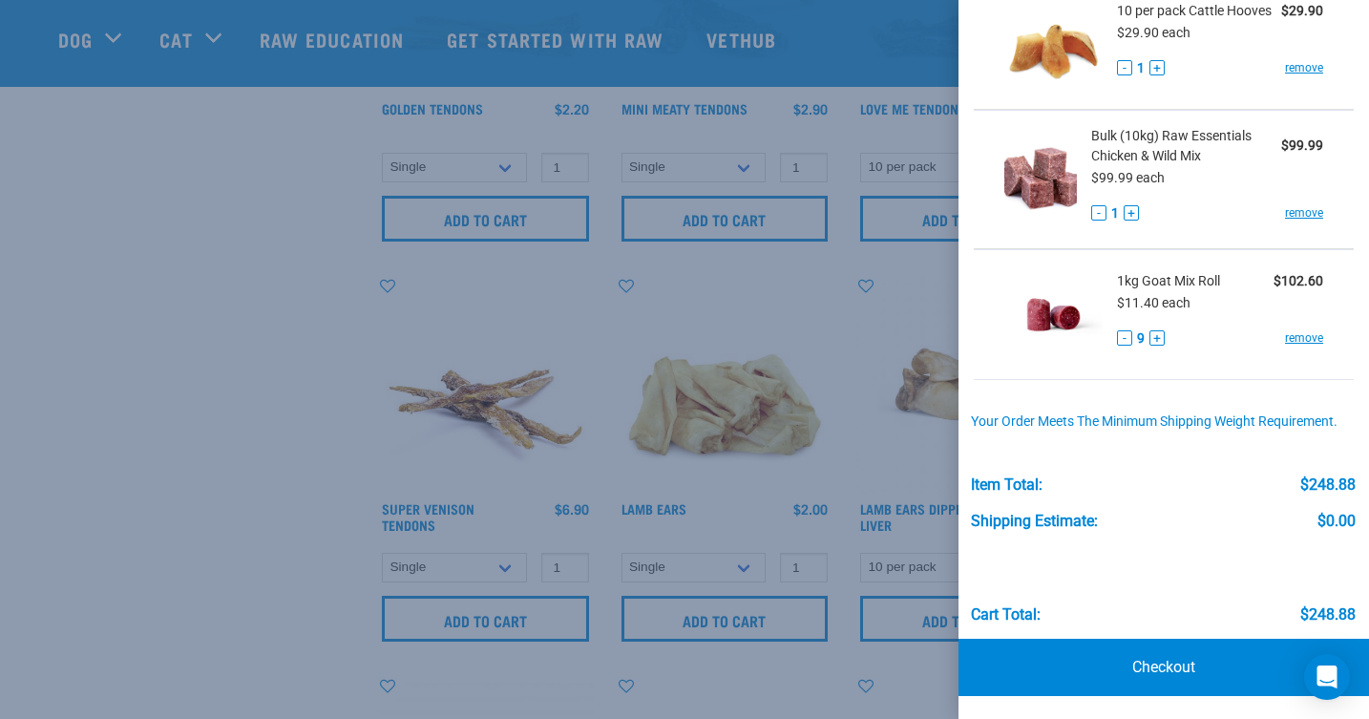
scroll to position [422, 0]
click at [1159, 657] on link "Checkout" at bounding box center [1164, 668] width 411 height 57
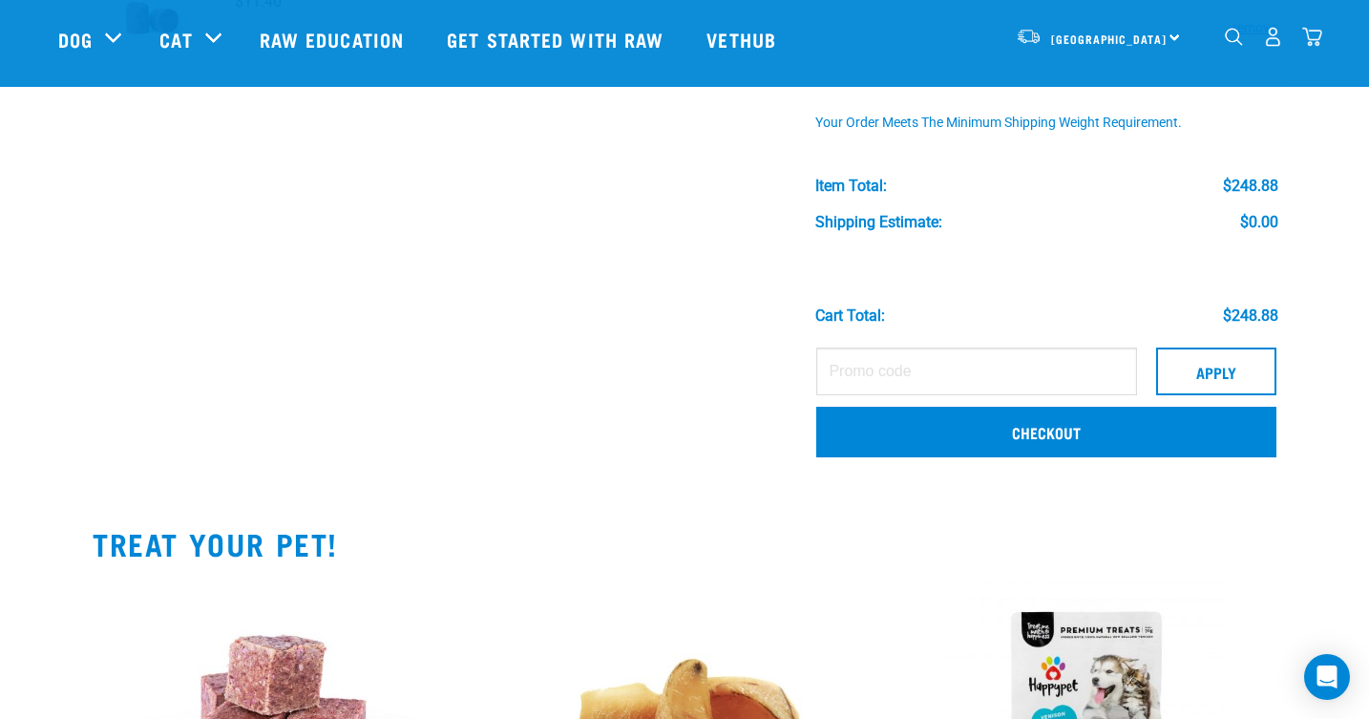
scroll to position [730, 0]
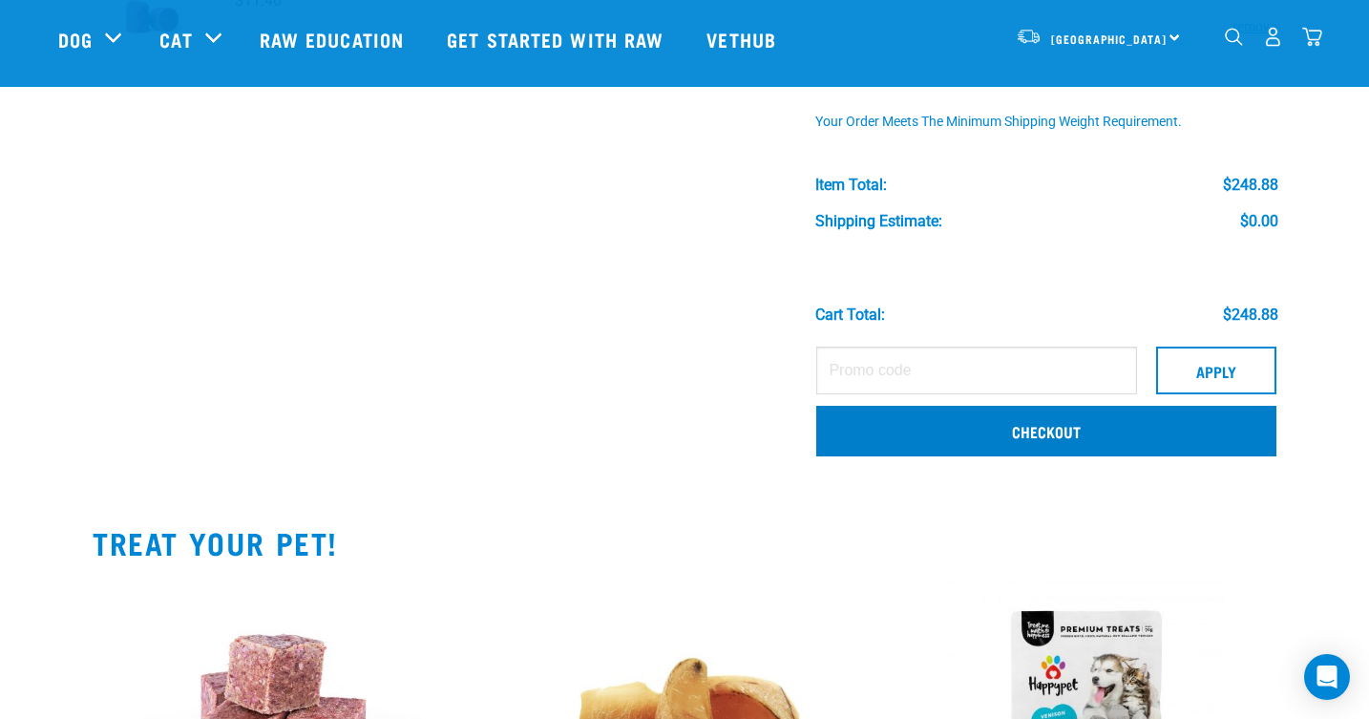
click at [871, 429] on link "Checkout" at bounding box center [1046, 431] width 460 height 50
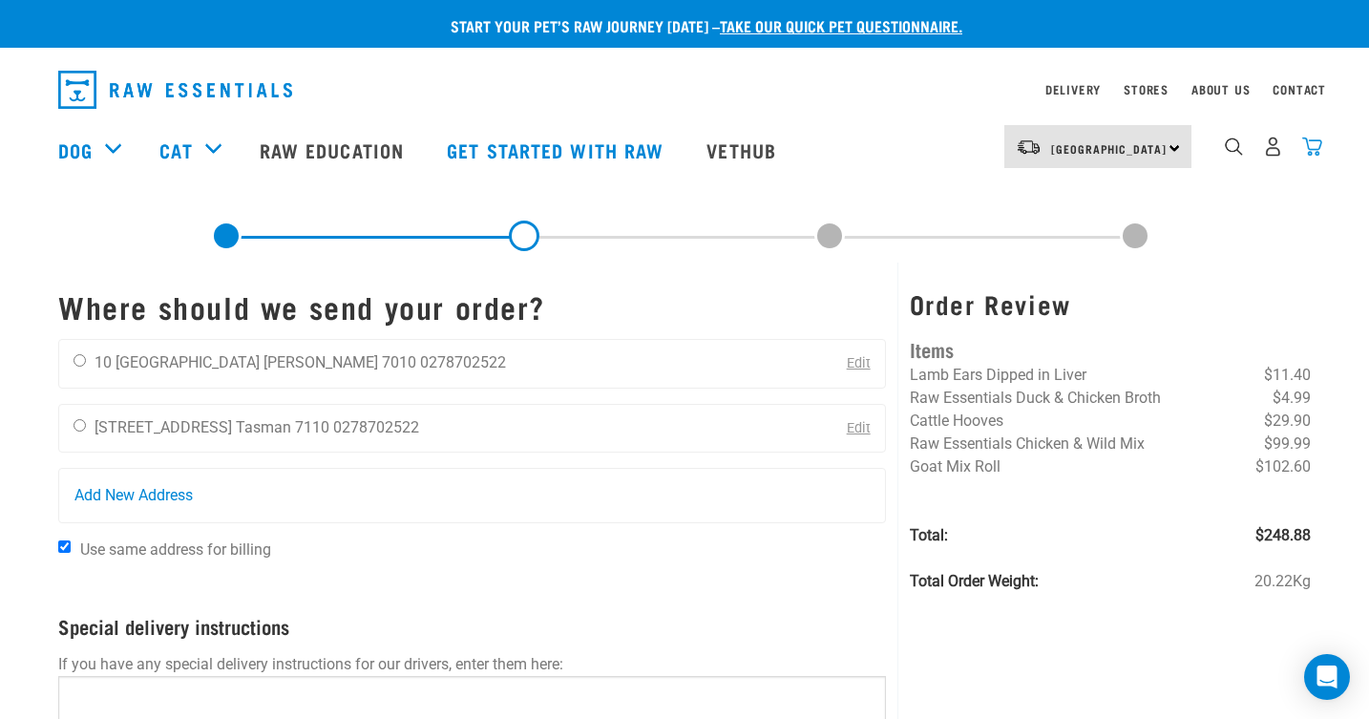
click at [1310, 141] on img "dropdown navigation" at bounding box center [1312, 147] width 20 height 20
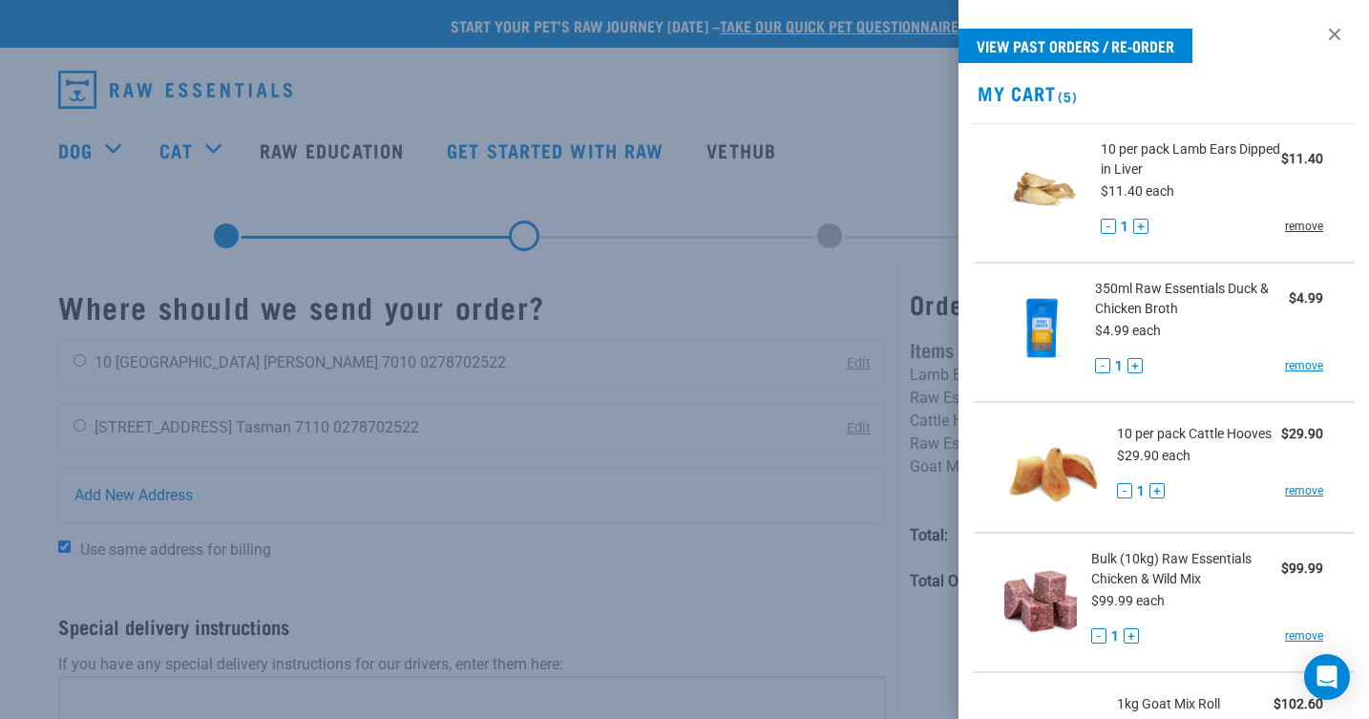
click at [1305, 225] on link "remove" at bounding box center [1304, 226] width 38 height 17
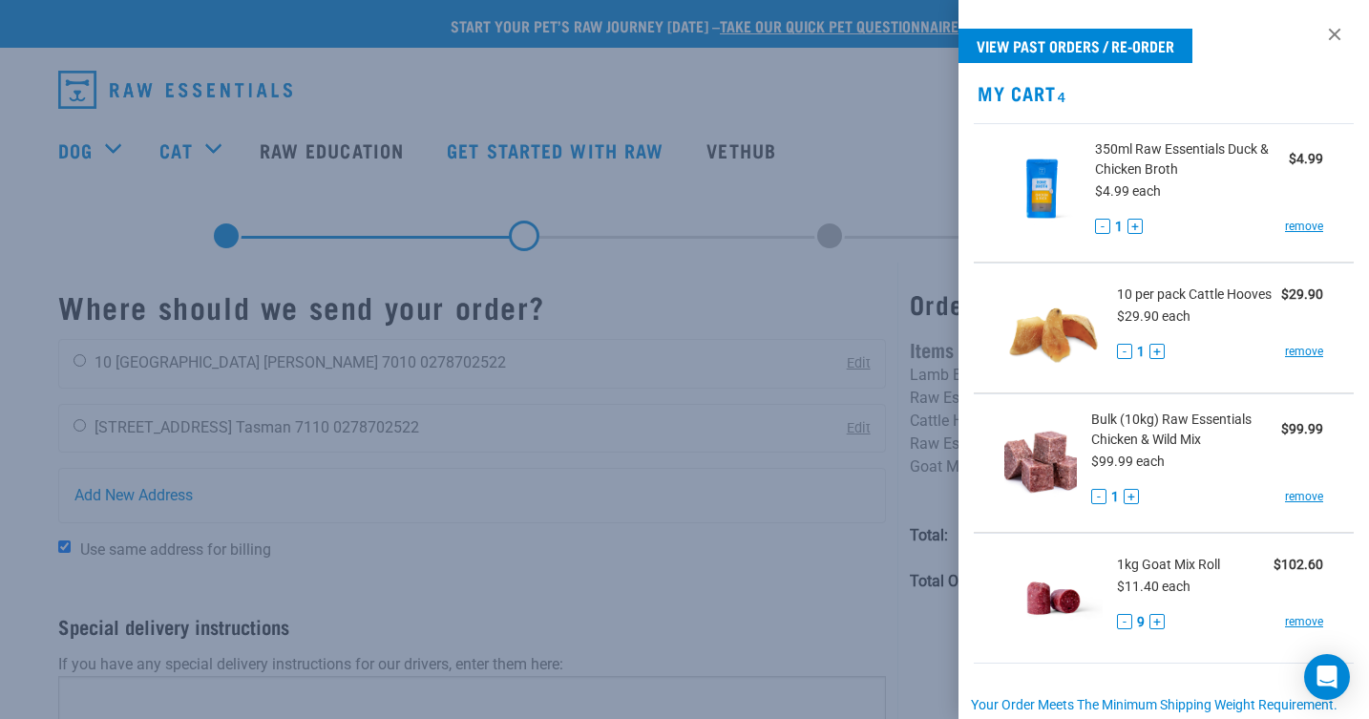
click at [117, 143] on div at bounding box center [684, 359] width 1369 height 719
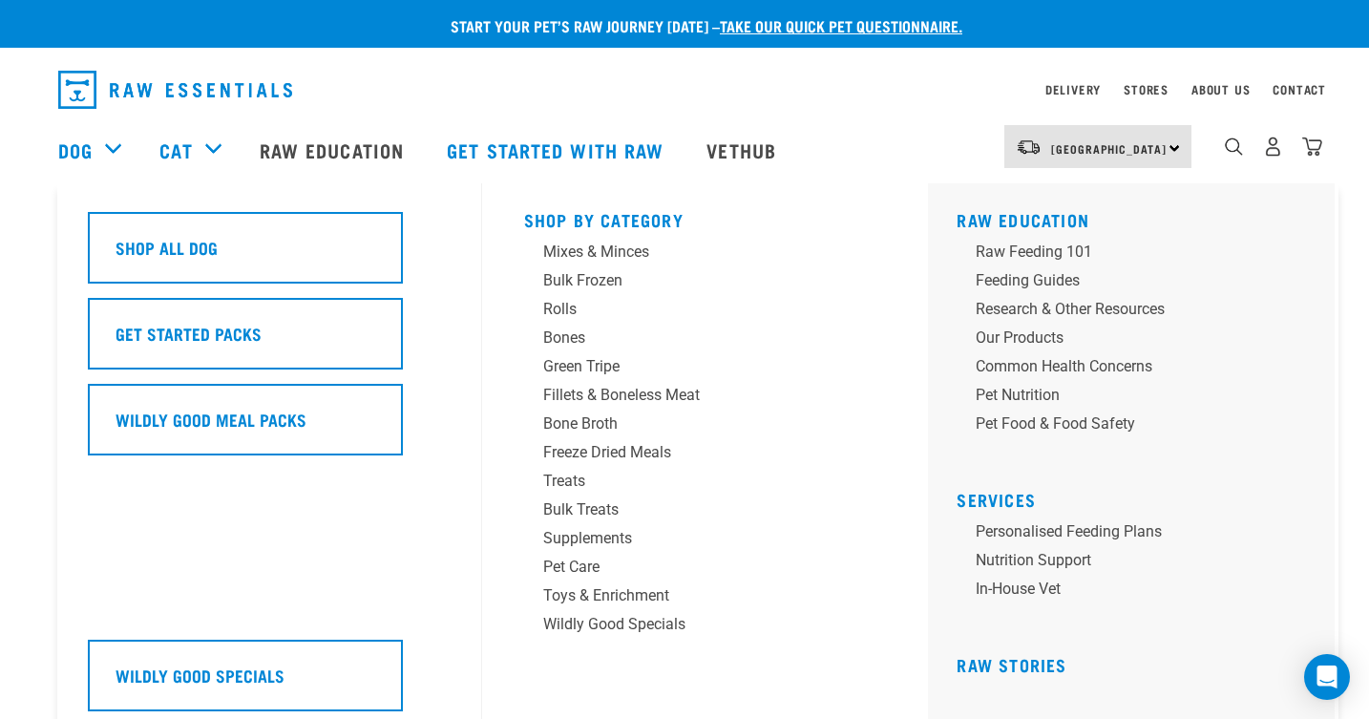
click at [117, 143] on div "Dog" at bounding box center [99, 150] width 82 height 76
click at [578, 482] on div "Treats" at bounding box center [692, 481] width 298 height 23
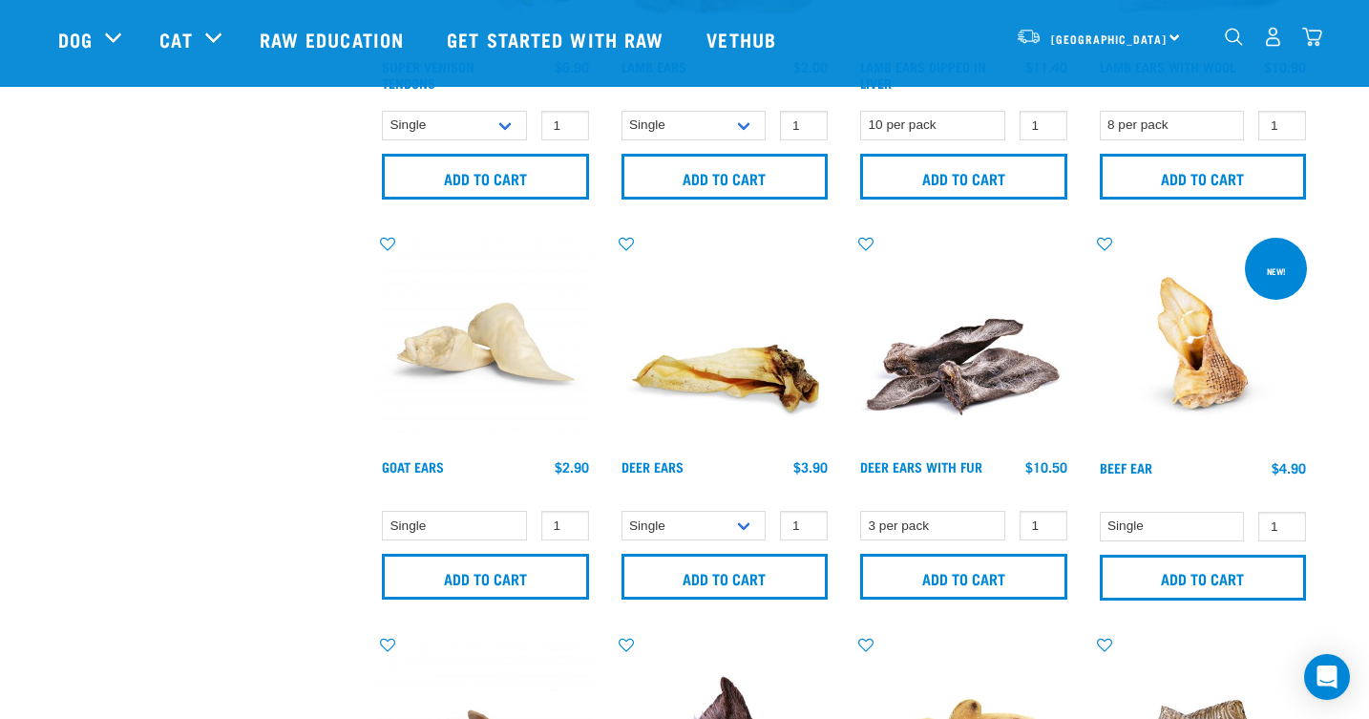
scroll to position [1504, 0]
type input "0"
click at [567, 532] on input "0" at bounding box center [565, 526] width 48 height 30
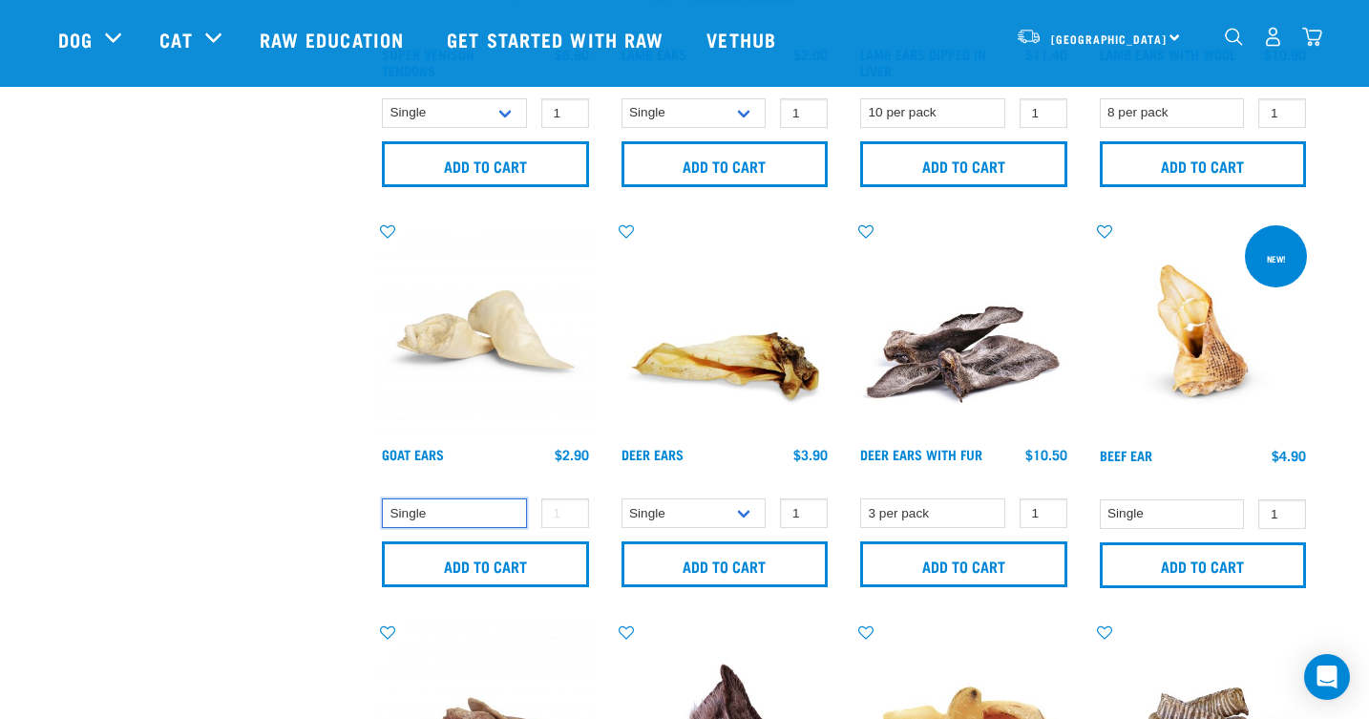
scroll to position [1526, 0]
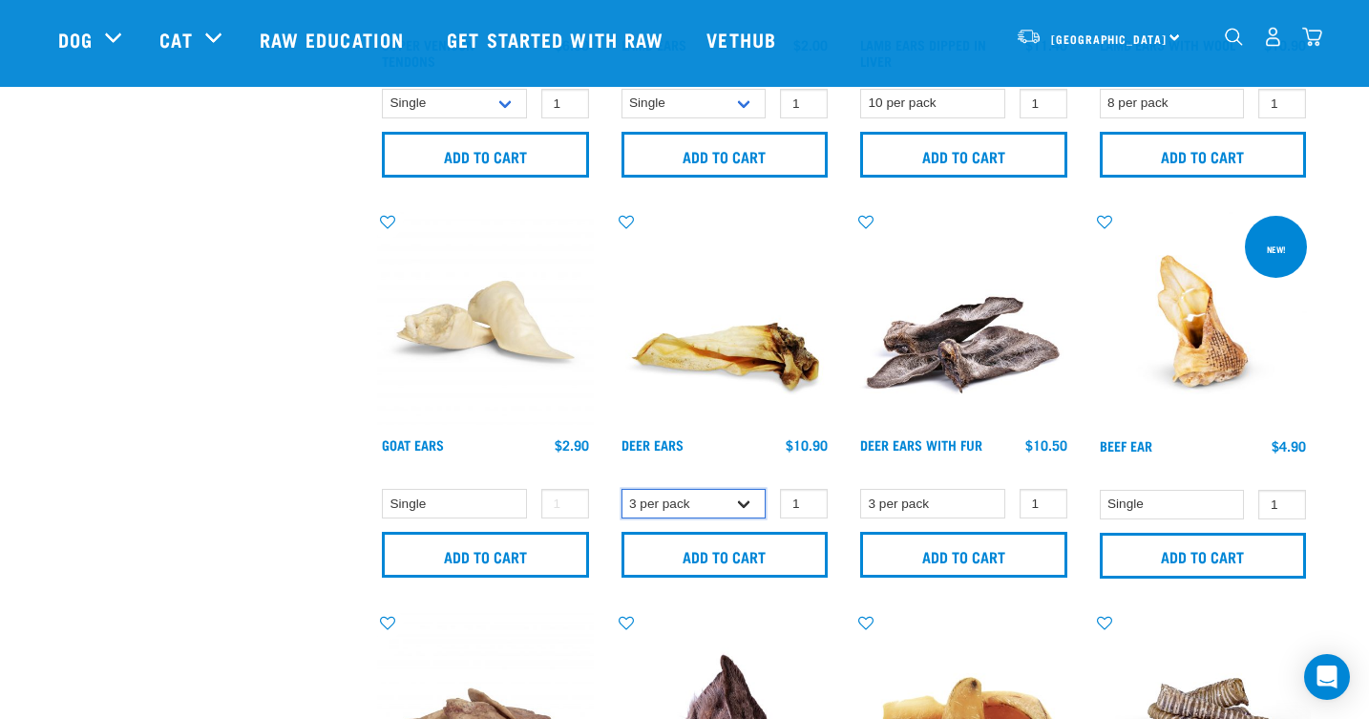
select select "962"
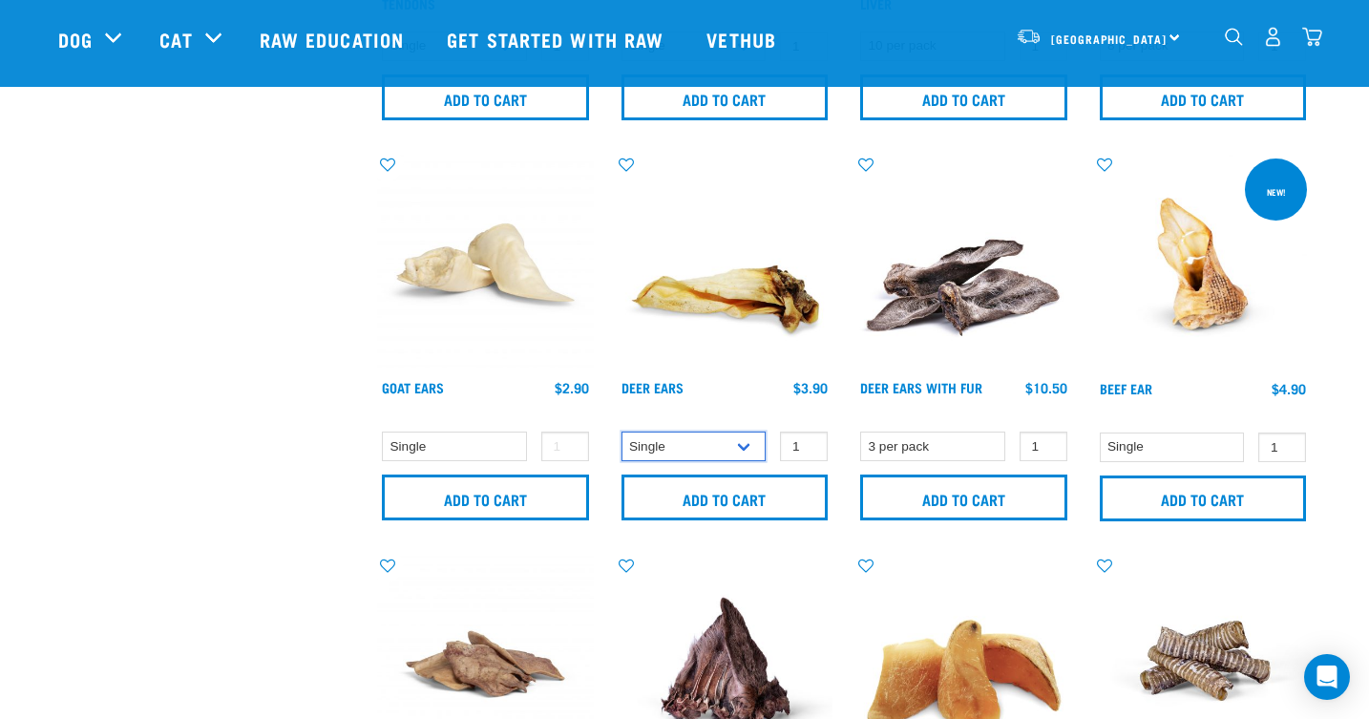
scroll to position [1596, 0]
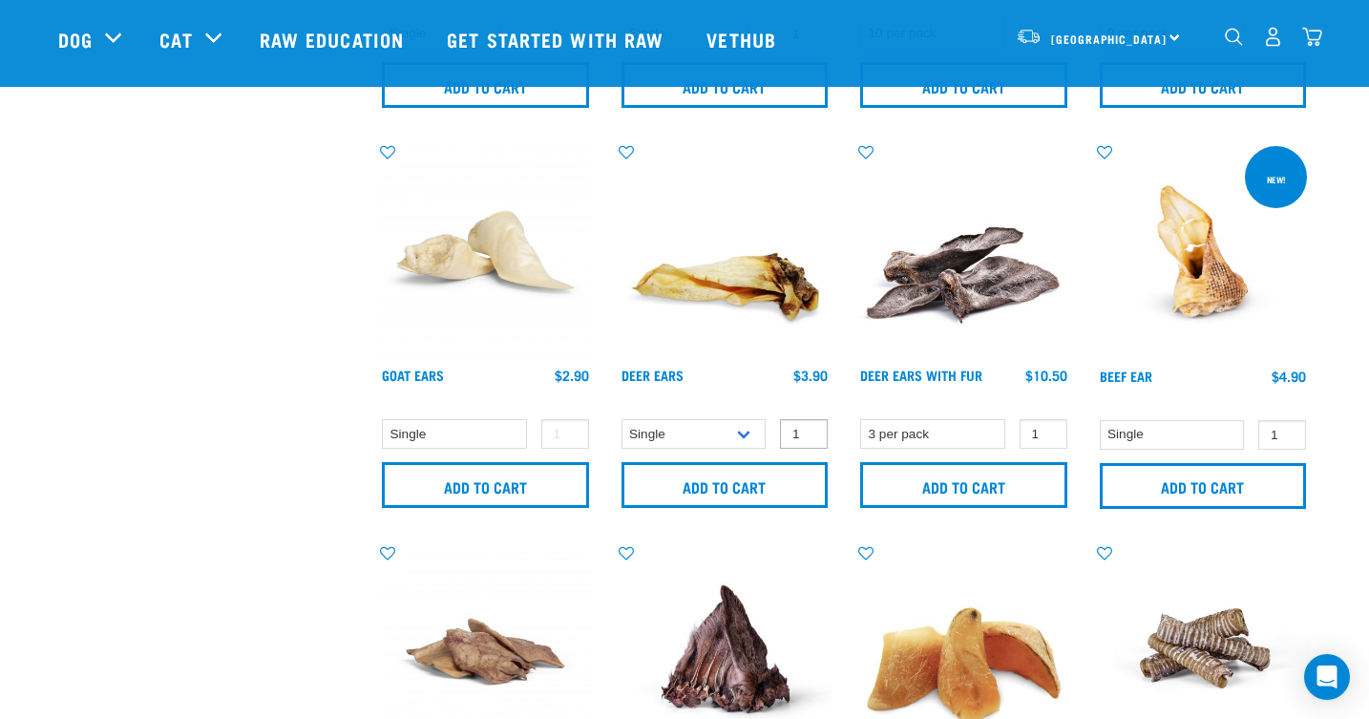
type input "2"
click at [806, 431] on input "2" at bounding box center [804, 434] width 48 height 30
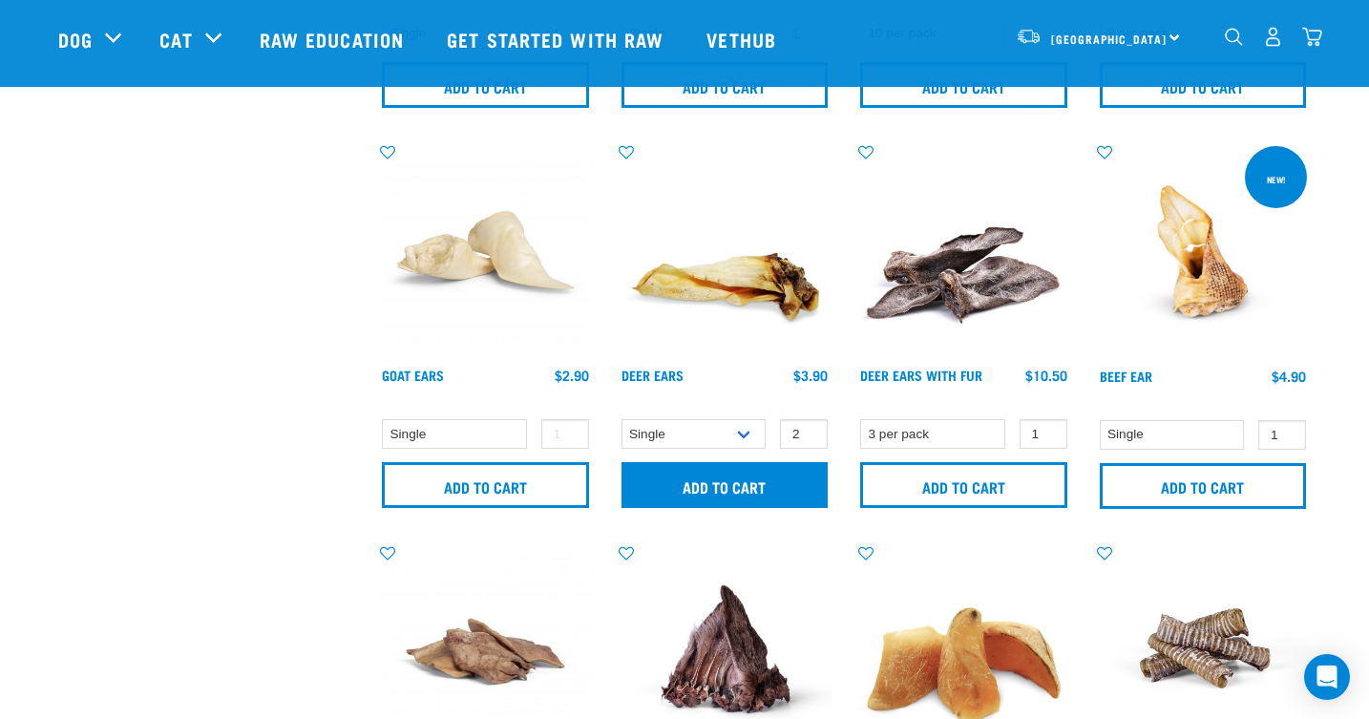
click at [712, 489] on input "Add to cart" at bounding box center [725, 485] width 207 height 46
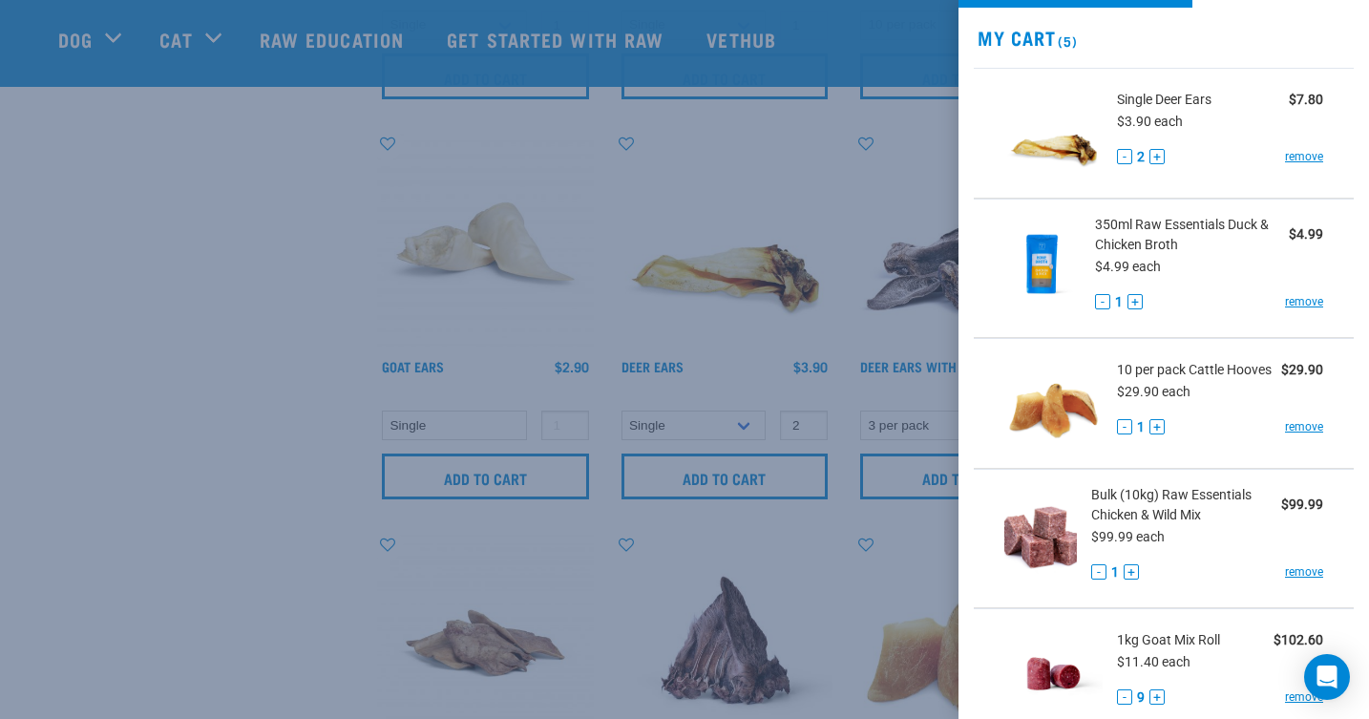
scroll to position [56, 0]
click at [295, 440] on div at bounding box center [684, 359] width 1369 height 719
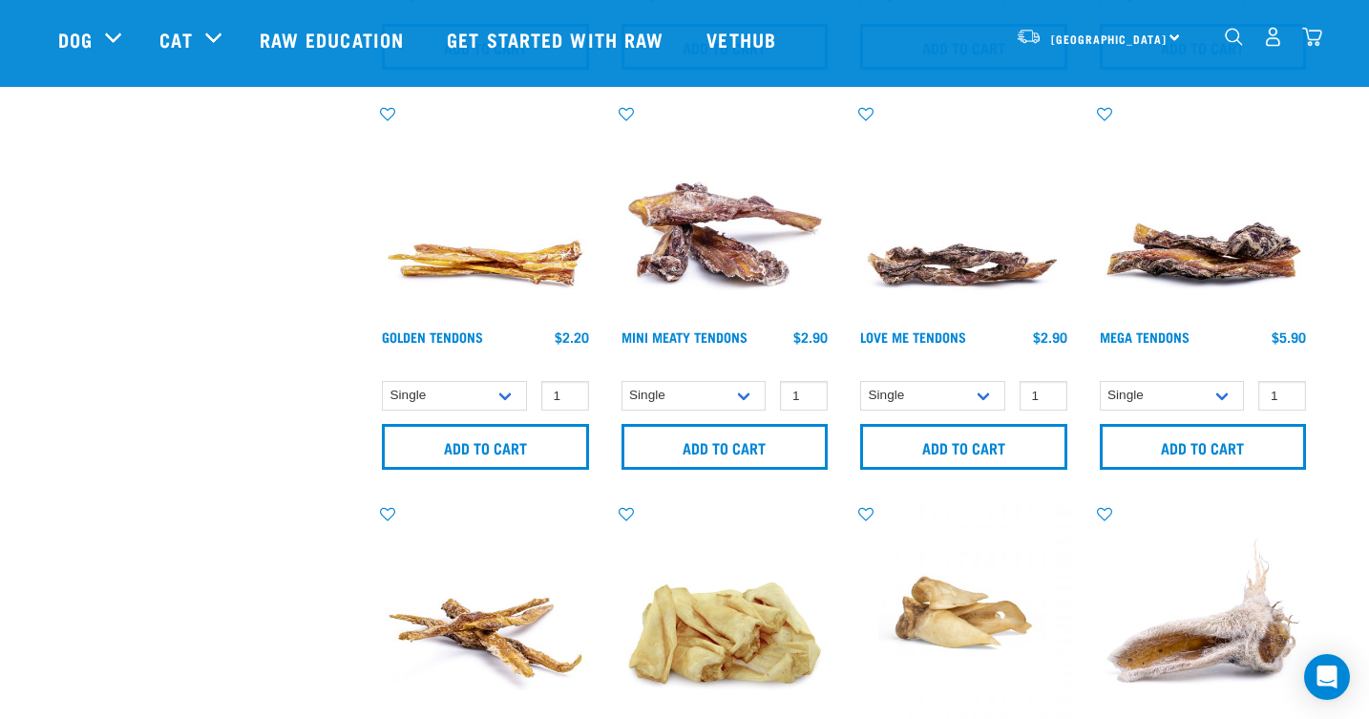
scroll to position [841, 0]
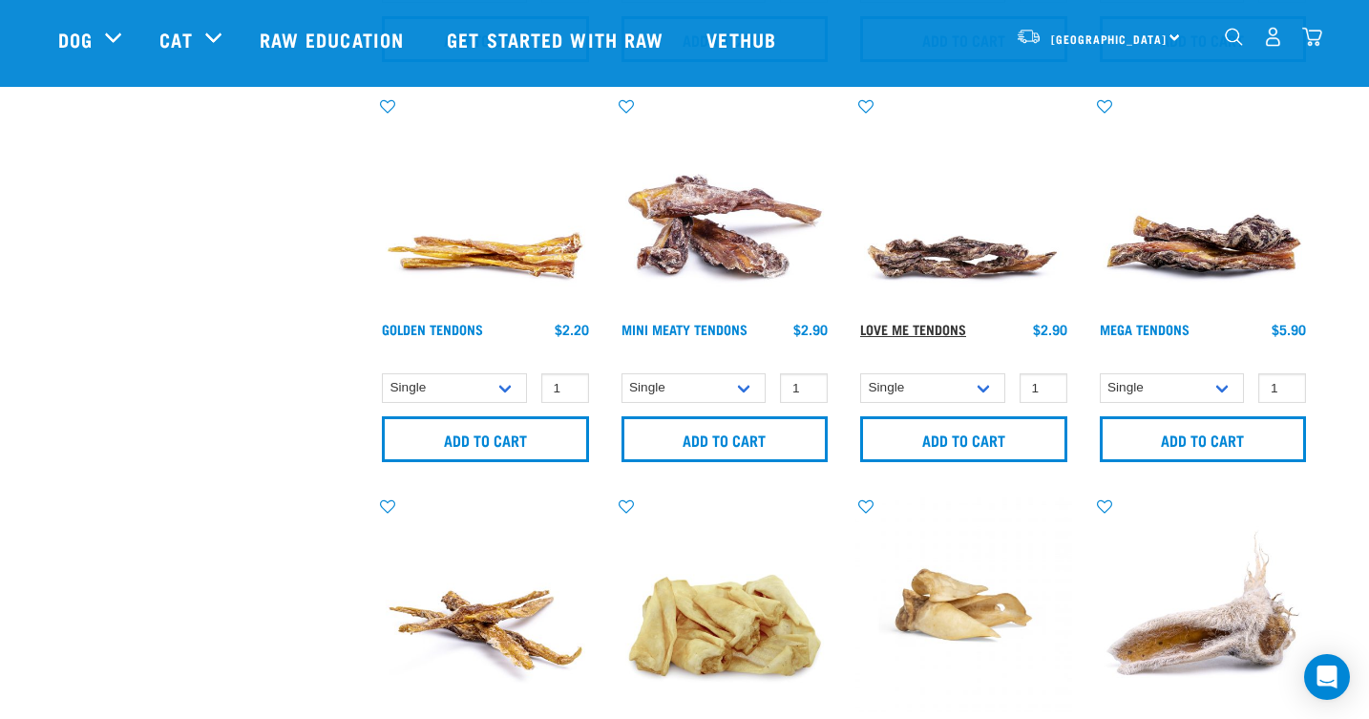
click at [933, 327] on link "Love Me Tendons" at bounding box center [913, 329] width 106 height 7
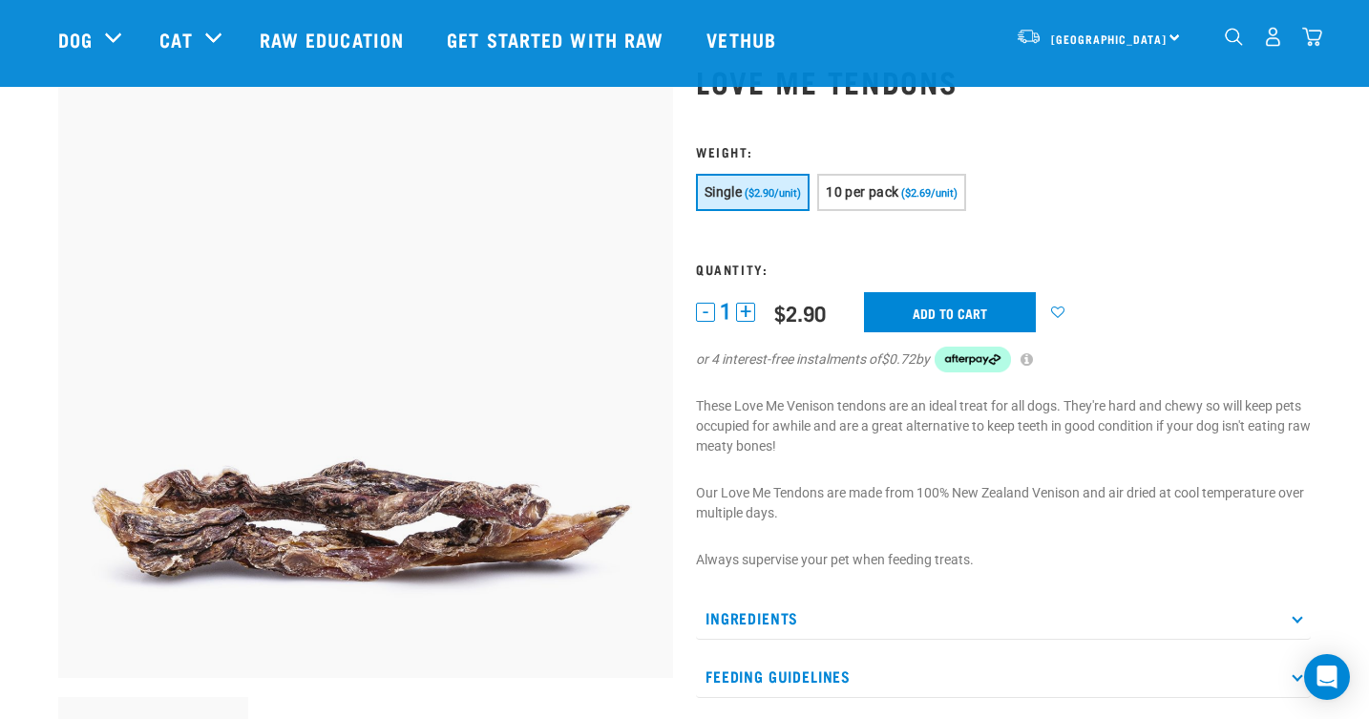
scroll to position [76, 0]
click at [751, 307] on button "+" at bounding box center [745, 312] width 19 height 19
click at [966, 304] on input "Add to cart" at bounding box center [950, 312] width 172 height 40
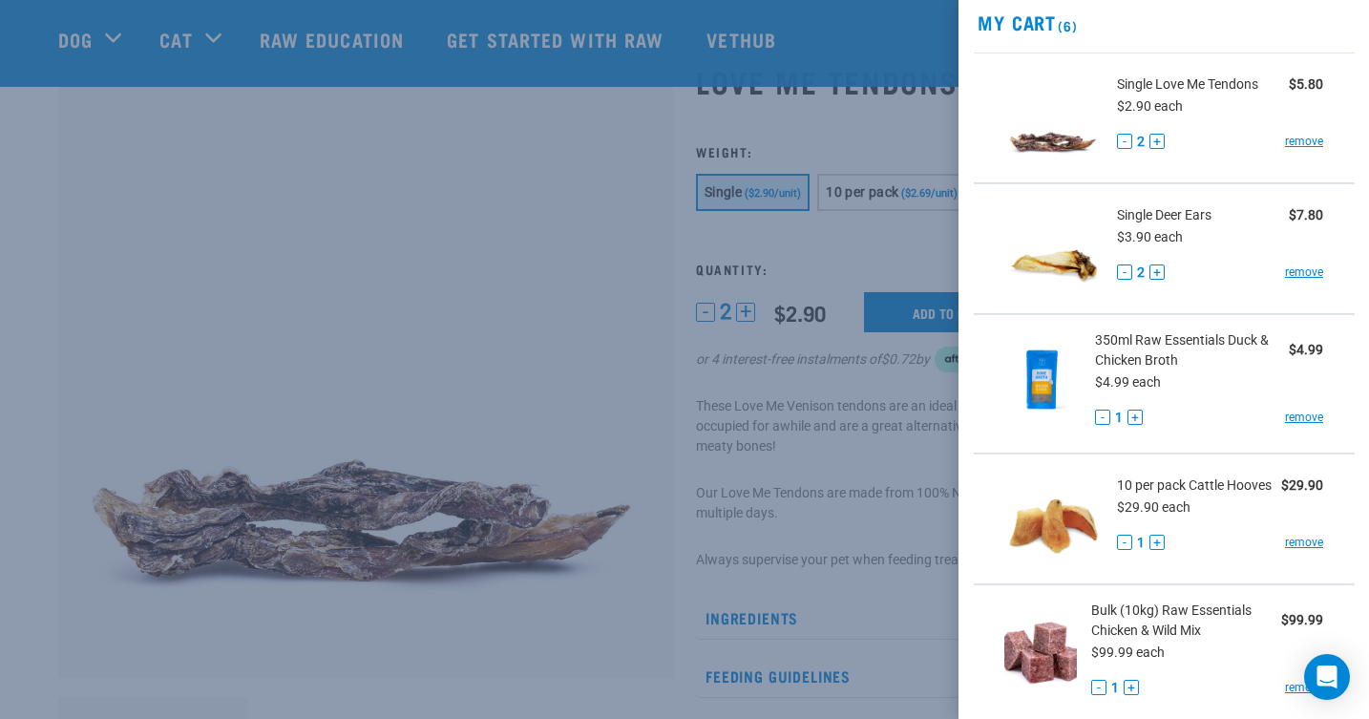
scroll to position [68, 0]
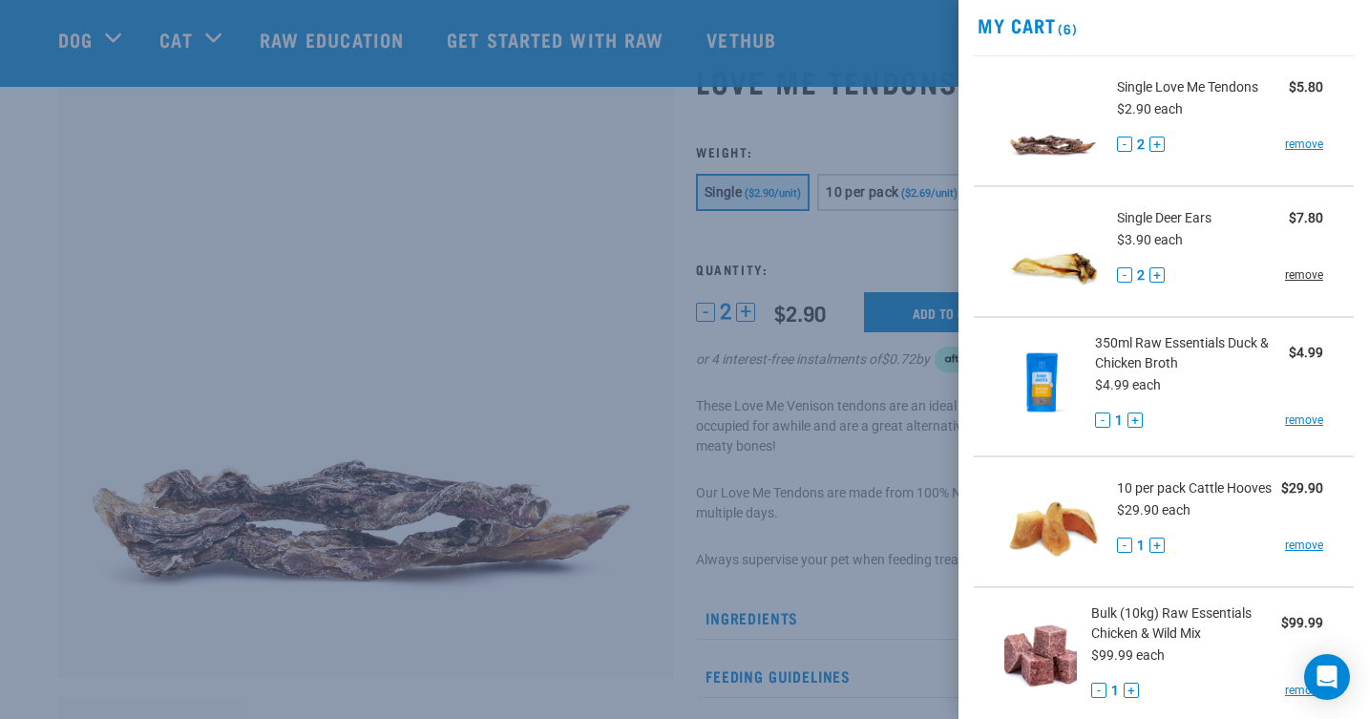
click at [1308, 276] on link "remove" at bounding box center [1304, 274] width 38 height 17
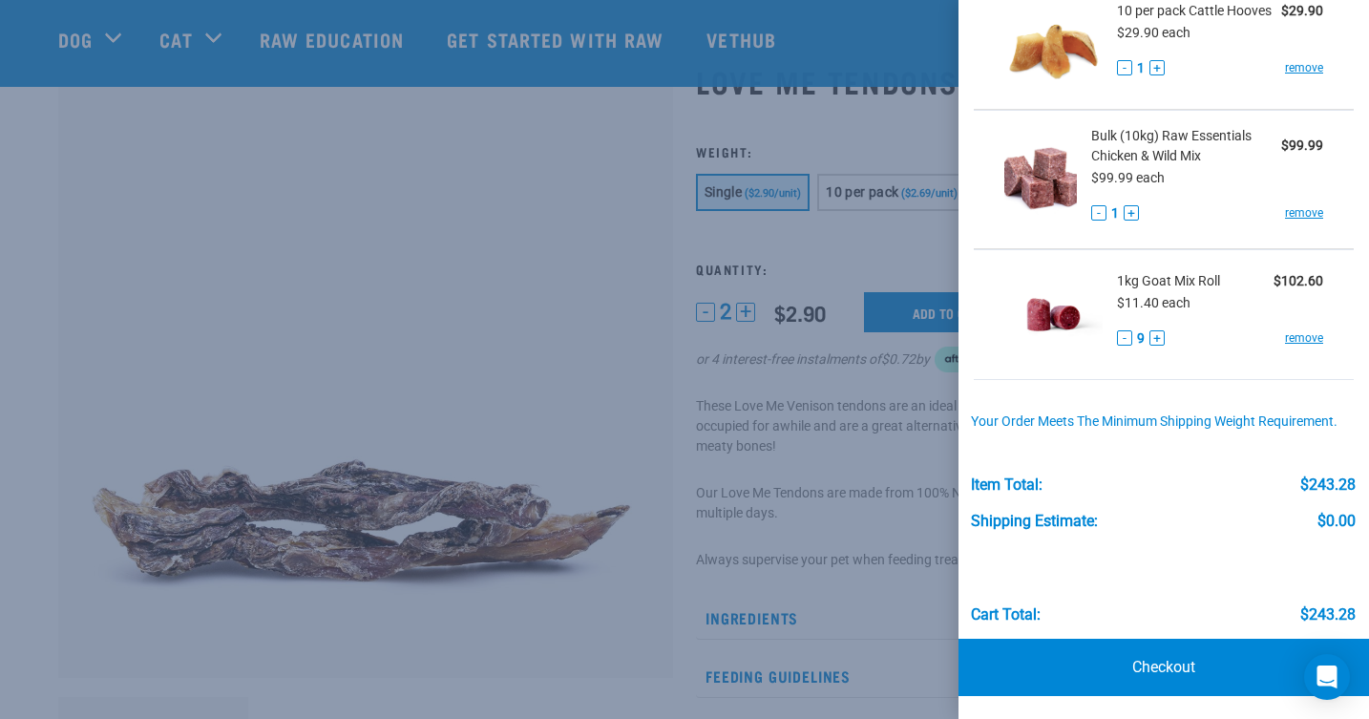
scroll to position [413, 0]
click at [1154, 663] on link "Checkout" at bounding box center [1164, 668] width 411 height 57
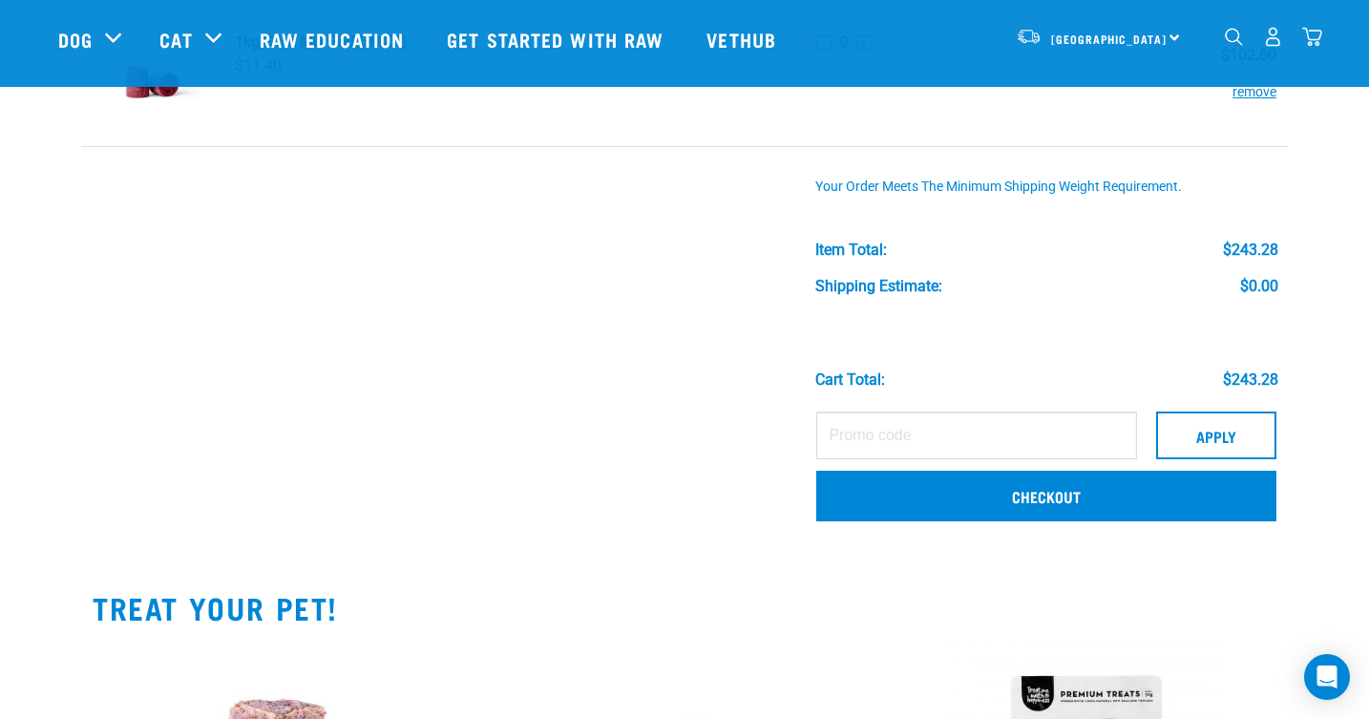
scroll to position [687, 0]
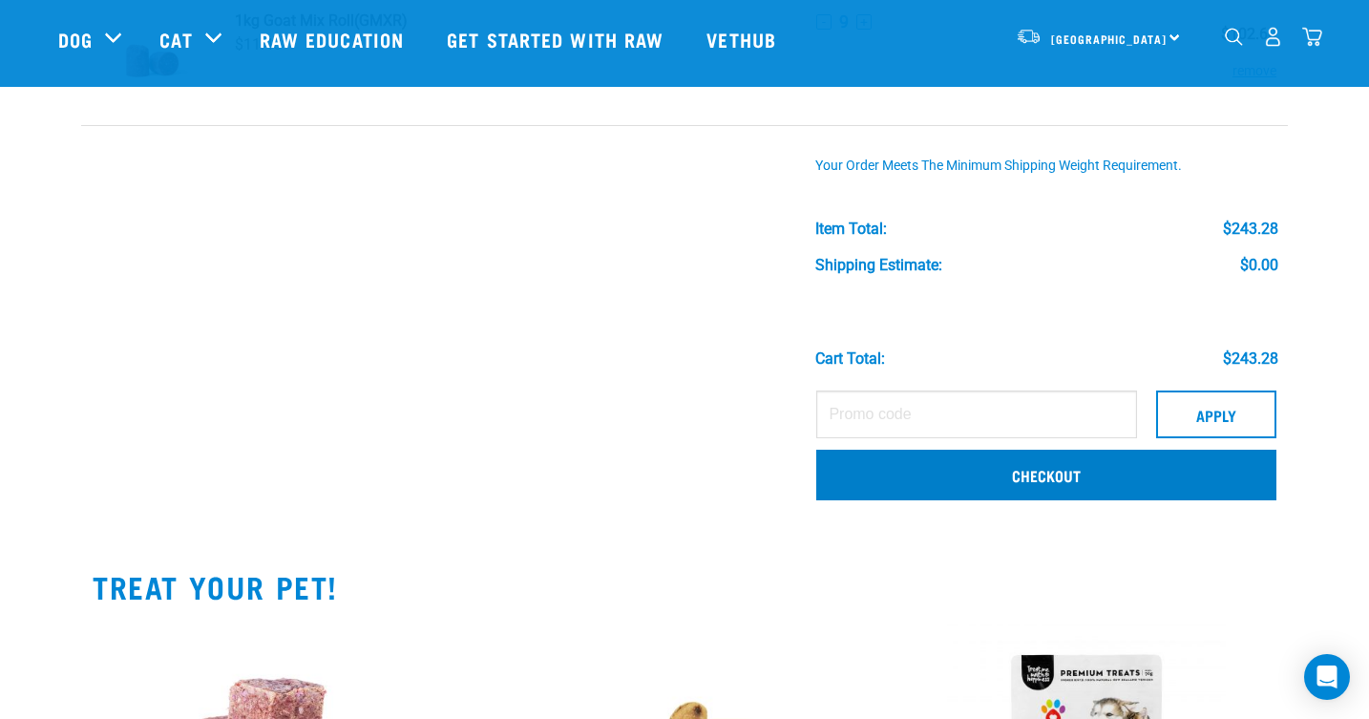
click at [862, 476] on link "Checkout" at bounding box center [1046, 475] width 460 height 50
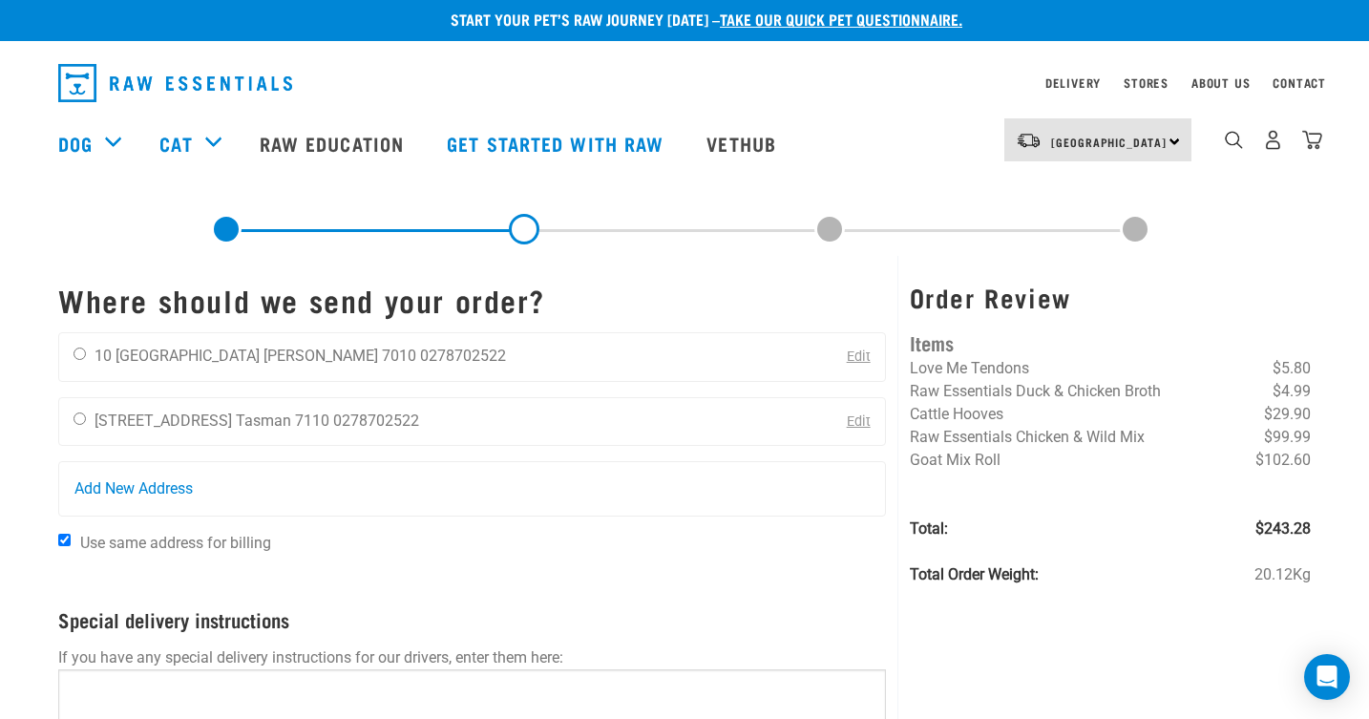
scroll to position [8, 0]
click at [1310, 138] on img "dropdown navigation" at bounding box center [1312, 139] width 20 height 20
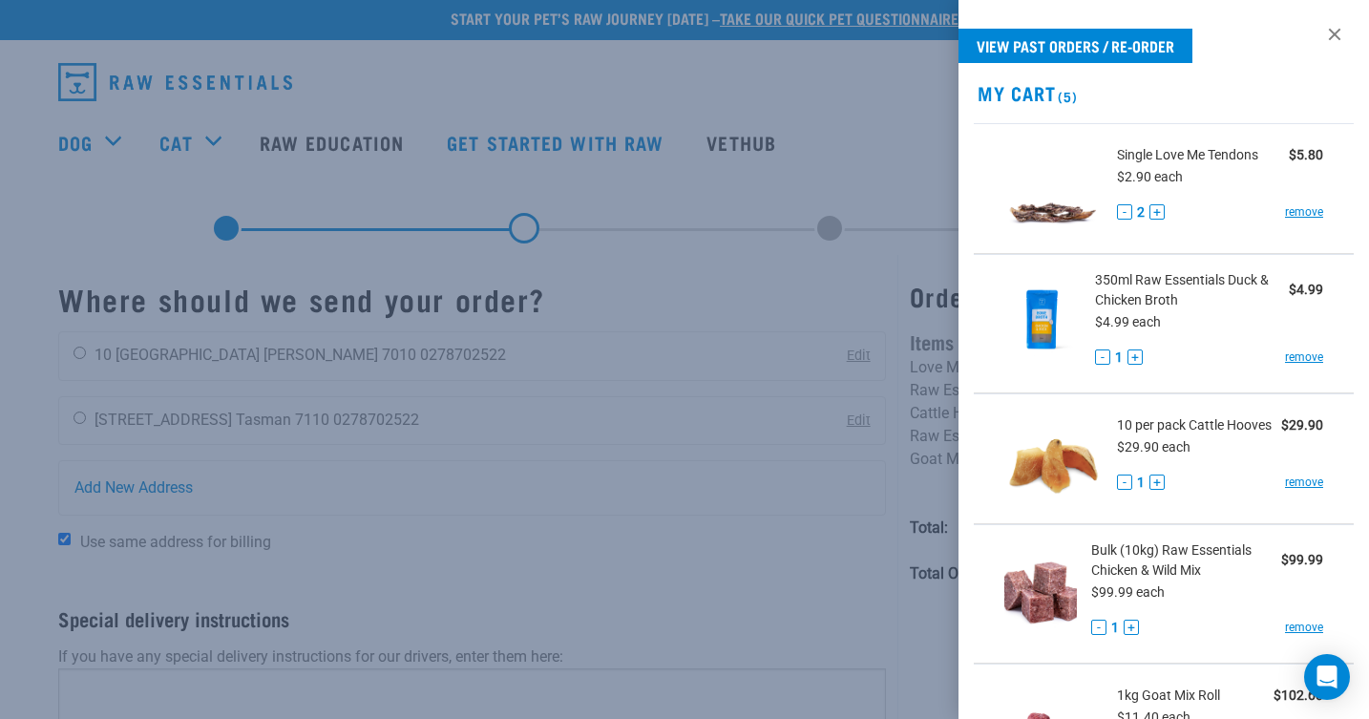
click at [1124, 209] on button "-" at bounding box center [1124, 211] width 15 height 15
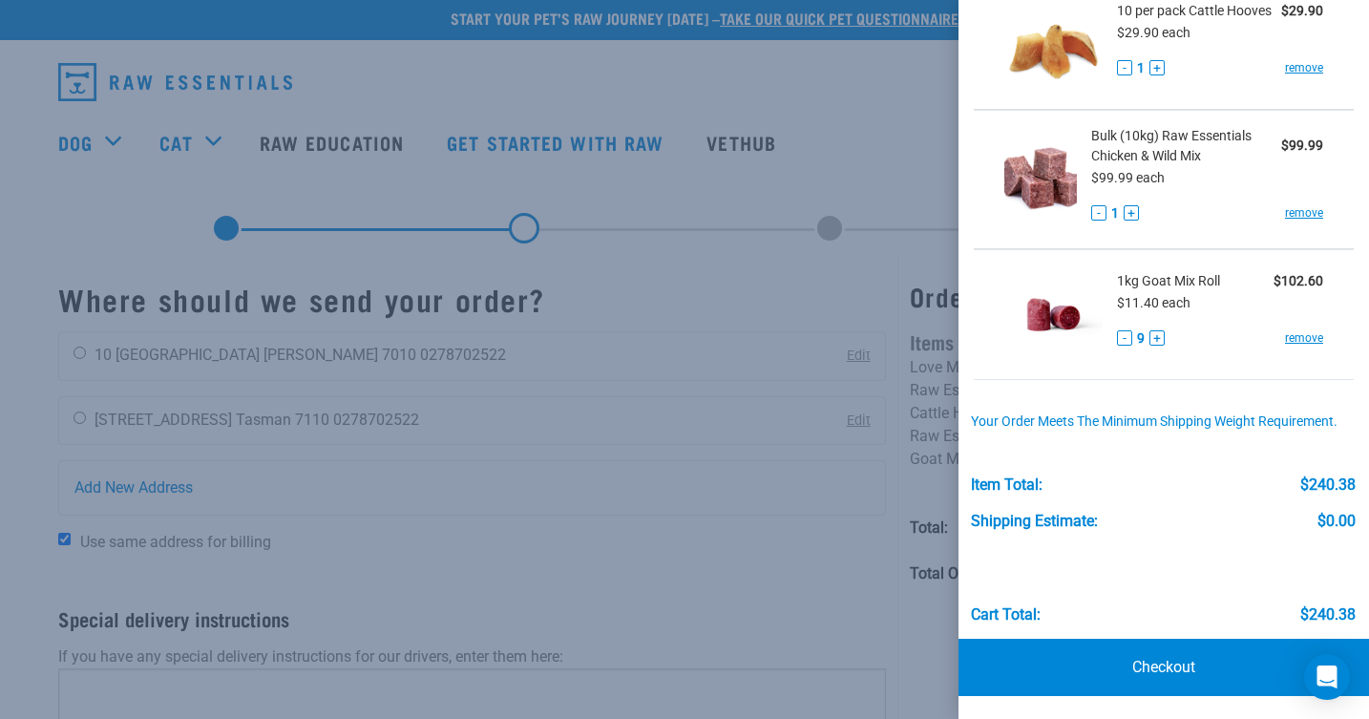
scroll to position [413, 0]
click at [1150, 663] on link "Checkout" at bounding box center [1164, 668] width 411 height 57
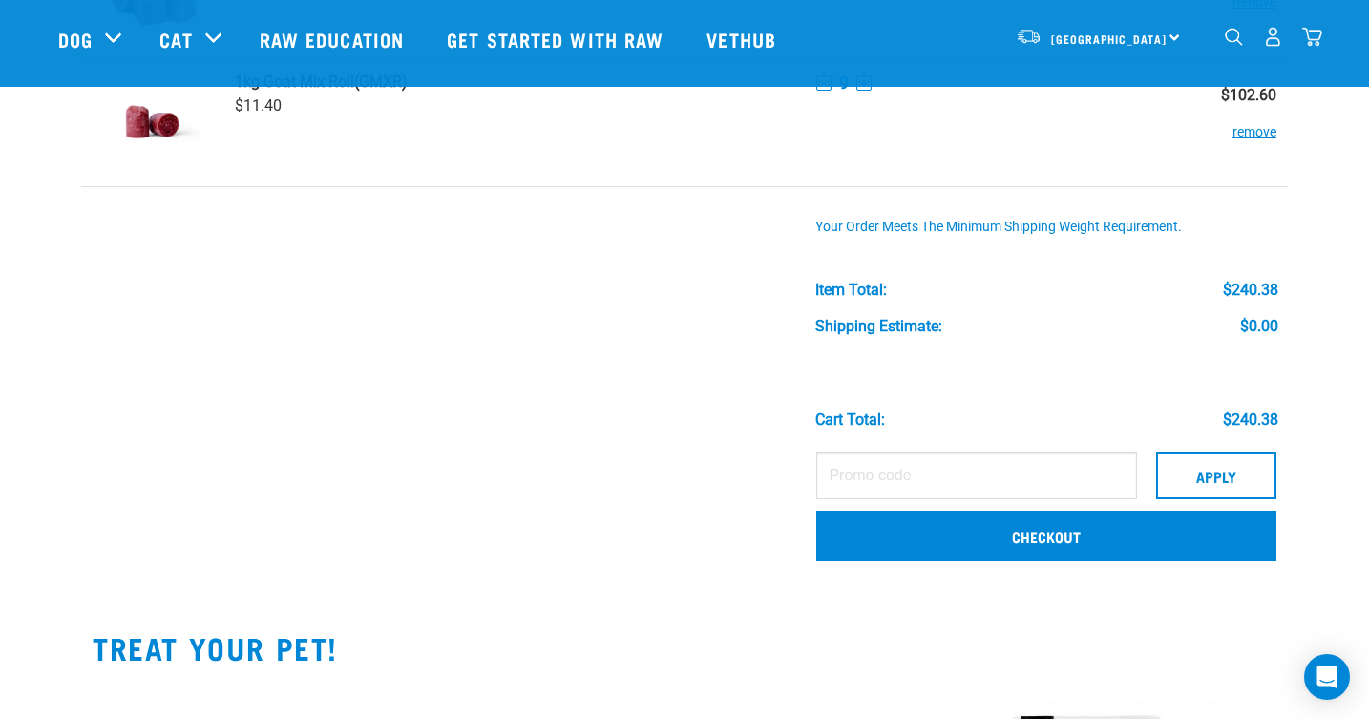
scroll to position [628, 0]
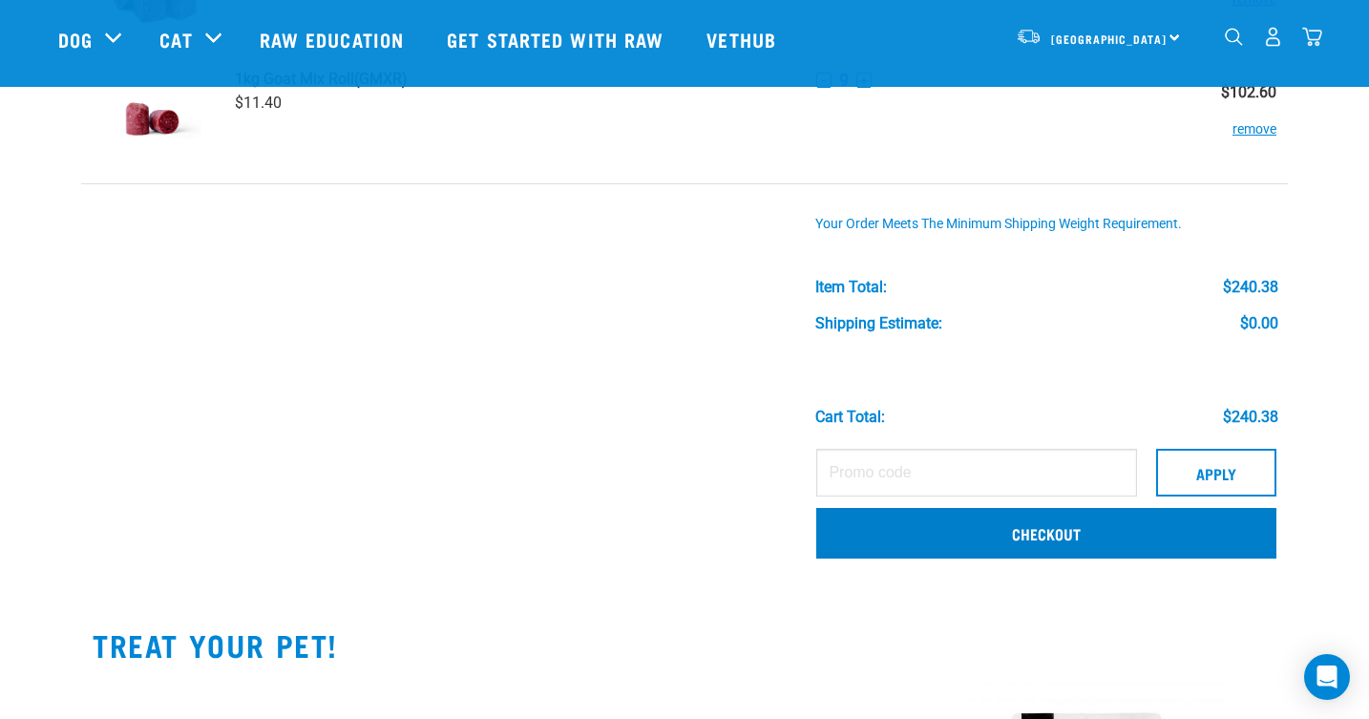
click at [857, 530] on link "Checkout" at bounding box center [1046, 533] width 460 height 50
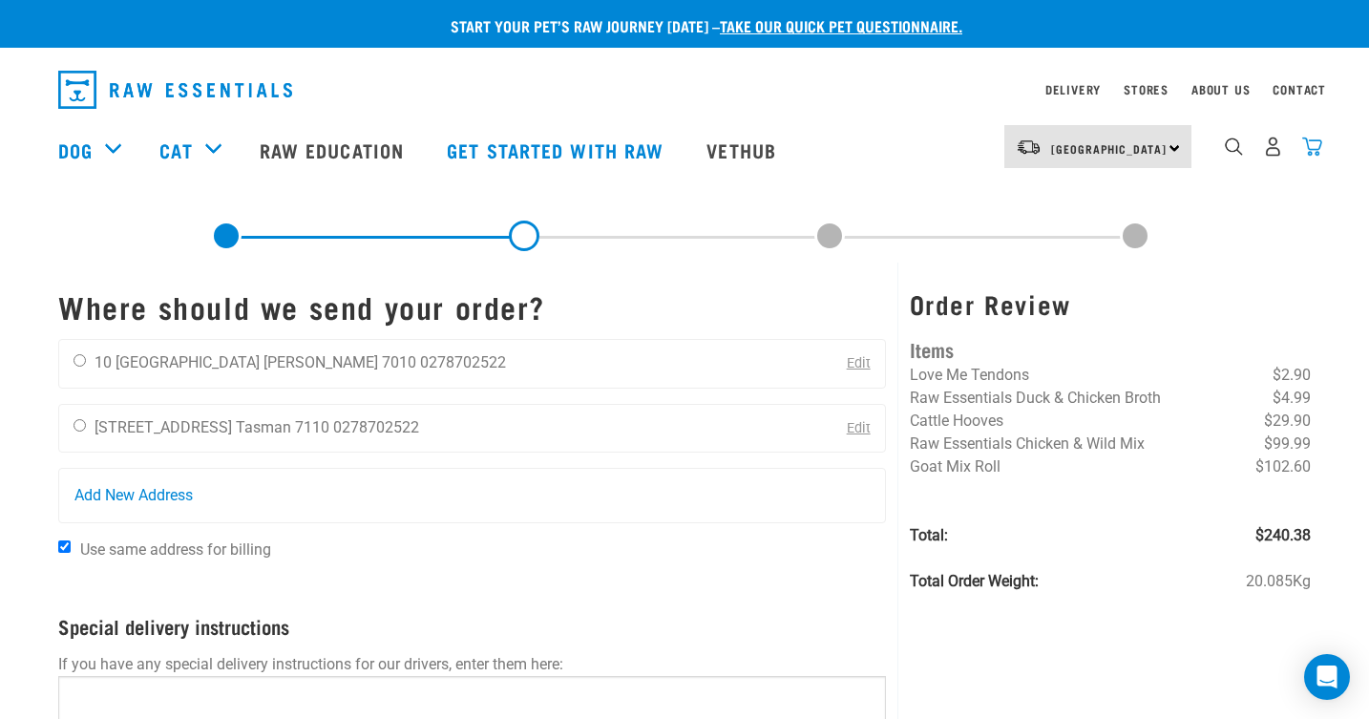
click at [1313, 150] on img "dropdown navigation" at bounding box center [1312, 147] width 20 height 20
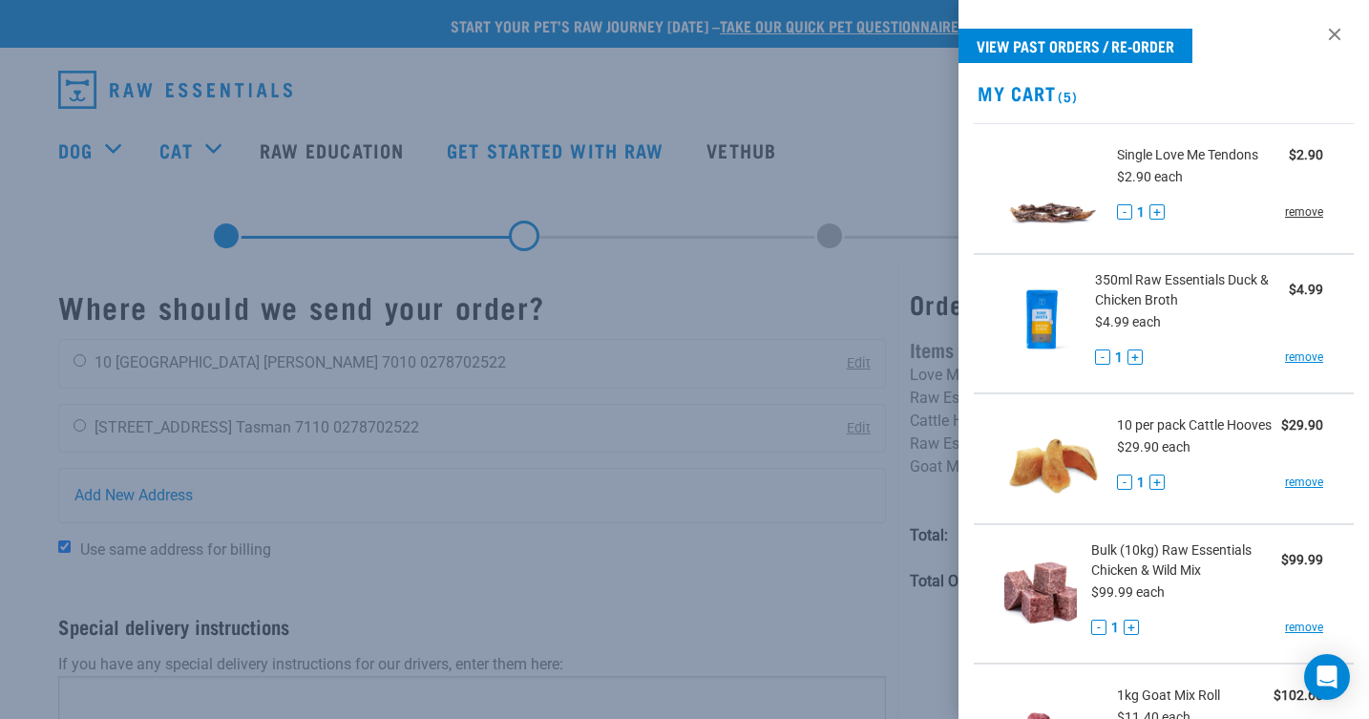
click at [1311, 211] on link "remove" at bounding box center [1304, 211] width 38 height 17
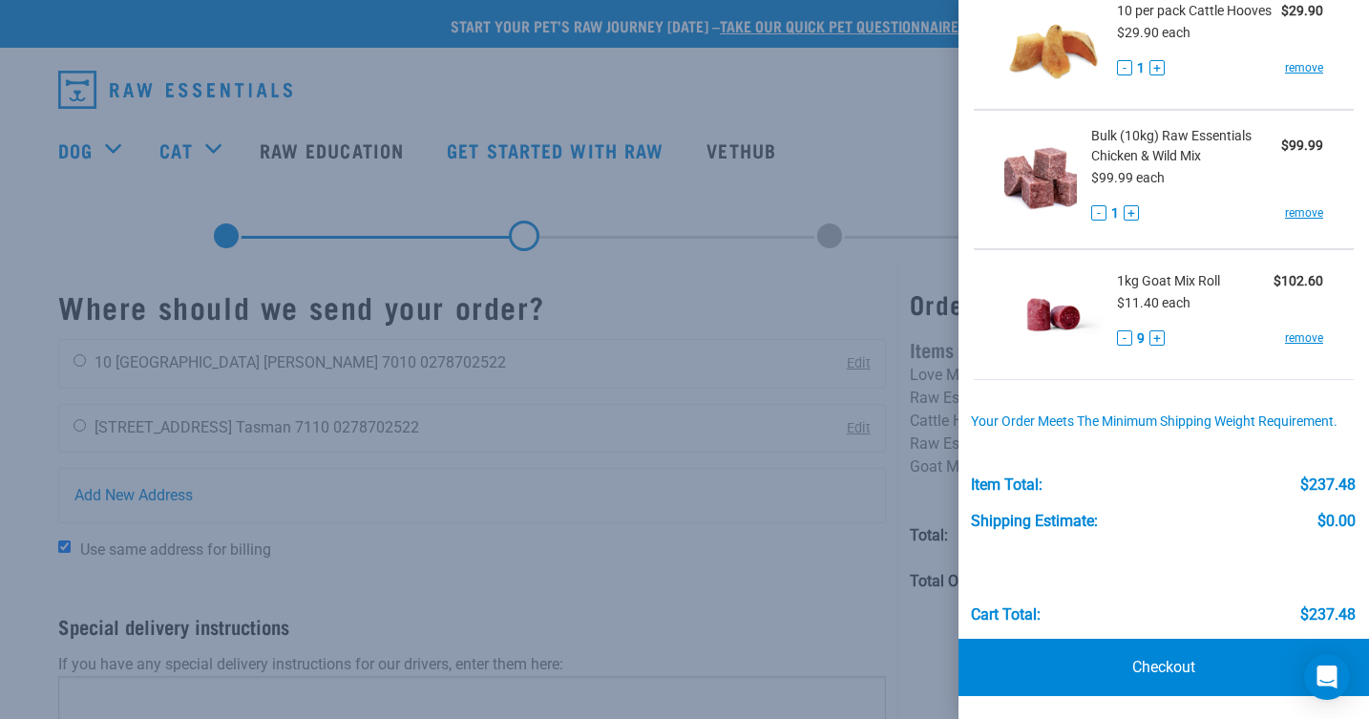
scroll to position [283, 0]
click at [1161, 659] on link "Checkout" at bounding box center [1164, 668] width 411 height 57
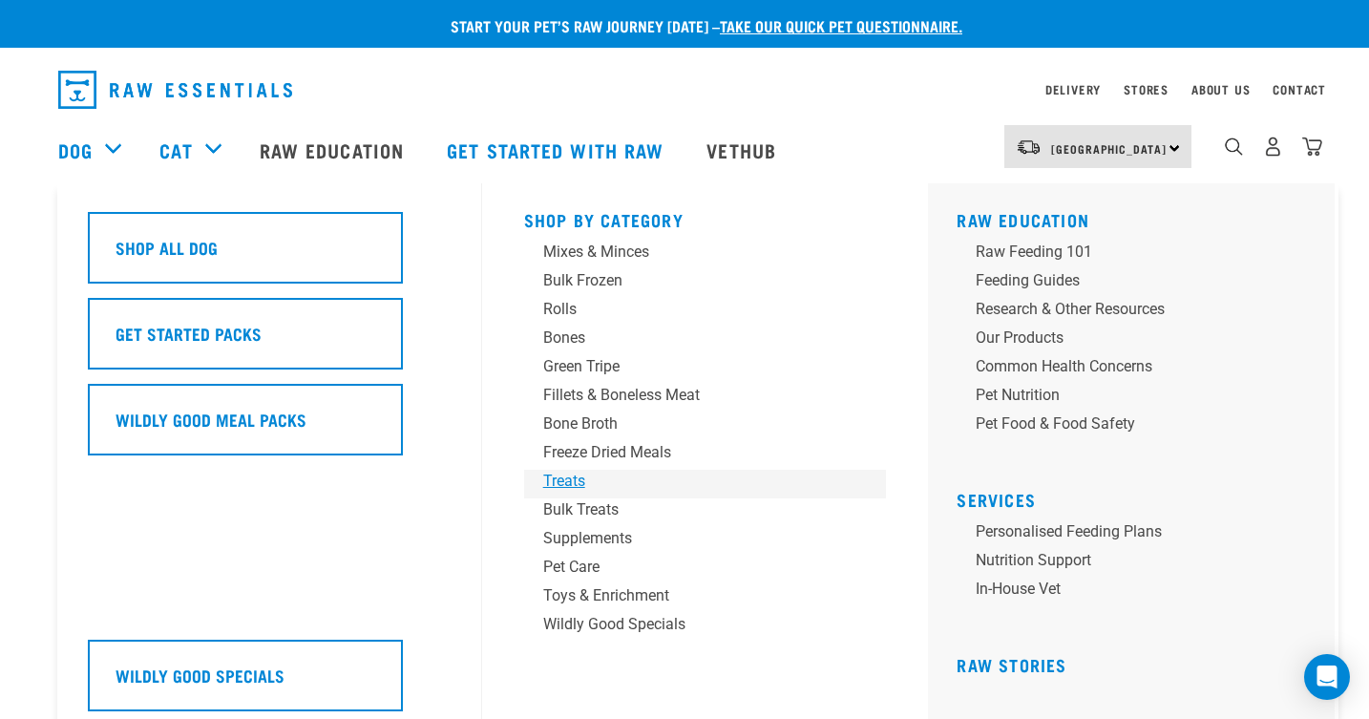
click at [569, 483] on div "Treats" at bounding box center [692, 481] width 298 height 23
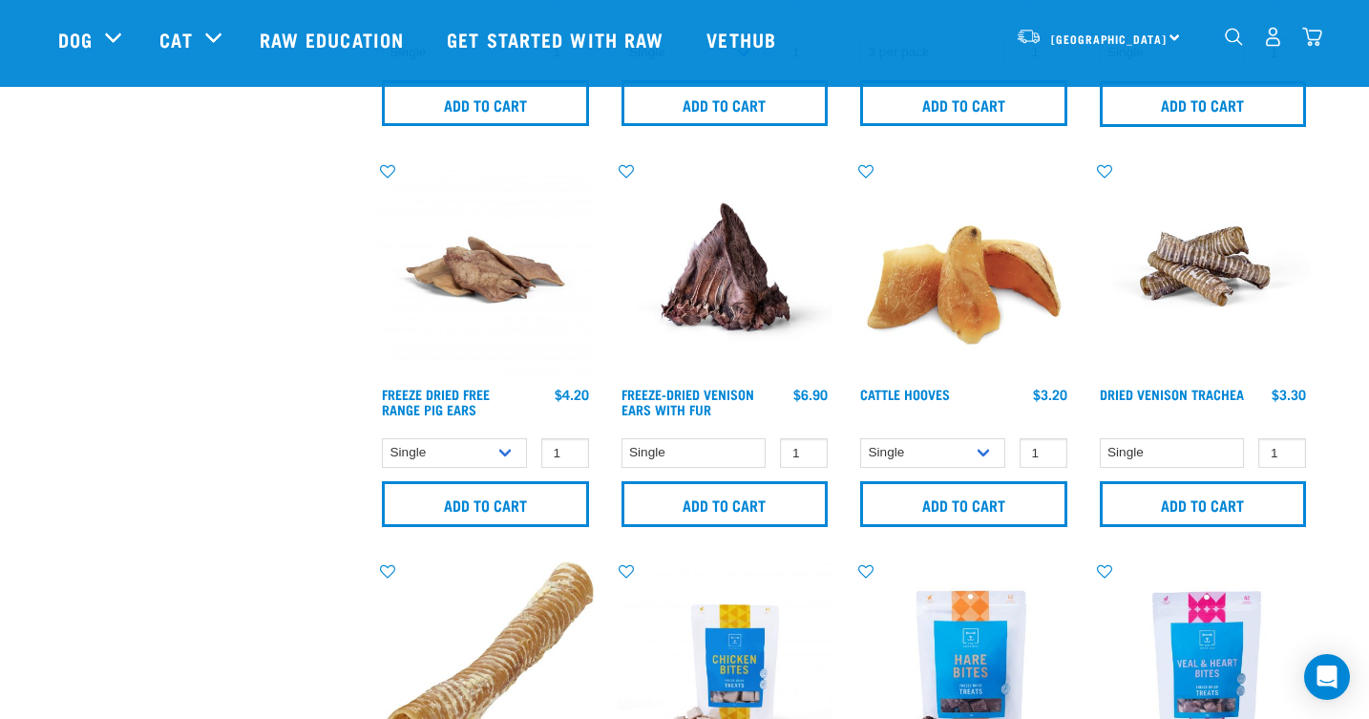
scroll to position [1993, 0]
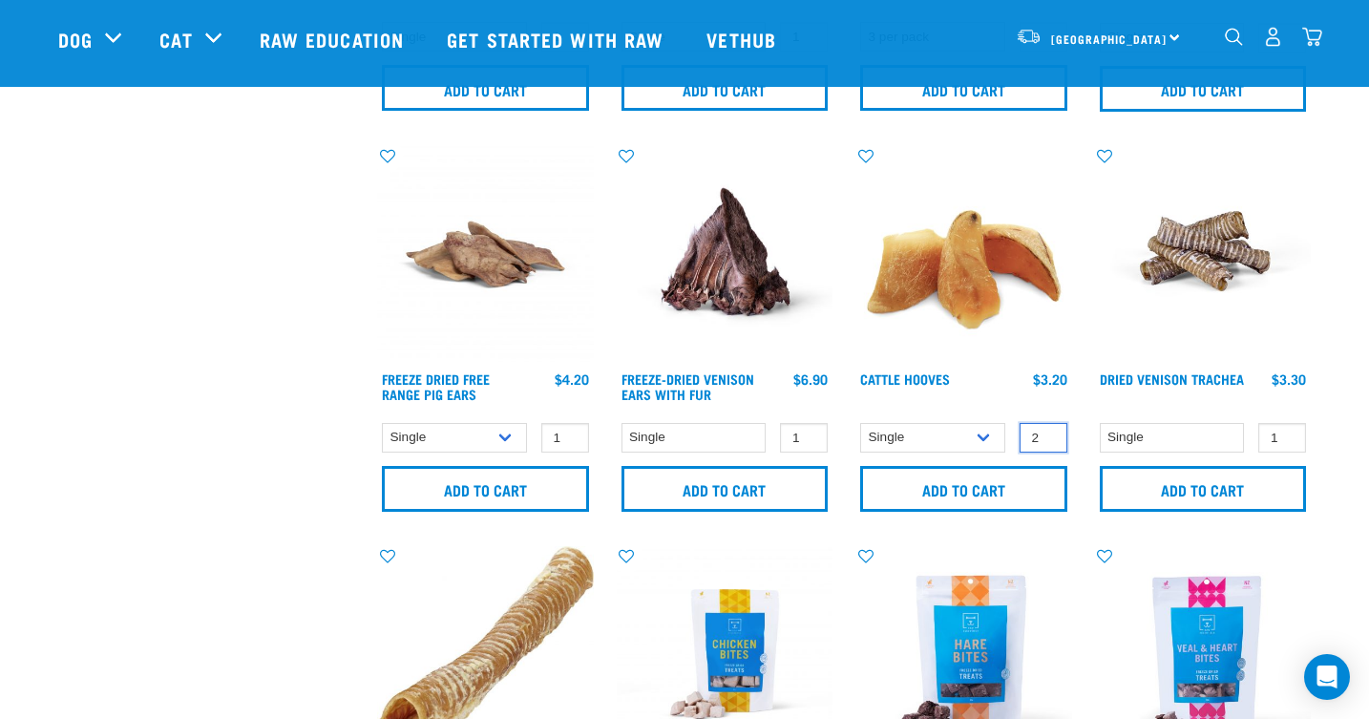
click at [1049, 434] on input "2" at bounding box center [1044, 438] width 48 height 30
click at [1049, 434] on input "3" at bounding box center [1044, 438] width 48 height 30
type input "4"
click at [1049, 434] on input "4" at bounding box center [1044, 438] width 48 height 30
click at [980, 490] on input "Add to cart" at bounding box center [963, 489] width 207 height 46
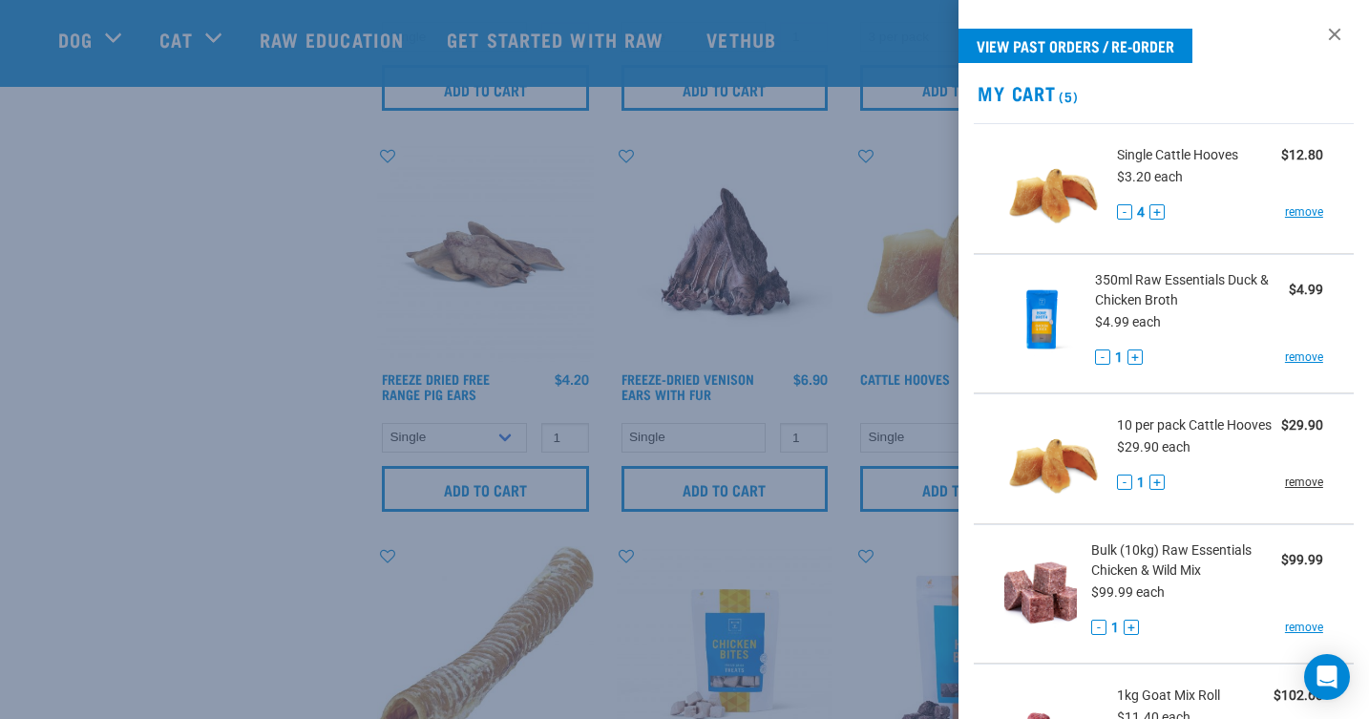
click at [1312, 483] on link "remove" at bounding box center [1304, 482] width 38 height 17
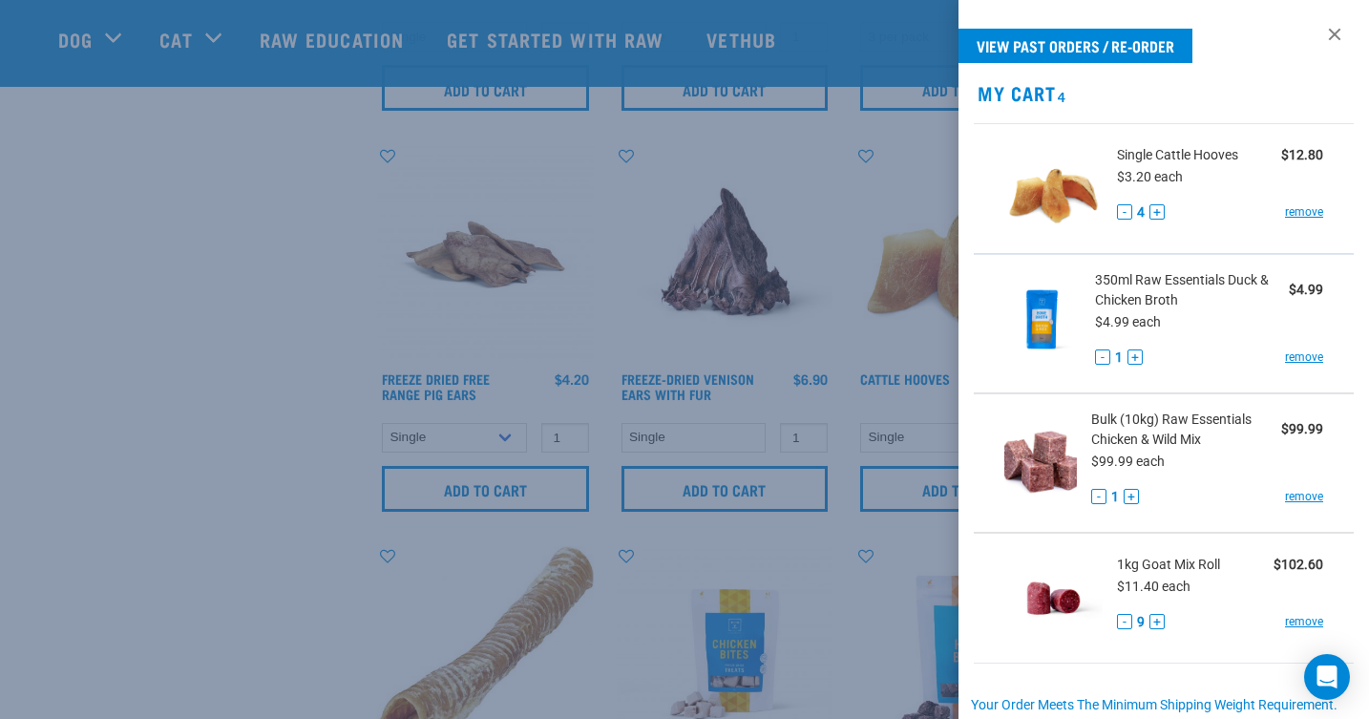
click at [1135, 358] on button "+" at bounding box center [1135, 356] width 15 height 15
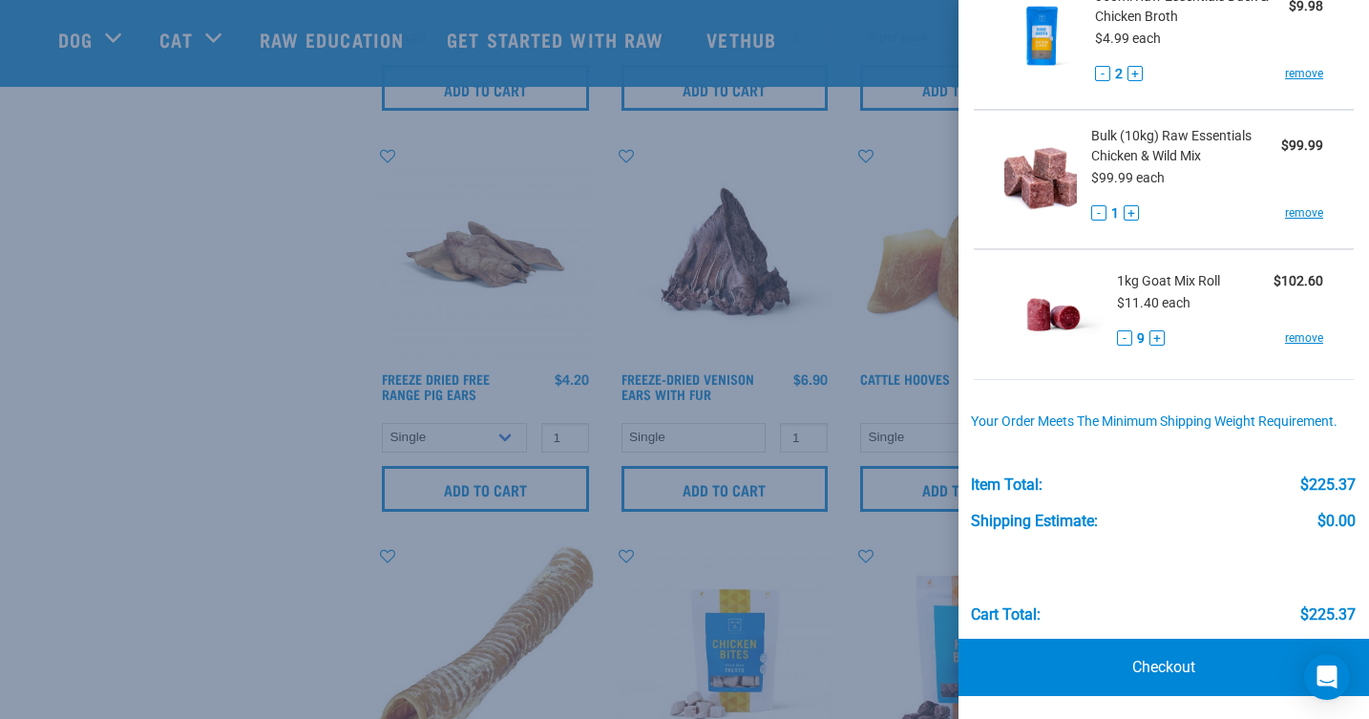
scroll to position [283, 0]
click at [1167, 660] on link "Checkout" at bounding box center [1164, 668] width 411 height 57
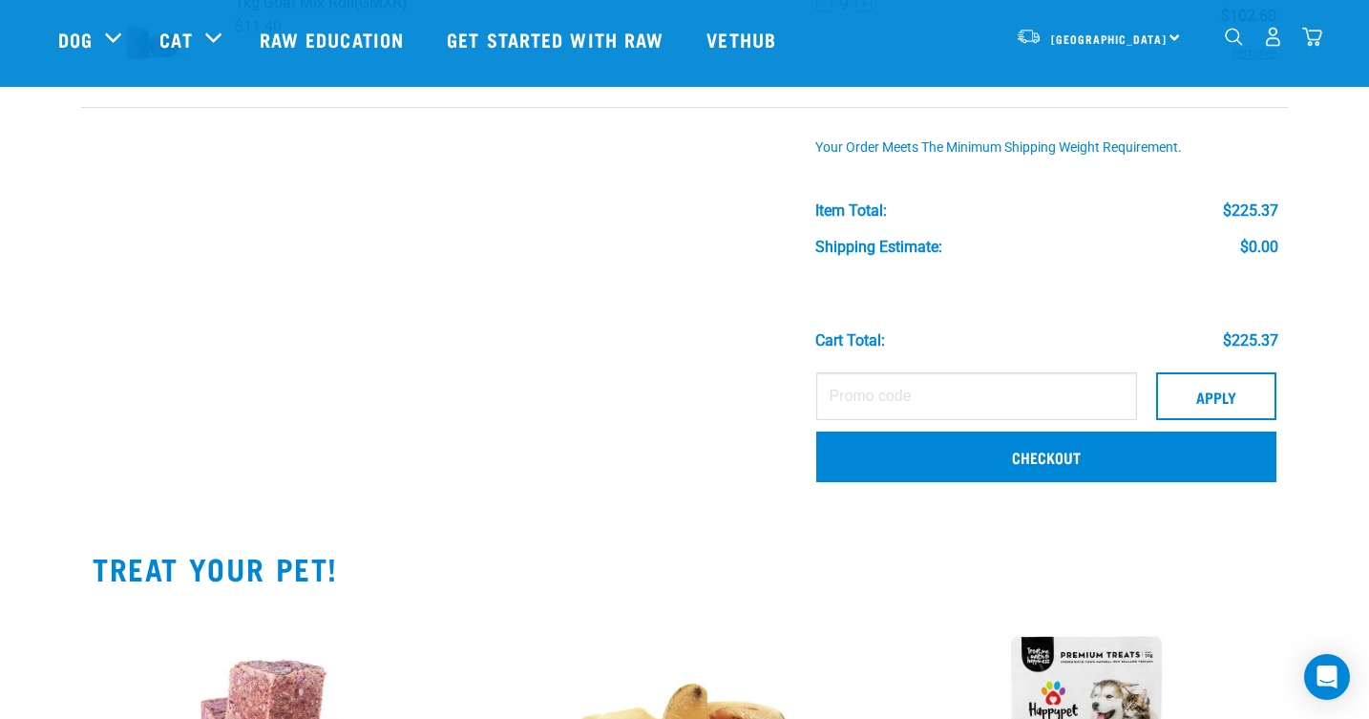
scroll to position [571, 0]
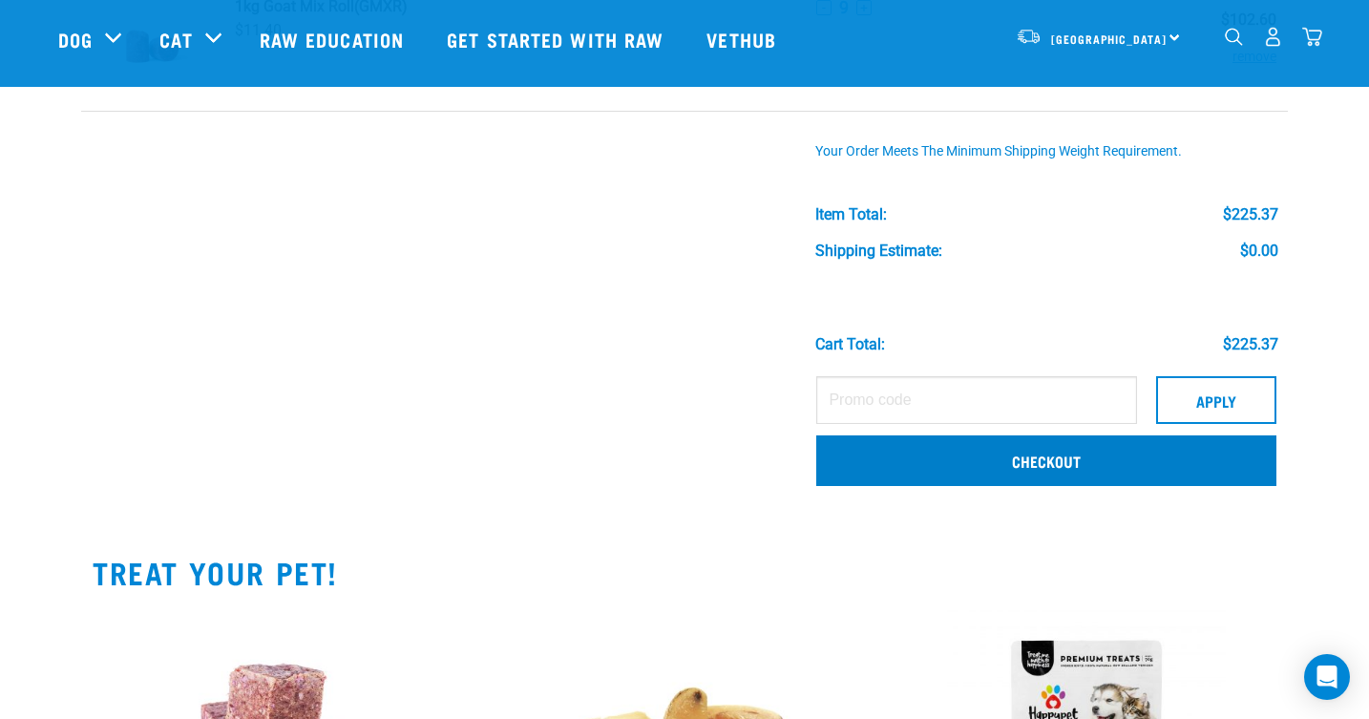
click at [891, 456] on link "Checkout" at bounding box center [1046, 460] width 460 height 50
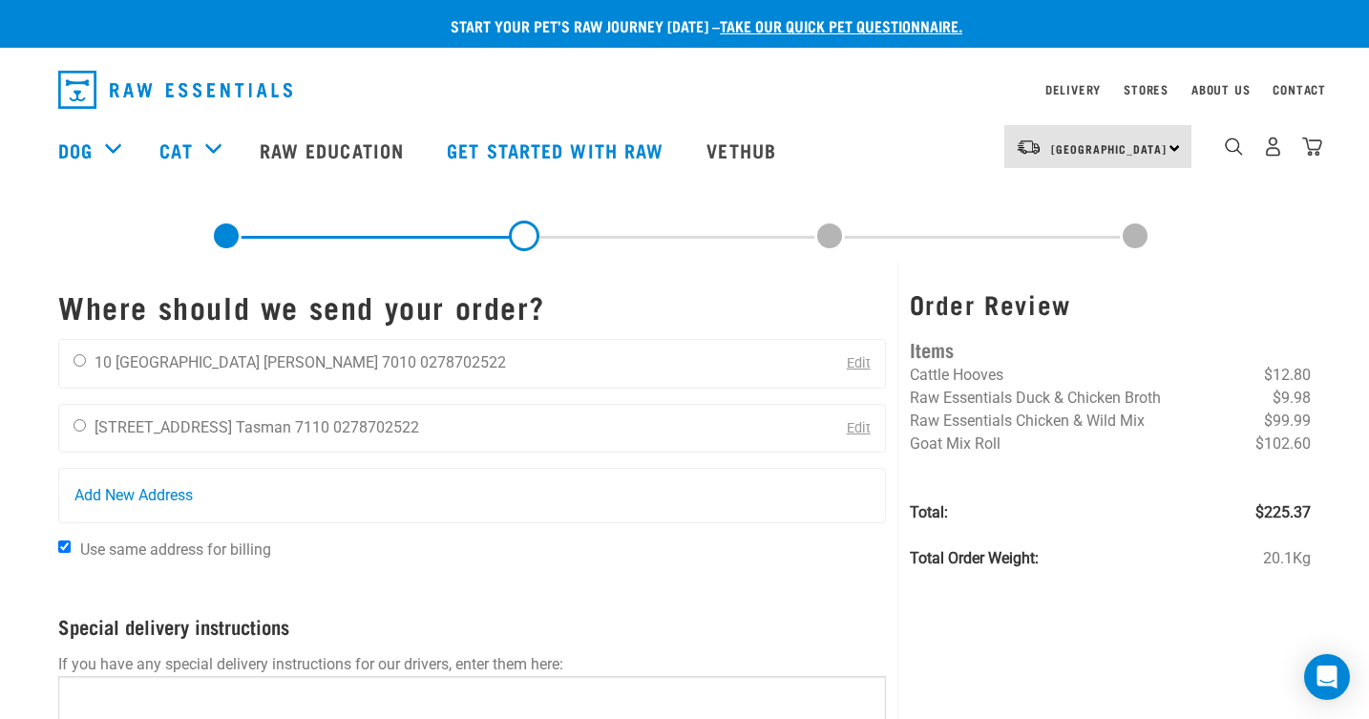
scroll to position [11, 0]
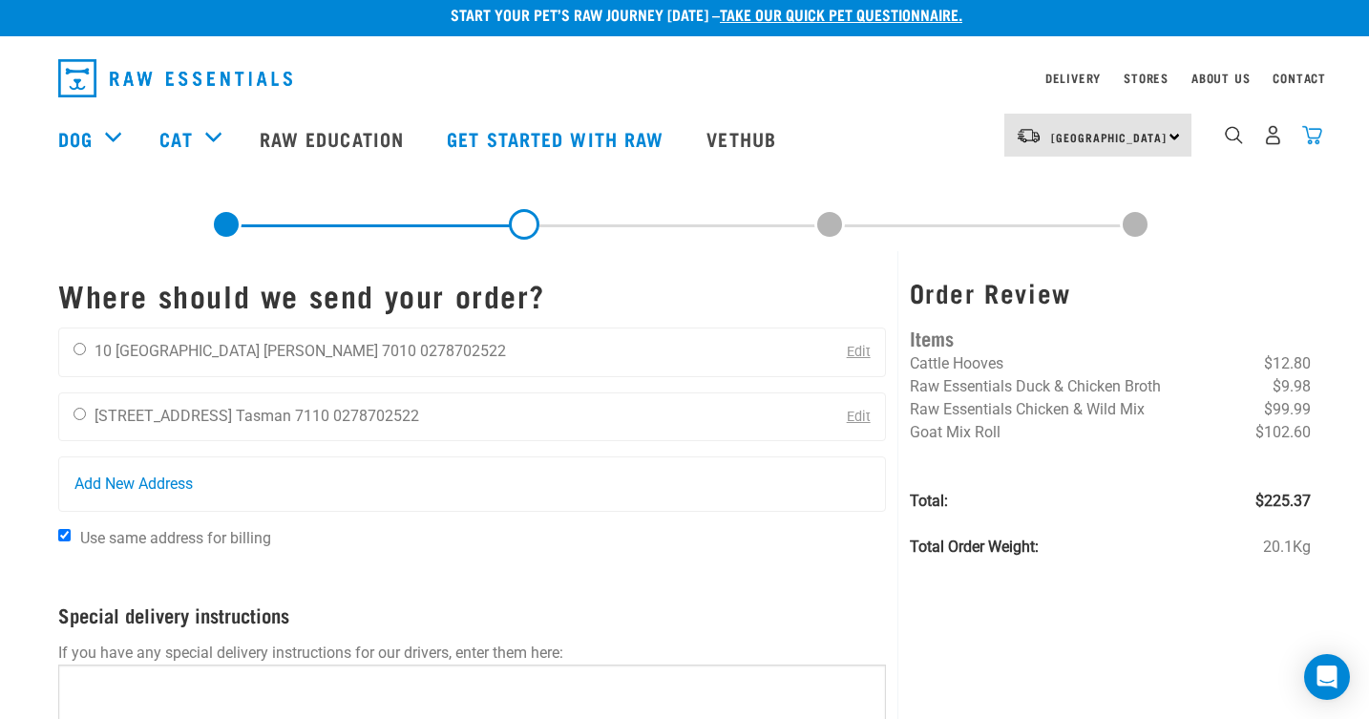
click at [1317, 136] on img "dropdown navigation" at bounding box center [1312, 135] width 20 height 20
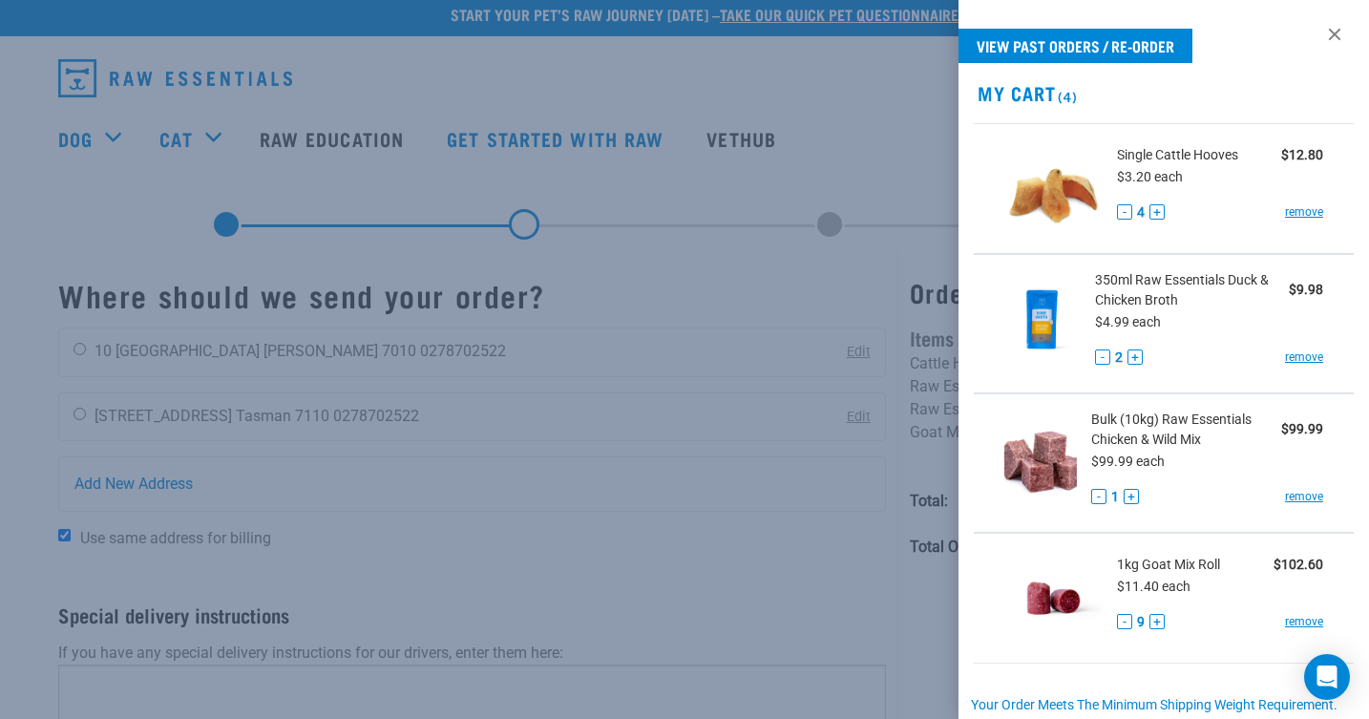
click at [1126, 210] on button "-" at bounding box center [1124, 211] width 15 height 15
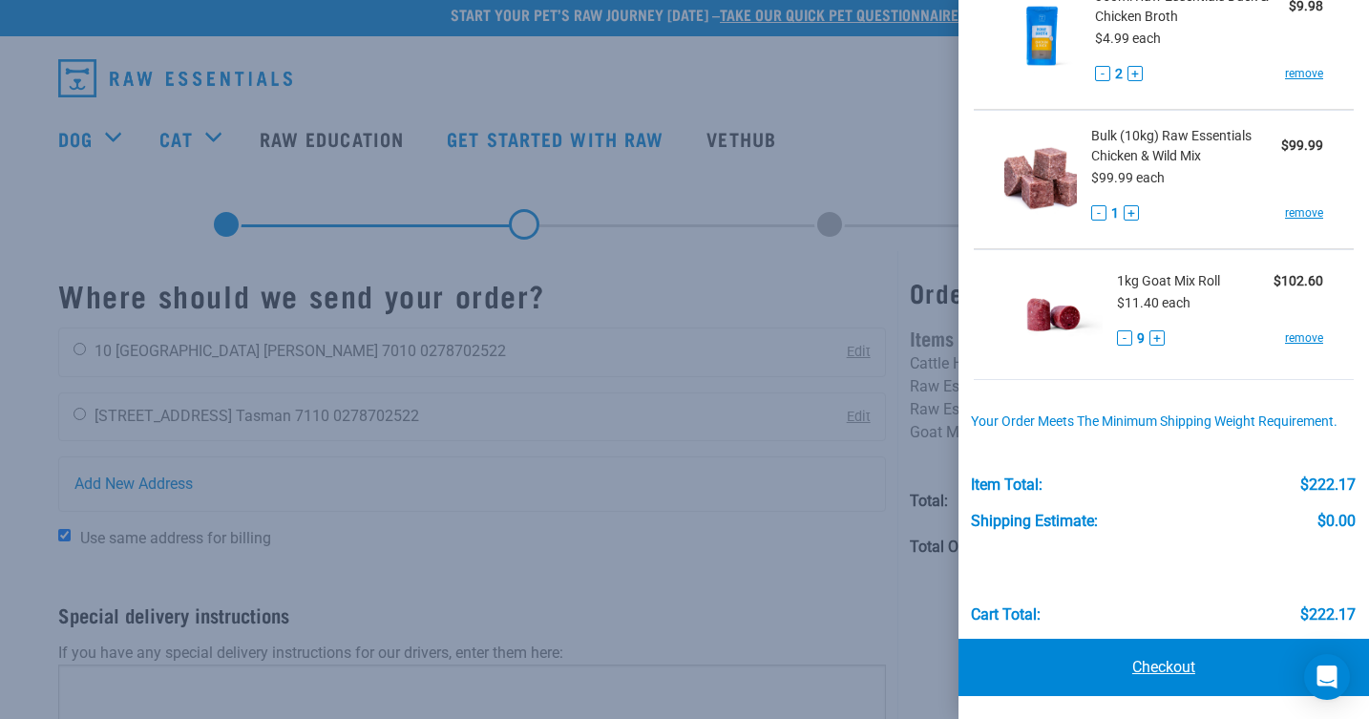
scroll to position [283, 0]
click at [1185, 659] on link "Checkout" at bounding box center [1164, 668] width 411 height 57
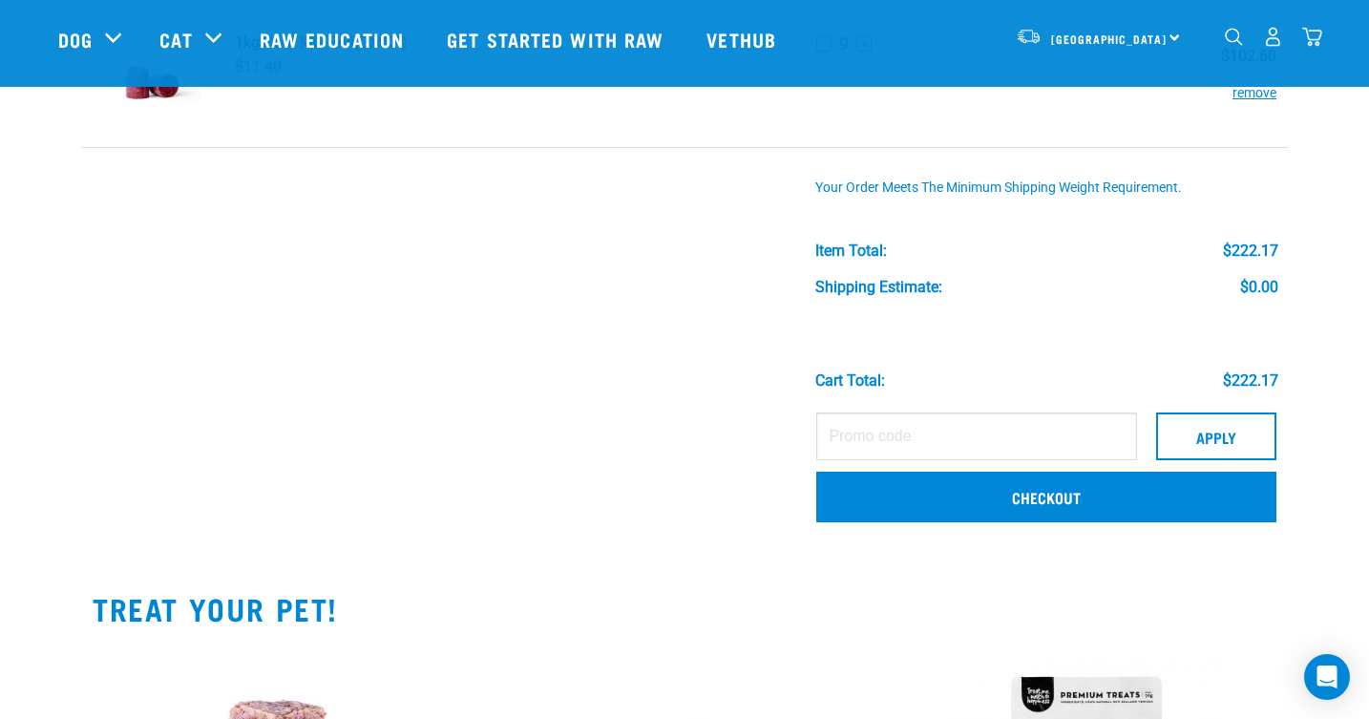
scroll to position [536, 0]
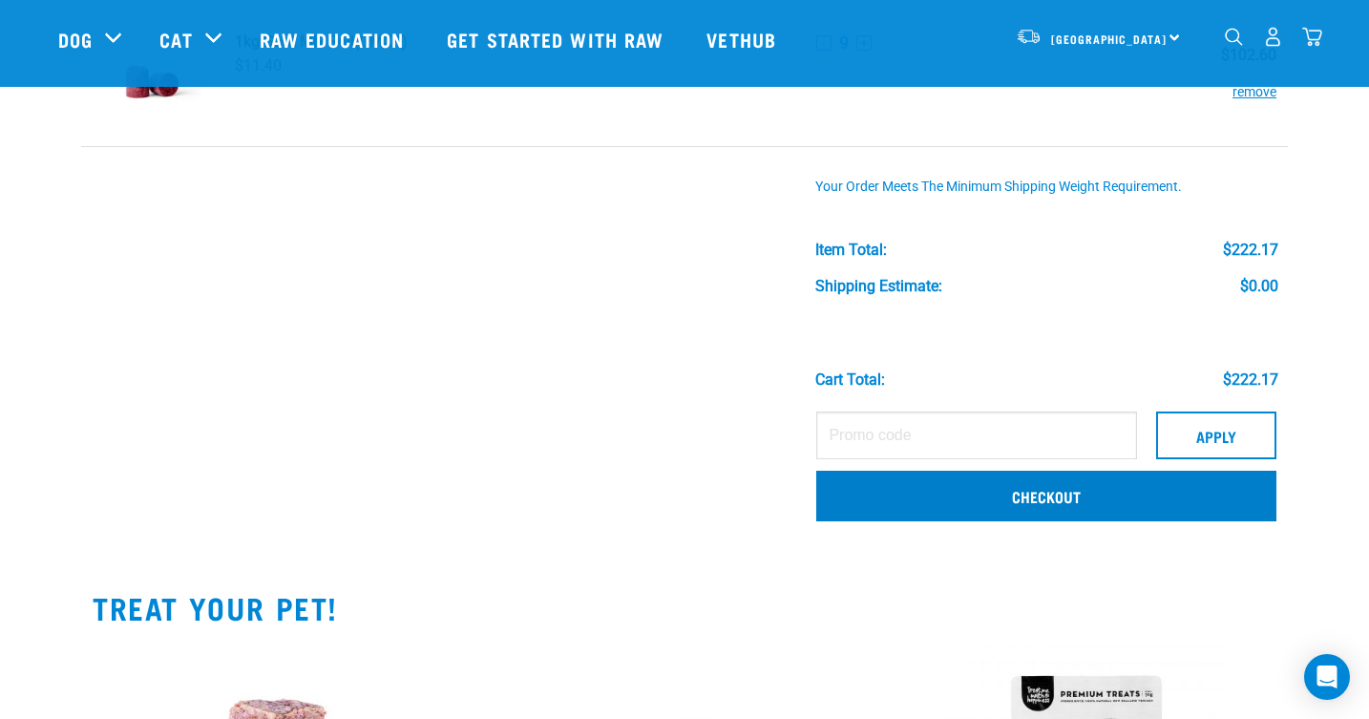
click at [857, 493] on link "Checkout" at bounding box center [1046, 496] width 460 height 50
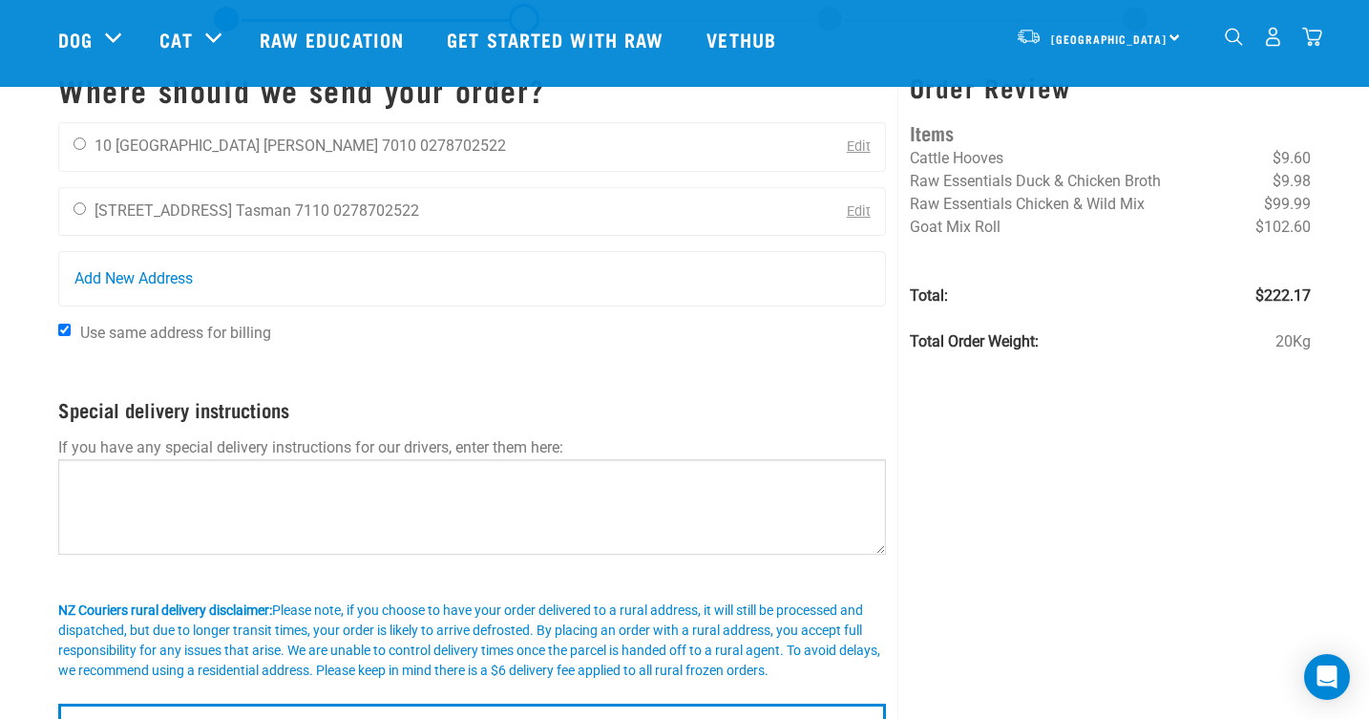
scroll to position [77, 0]
click at [82, 208] on input "radio" at bounding box center [80, 207] width 12 height 12
radio input "true"
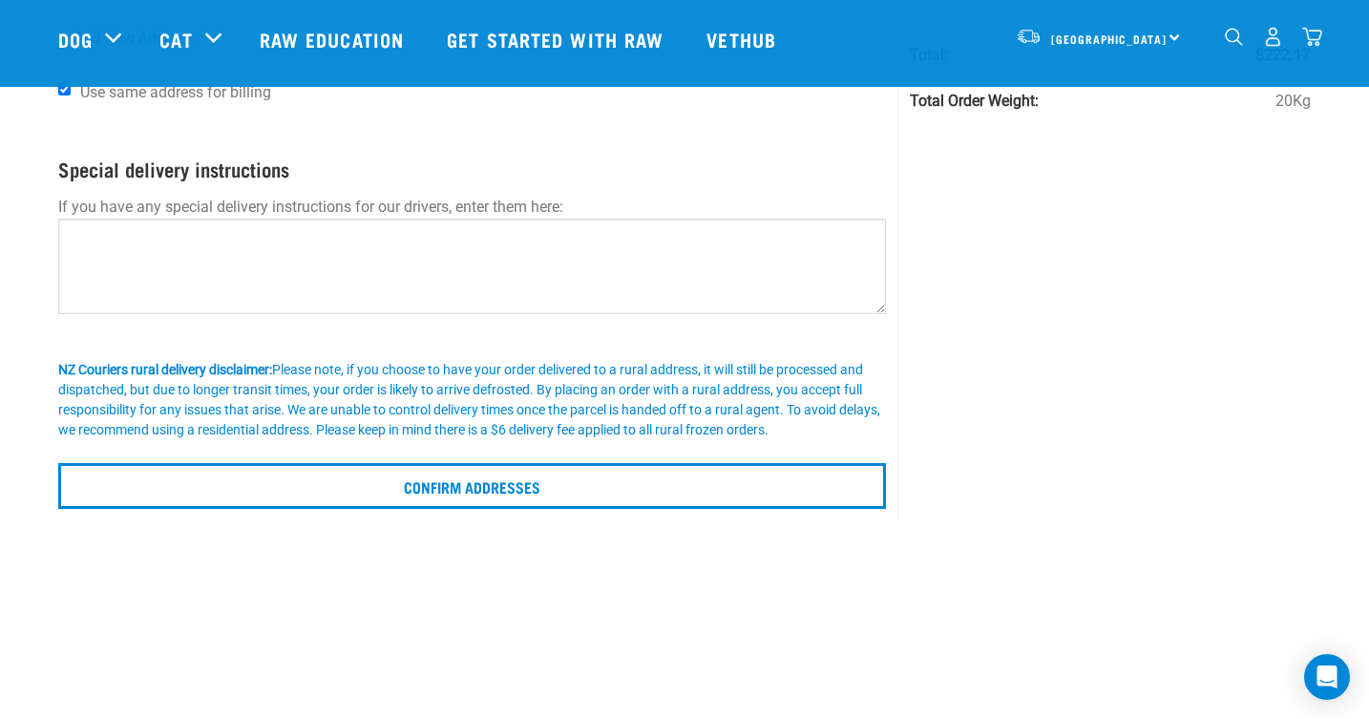
scroll to position [337, 0]
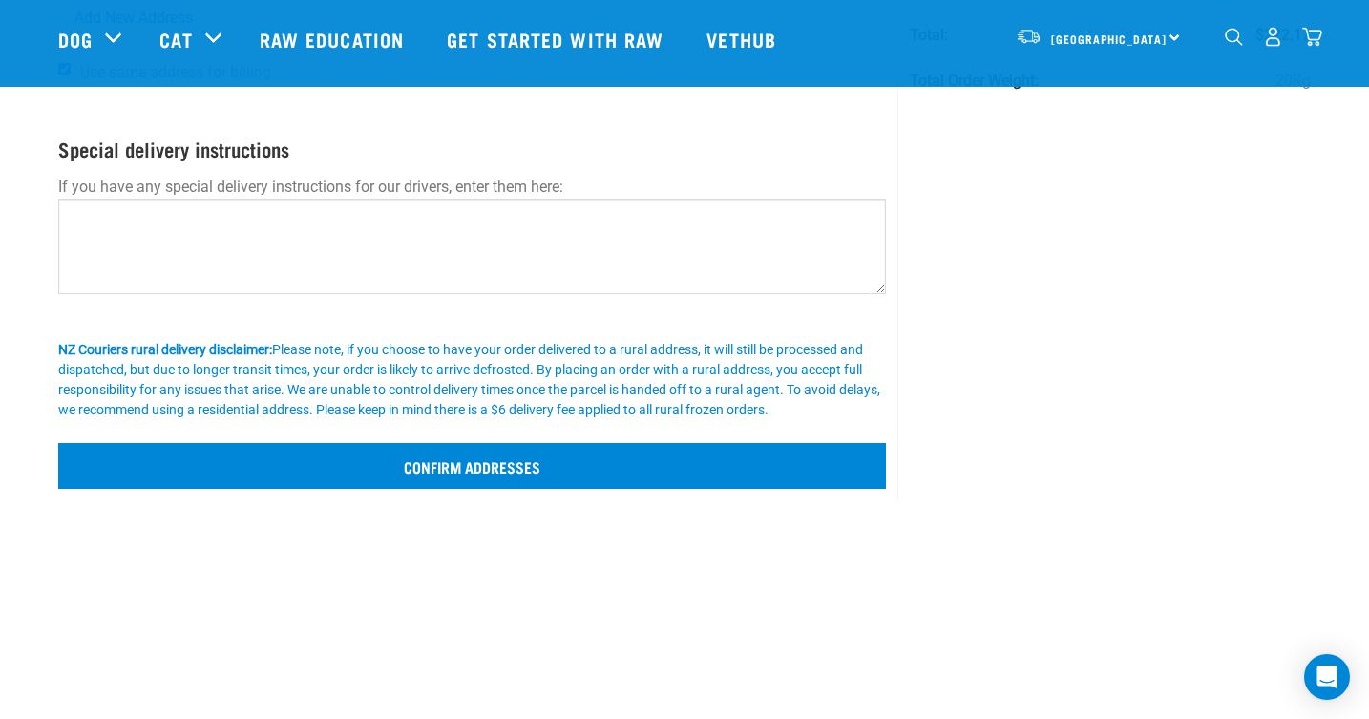
click at [451, 483] on input "Confirm addresses" at bounding box center [472, 466] width 828 height 46
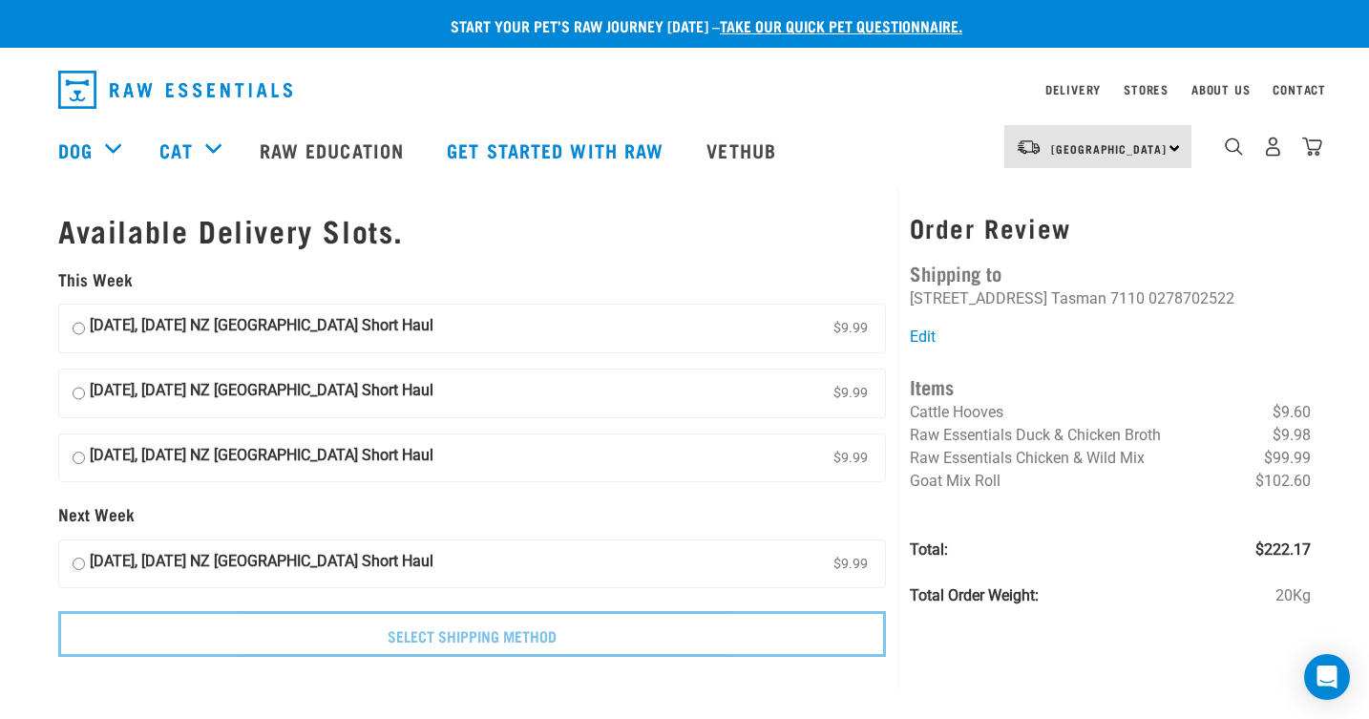
click at [78, 386] on input "11 September, Thursday NZ Couriers South Island Short Haul $9.99" at bounding box center [79, 393] width 12 height 29
radio input "true"
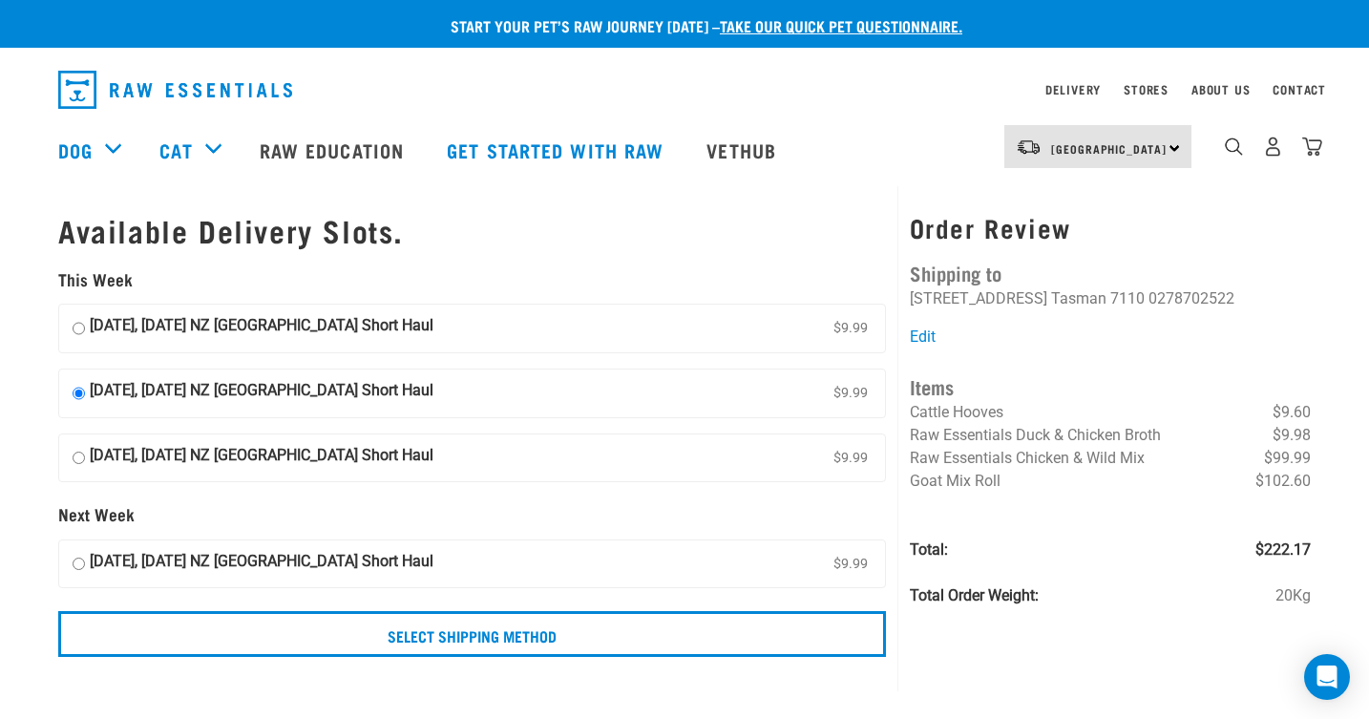
click at [77, 321] on input "10 September, Wednesday NZ Couriers South Island Short Haul $9.99" at bounding box center [79, 328] width 12 height 29
radio input "true"
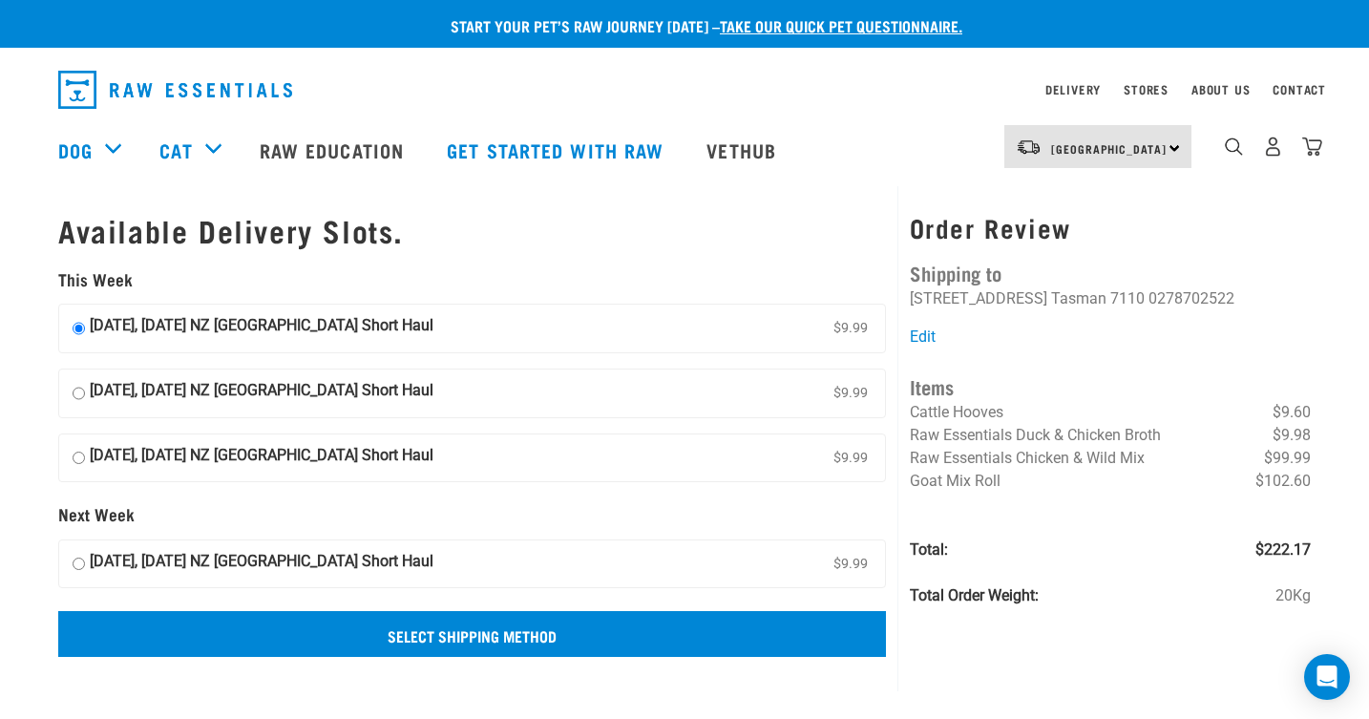
click at [483, 634] on input "Select Shipping Method" at bounding box center [472, 634] width 828 height 46
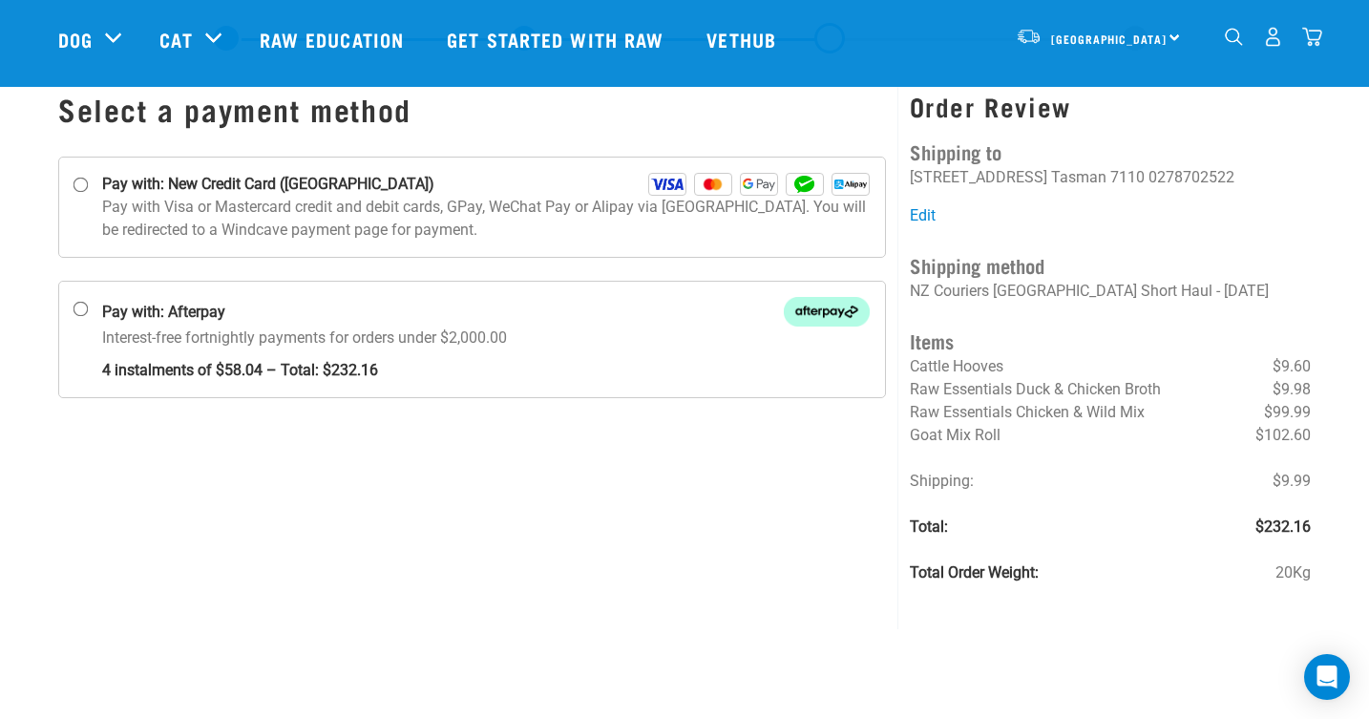
scroll to position [65, 0]
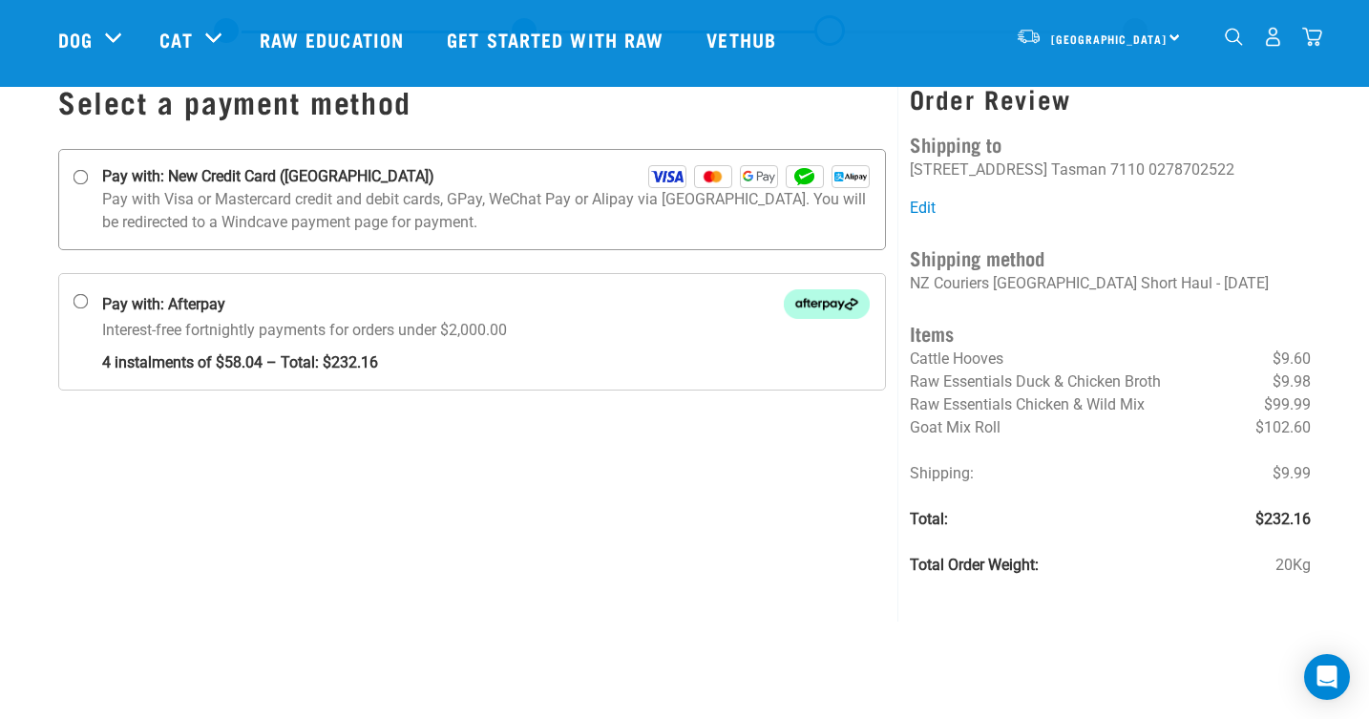
click at [82, 176] on input "Pay with: New Credit Card ([GEOGRAPHIC_DATA])" at bounding box center [81, 177] width 15 height 15
radio input "true"
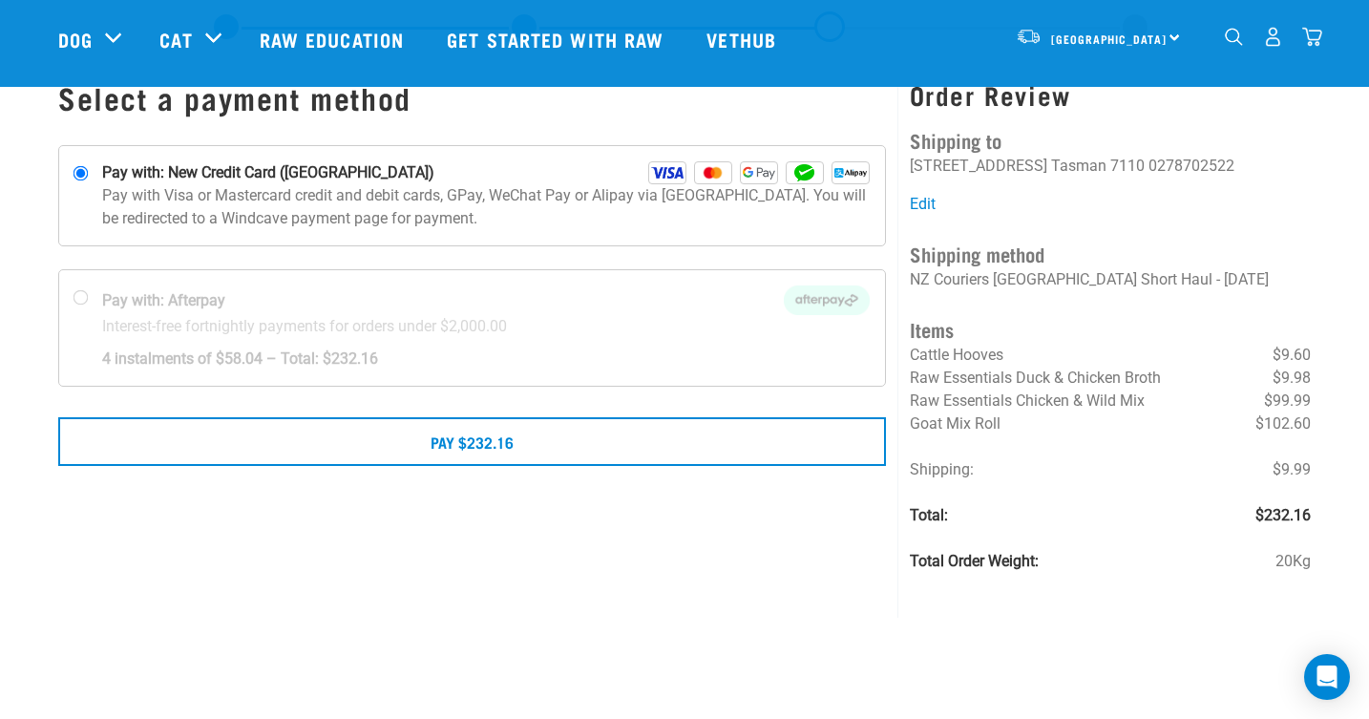
scroll to position [67, 0]
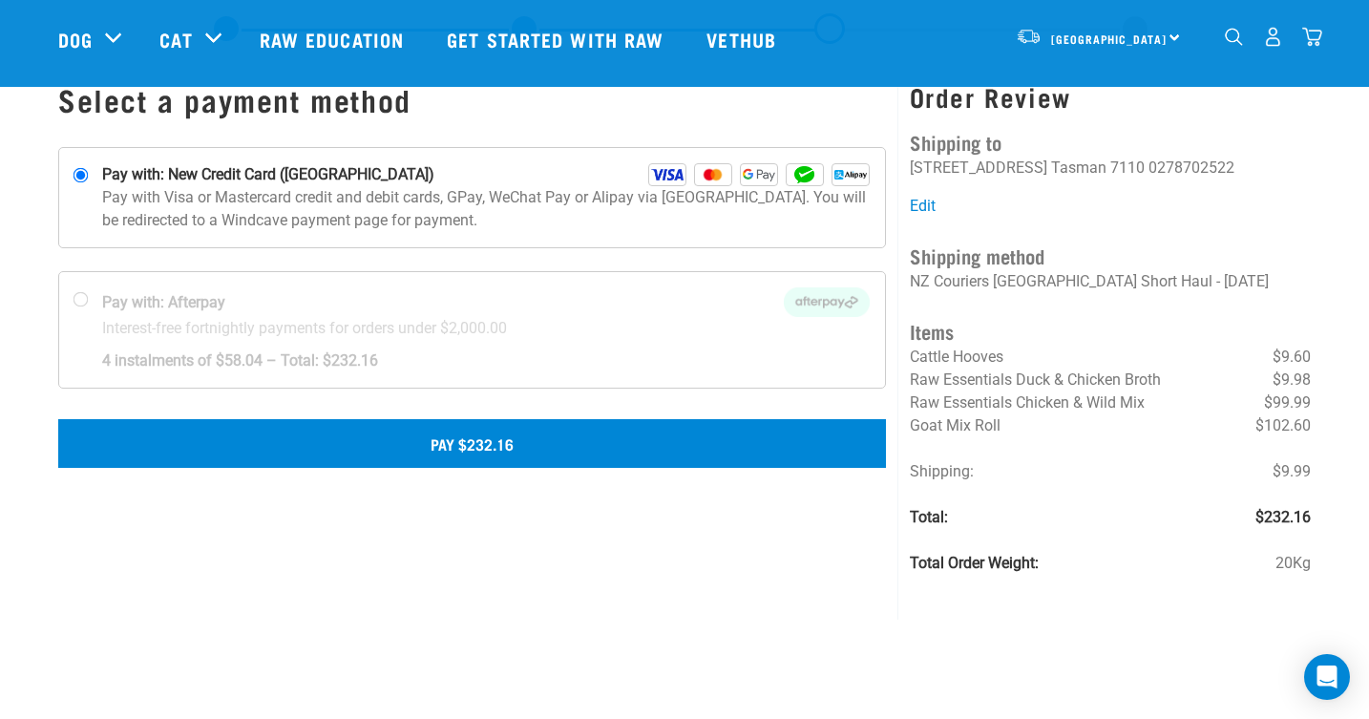
click at [488, 445] on button "Pay $232.16" at bounding box center [472, 443] width 828 height 48
